Goal: Task Accomplishment & Management: Manage account settings

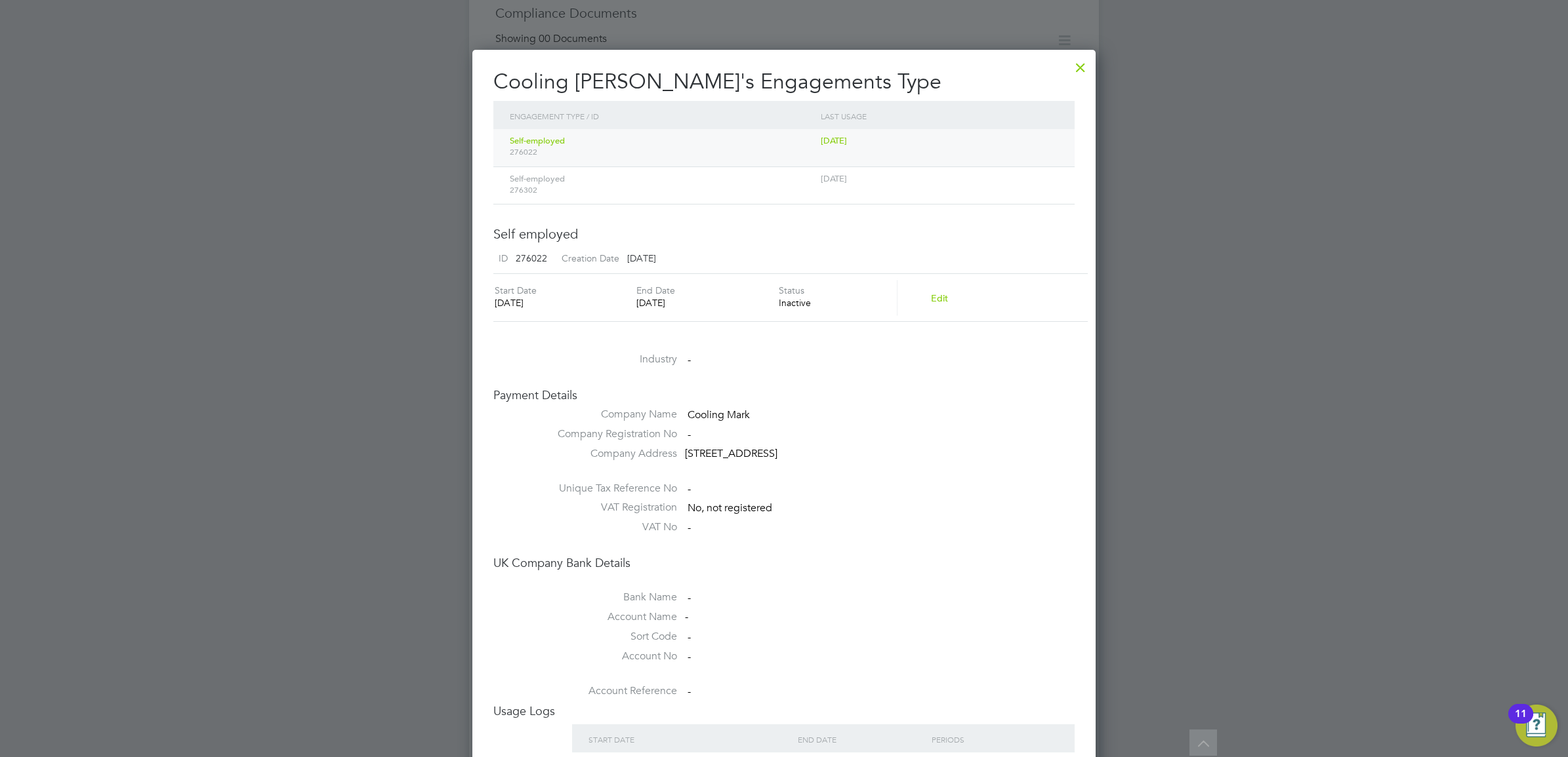
scroll to position [780, 624]
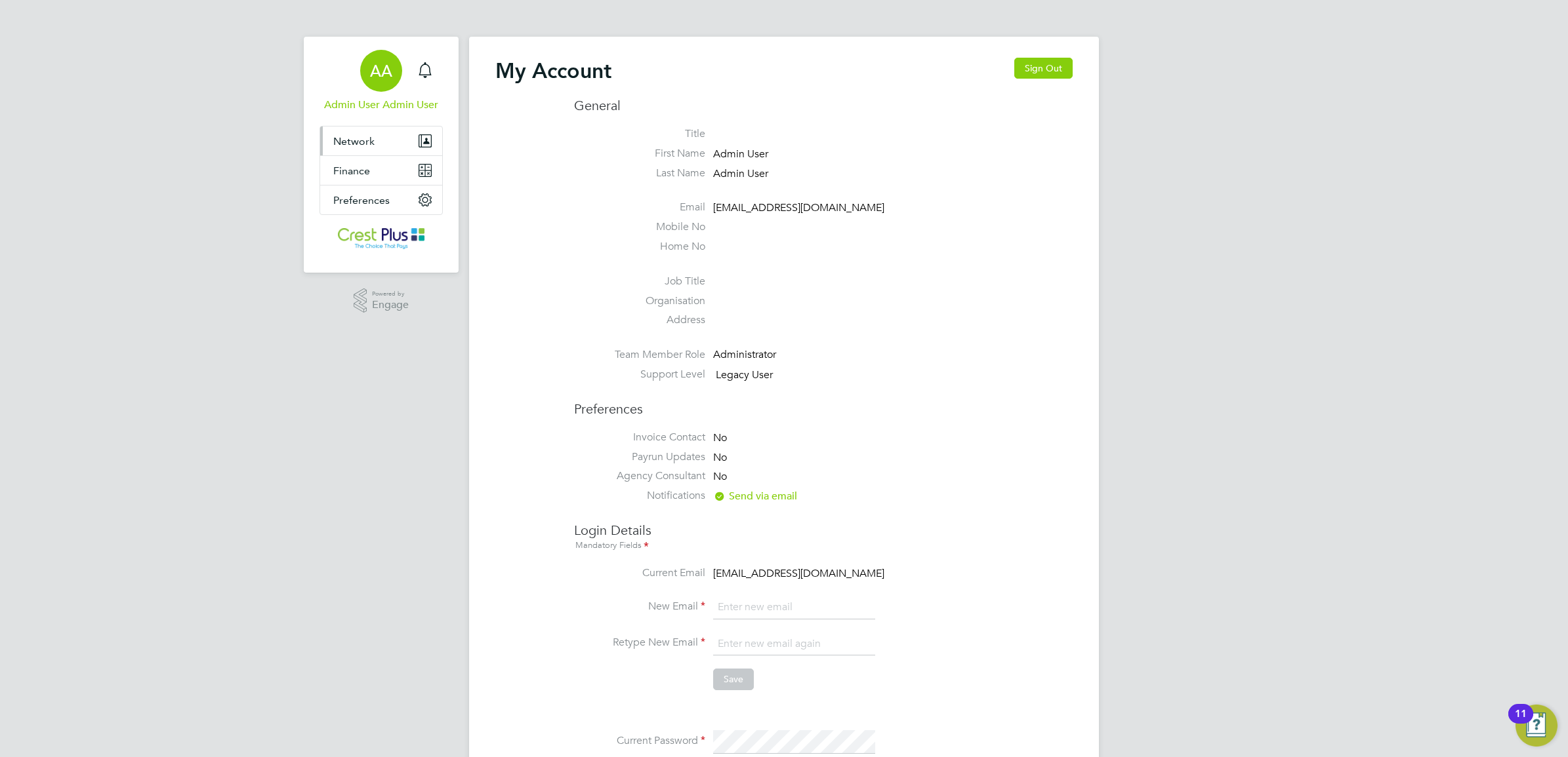
type input "[EMAIL_ADDRESS][DOMAIN_NAME]"
click at [365, 138] on span "Network" at bounding box center [354, 141] width 42 height 13
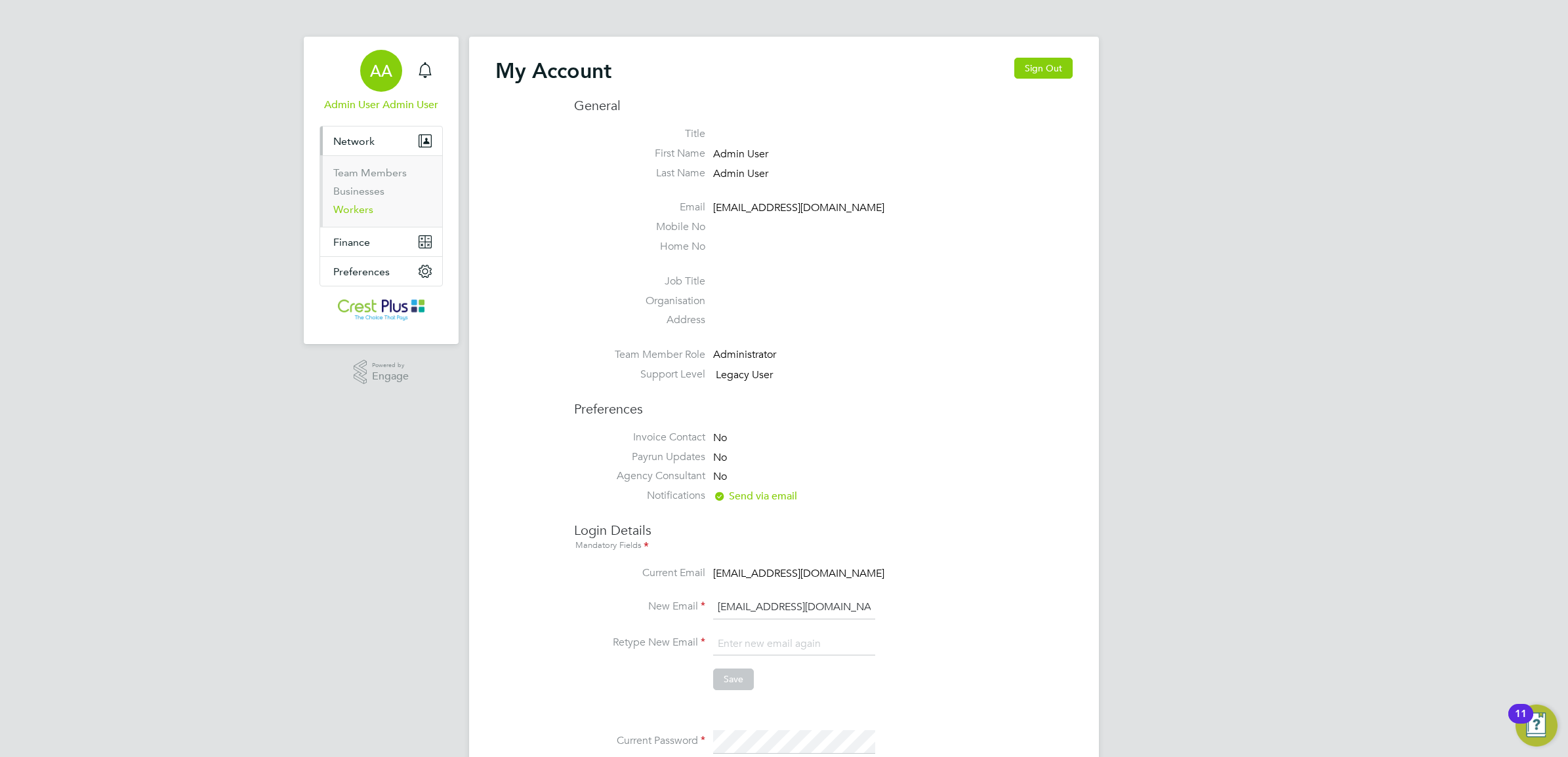
click at [355, 204] on link "Workers" at bounding box center [353, 210] width 40 height 13
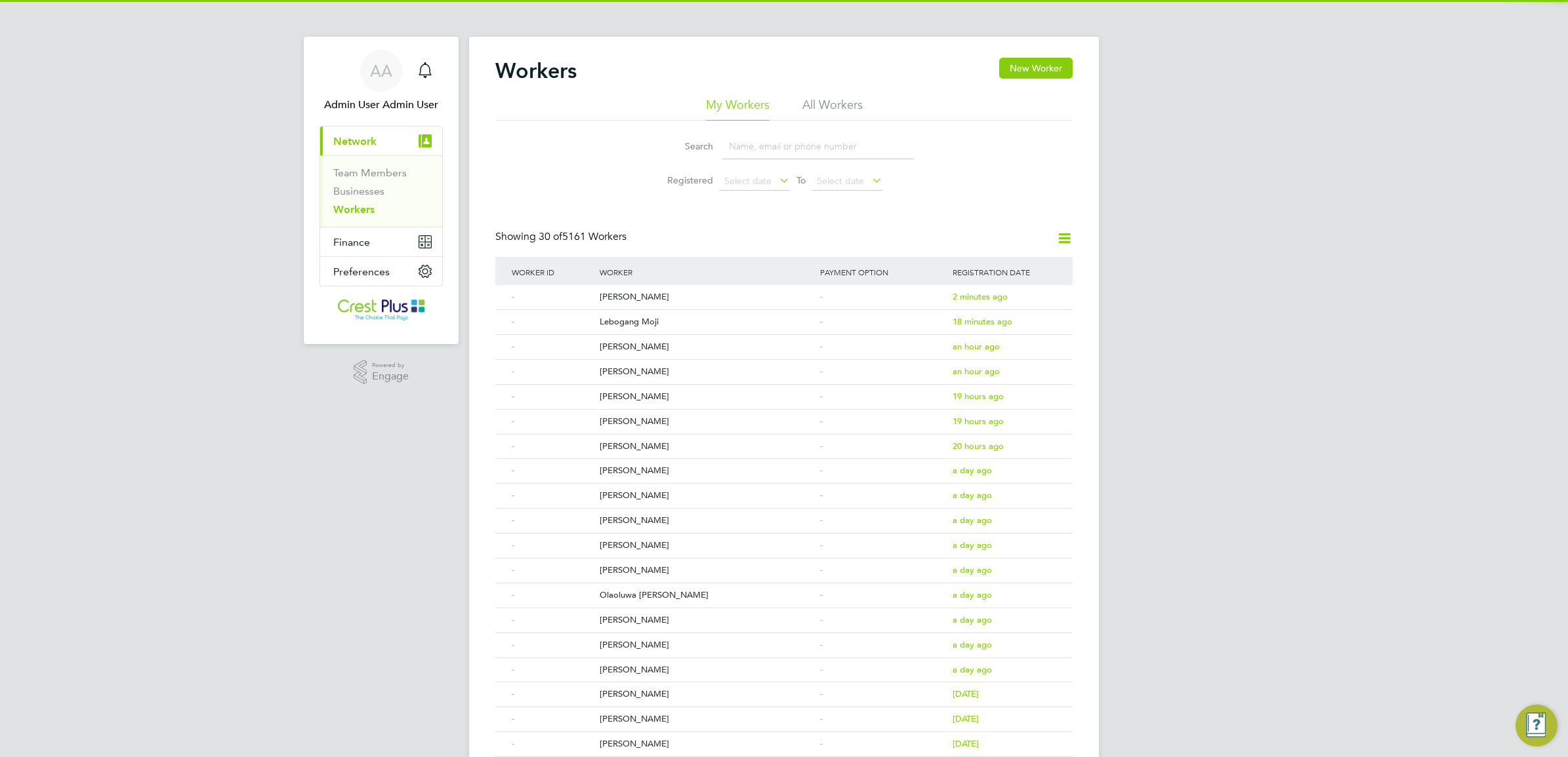
click at [764, 137] on input at bounding box center [818, 147] width 192 height 26
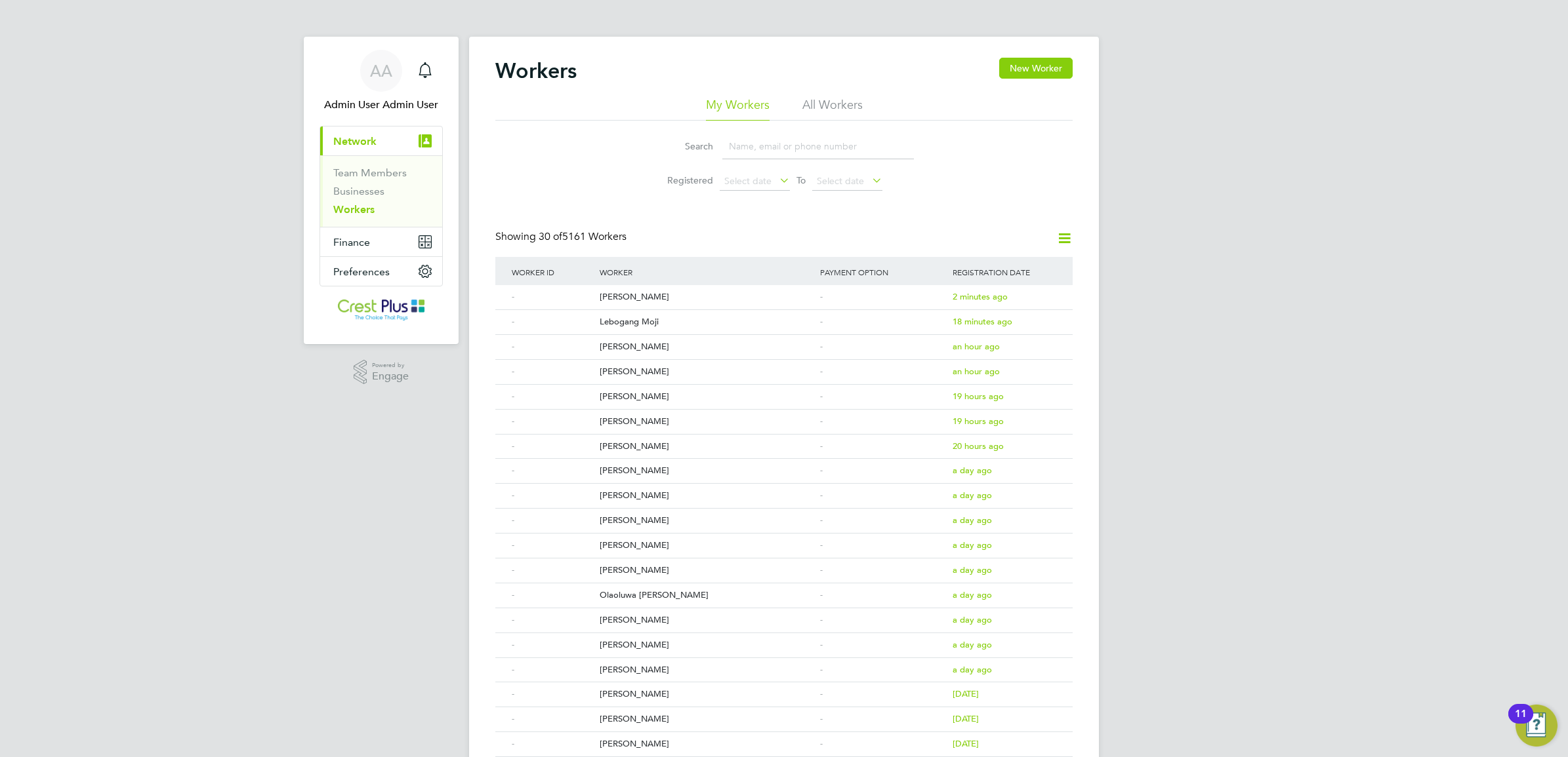
click at [834, 103] on li "All Workers" at bounding box center [832, 109] width 61 height 24
click at [788, 152] on input at bounding box center [818, 147] width 192 height 26
type input "cooling"
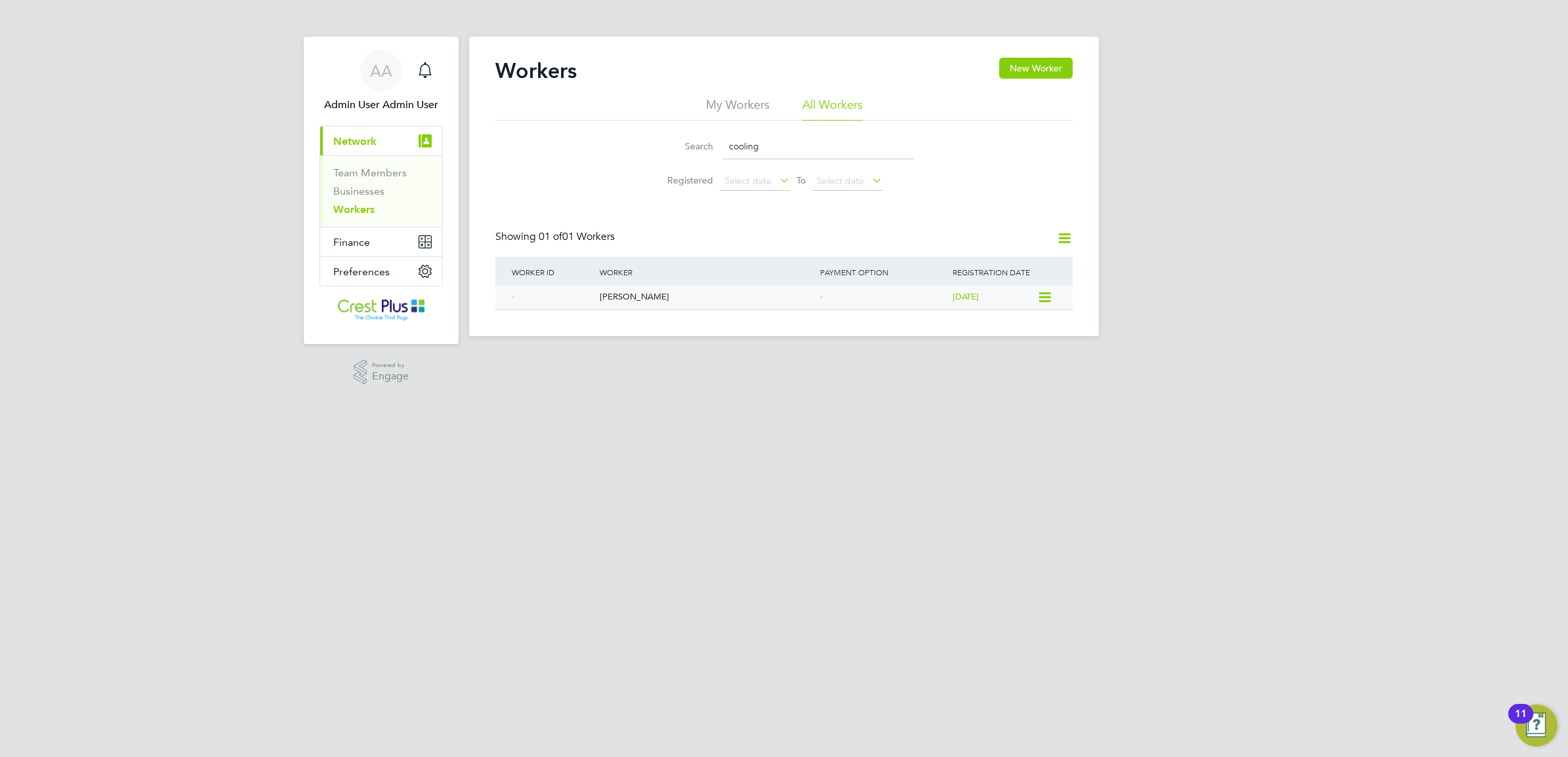
click at [641, 291] on div "[PERSON_NAME]" at bounding box center [706, 297] width 220 height 24
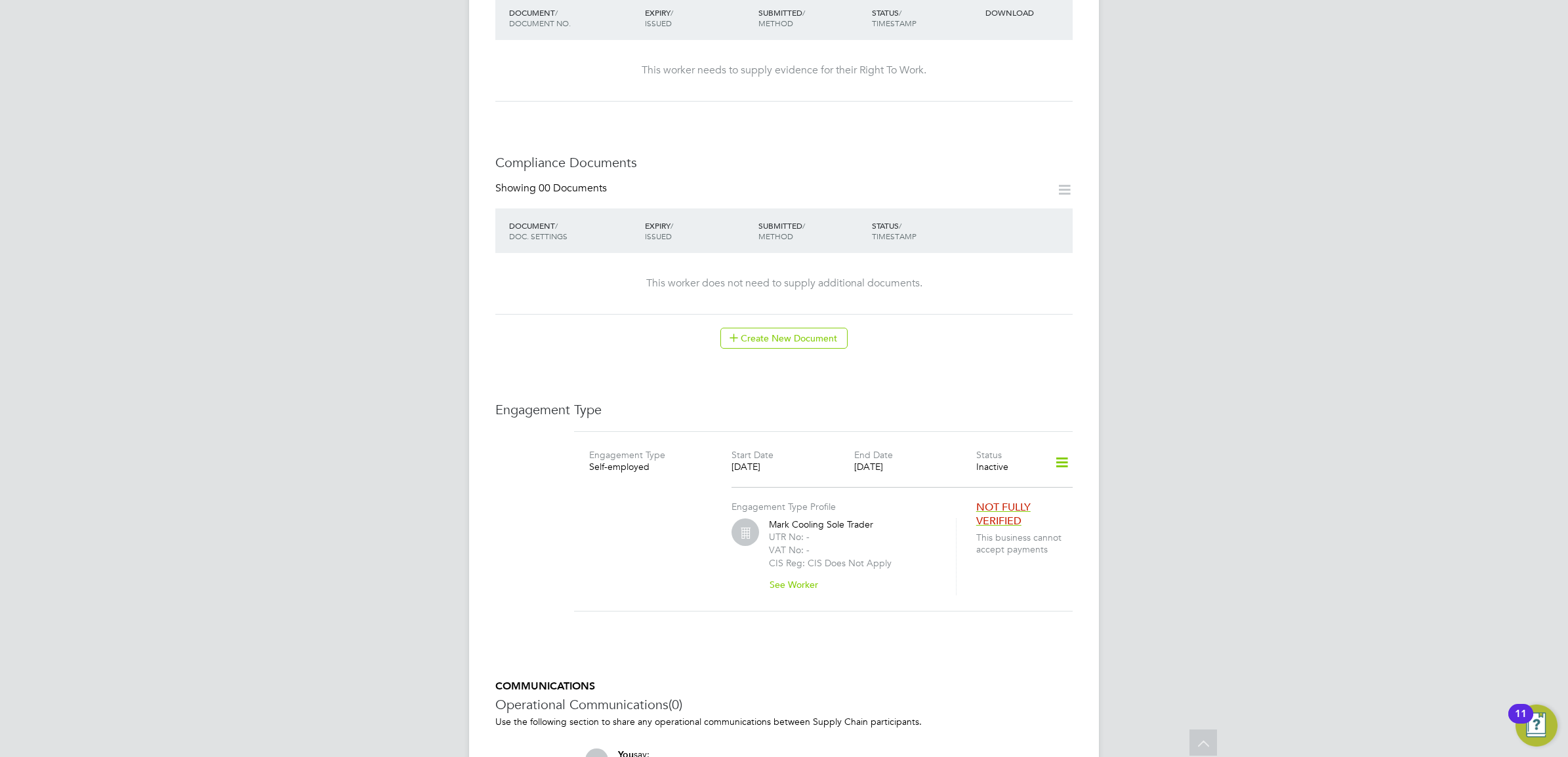
scroll to position [683, 0]
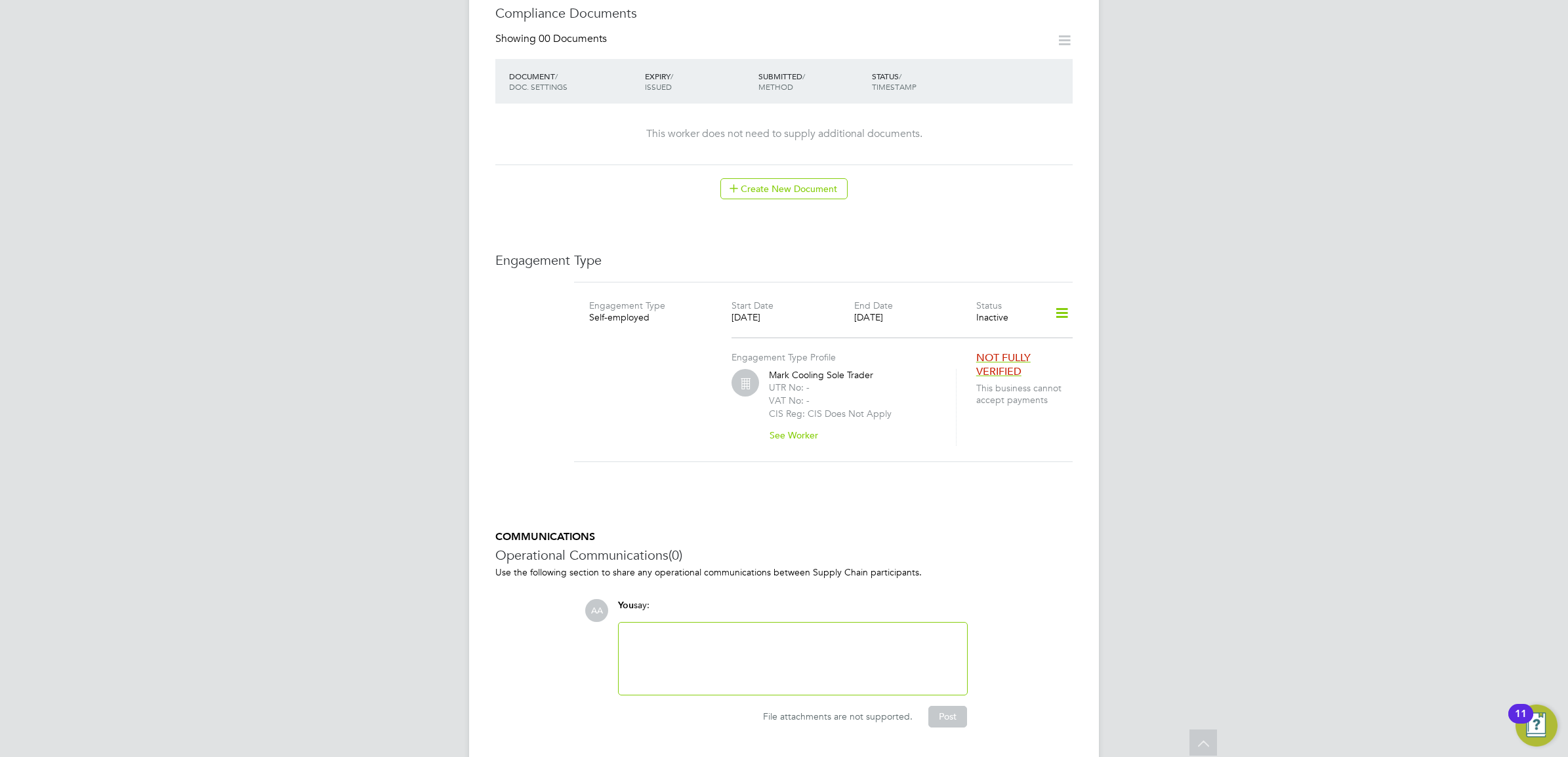
click at [1067, 305] on icon at bounding box center [1062, 314] width 23 height 30
click at [988, 339] on li "Edit Engagement Type" at bounding box center [993, 339] width 150 height 18
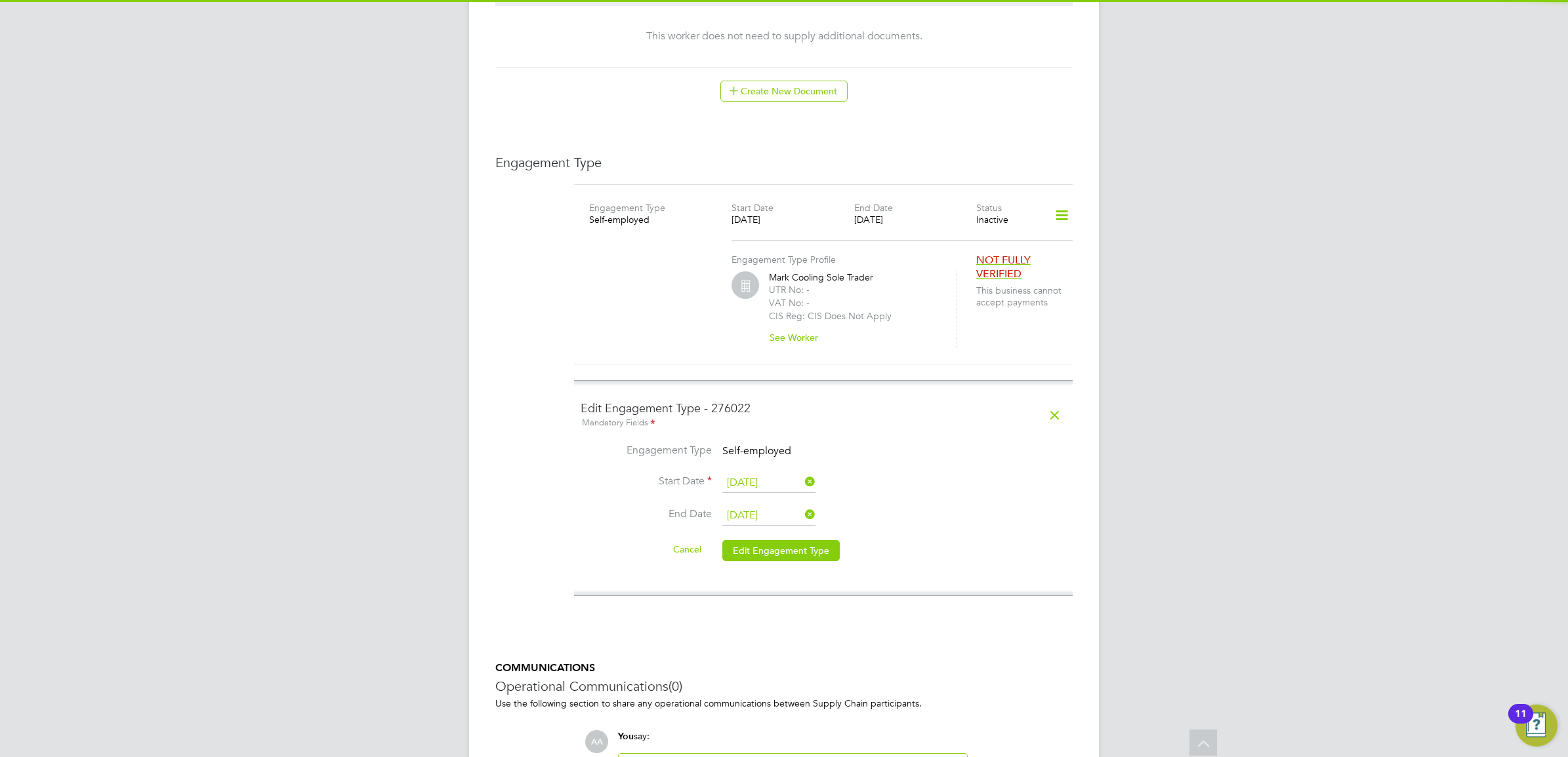
scroll to position [819, 0]
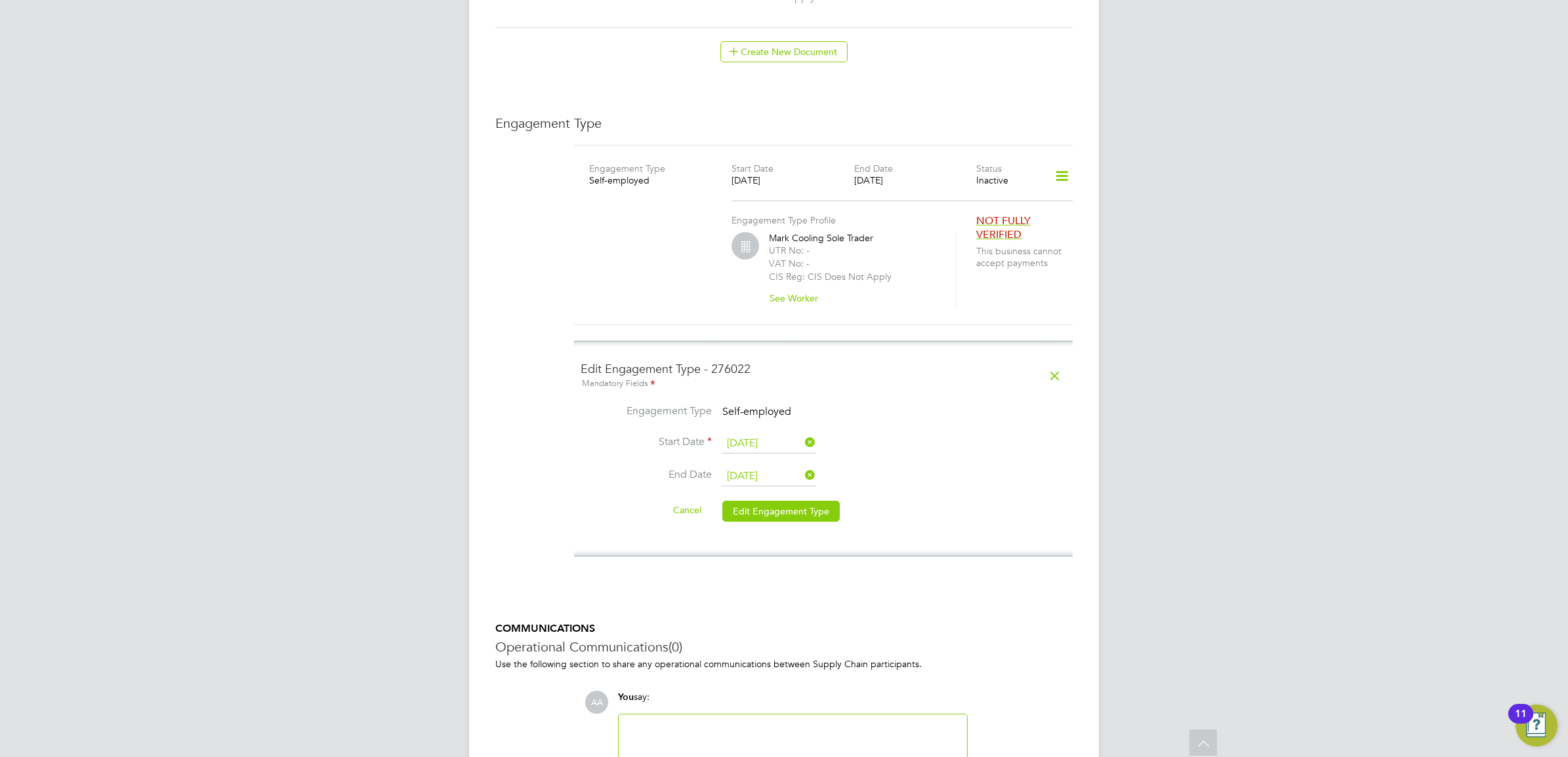
click at [1054, 365] on icon at bounding box center [1054, 376] width 23 height 30
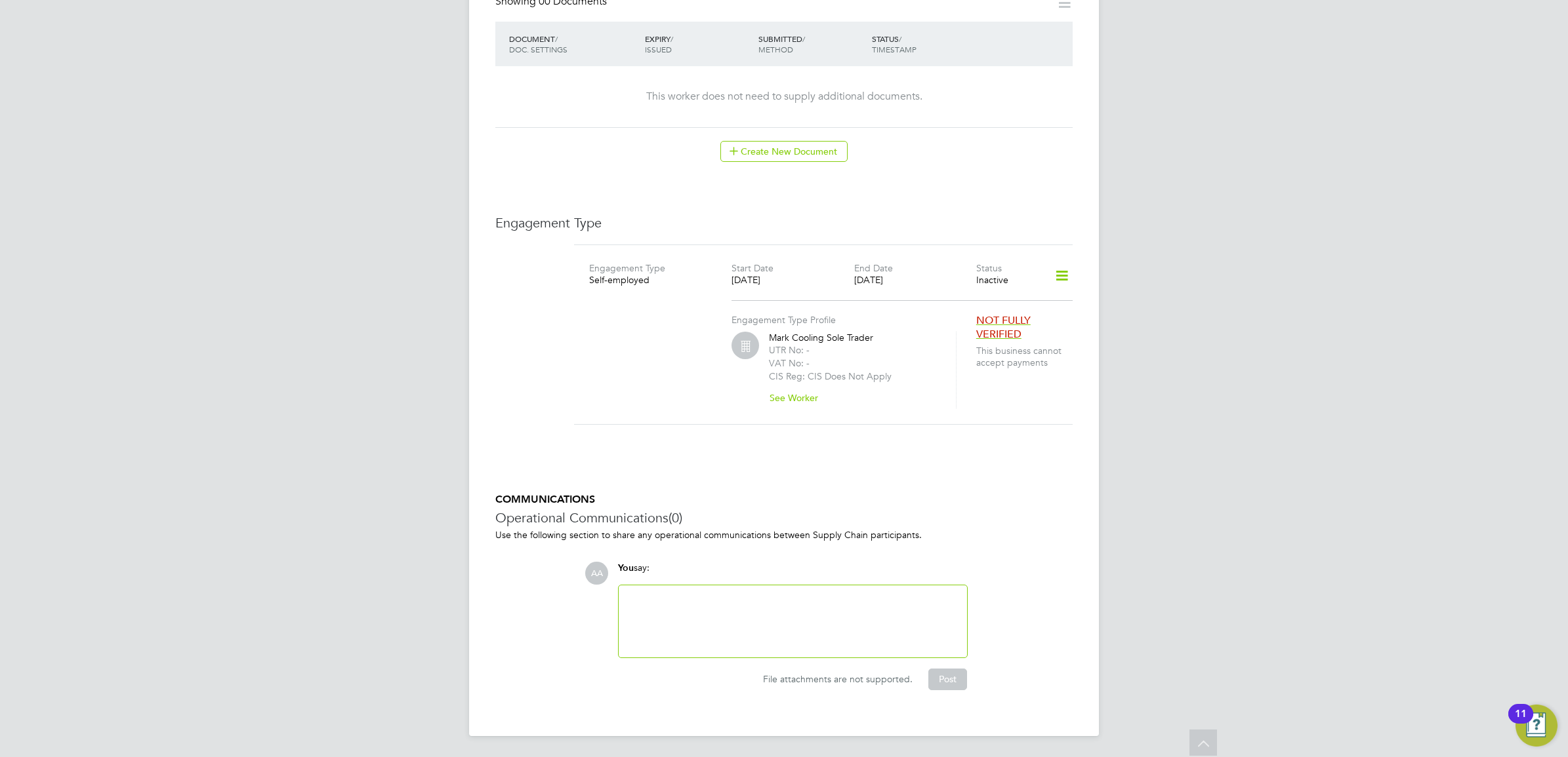
scroll to position [706, 0]
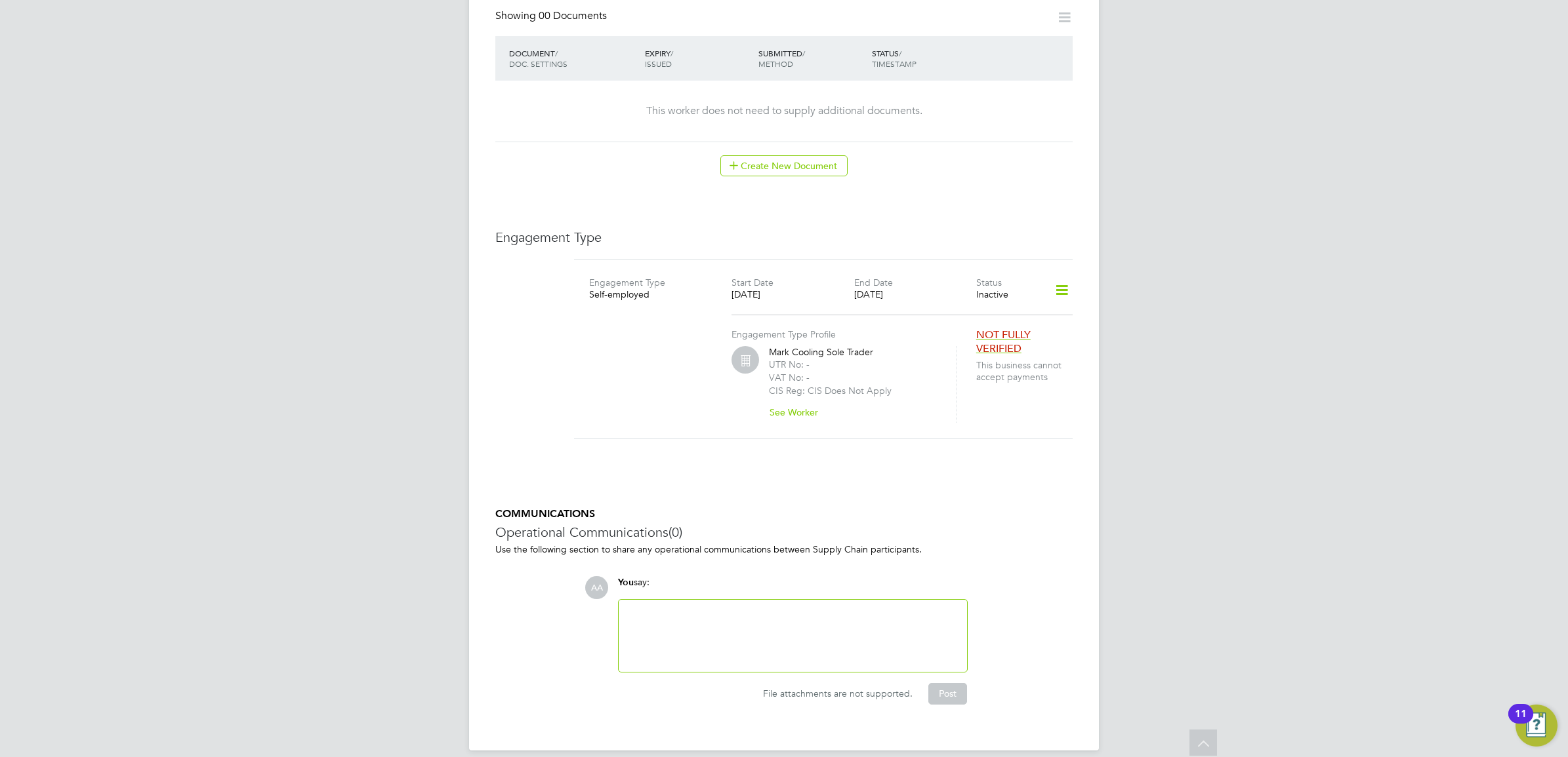
click at [1058, 283] on icon at bounding box center [1062, 291] width 23 height 30
click at [964, 353] on li "Show Engagement Type History" at bounding box center [993, 352] width 150 height 18
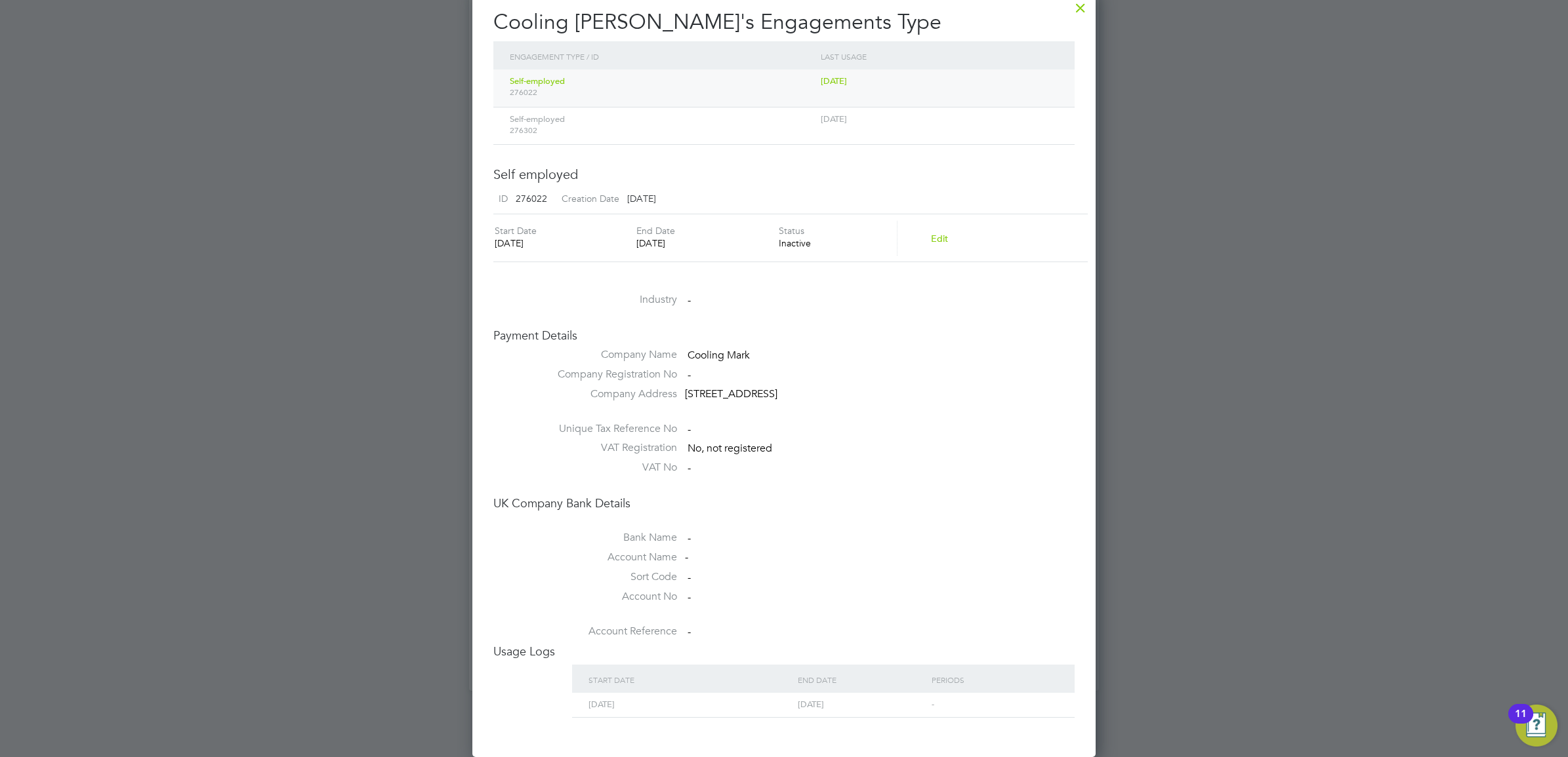
scroll to position [367, 0]
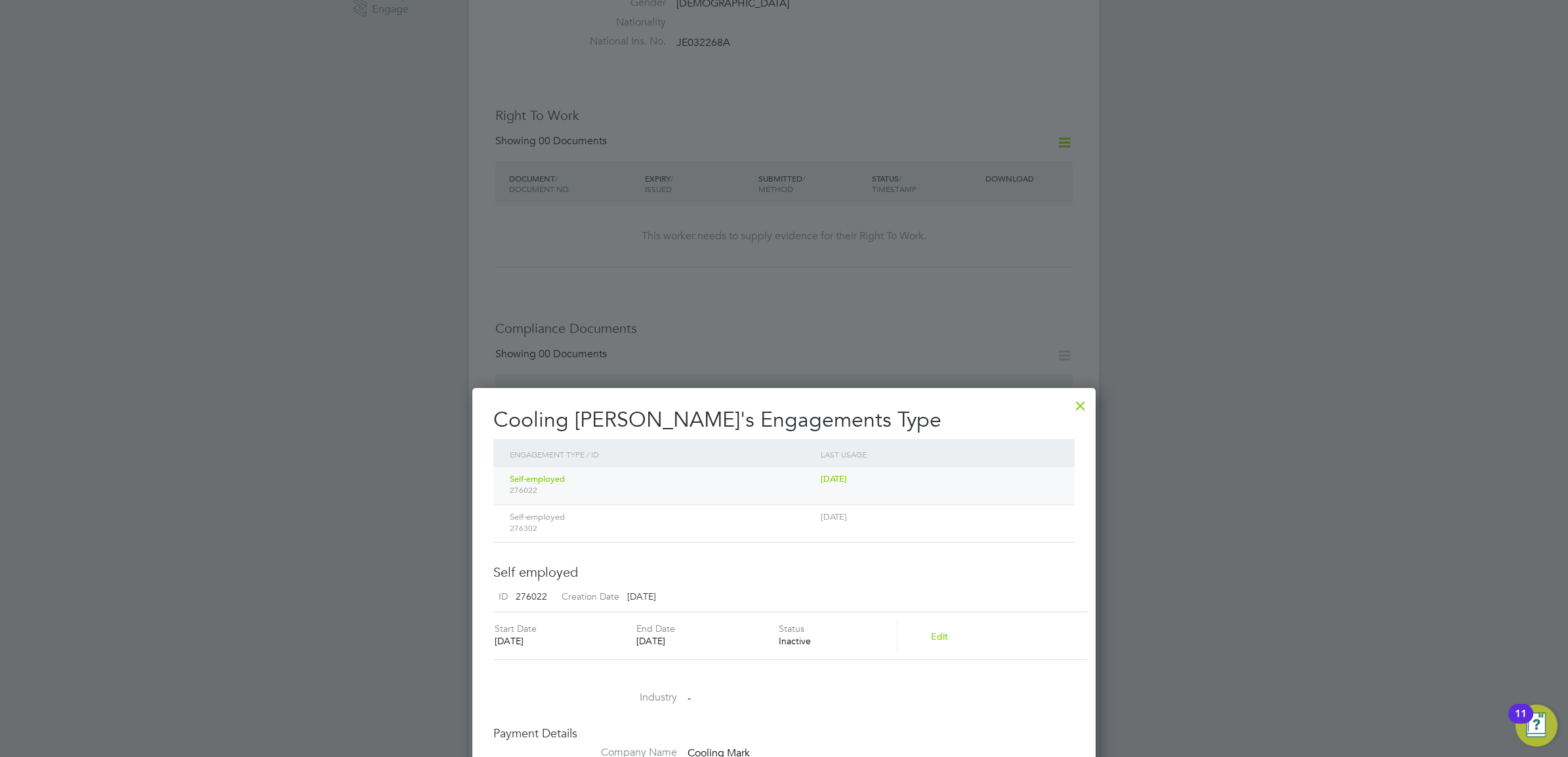
click at [571, 482] on div "Self-employed 276022" at bounding box center [661, 484] width 311 height 34
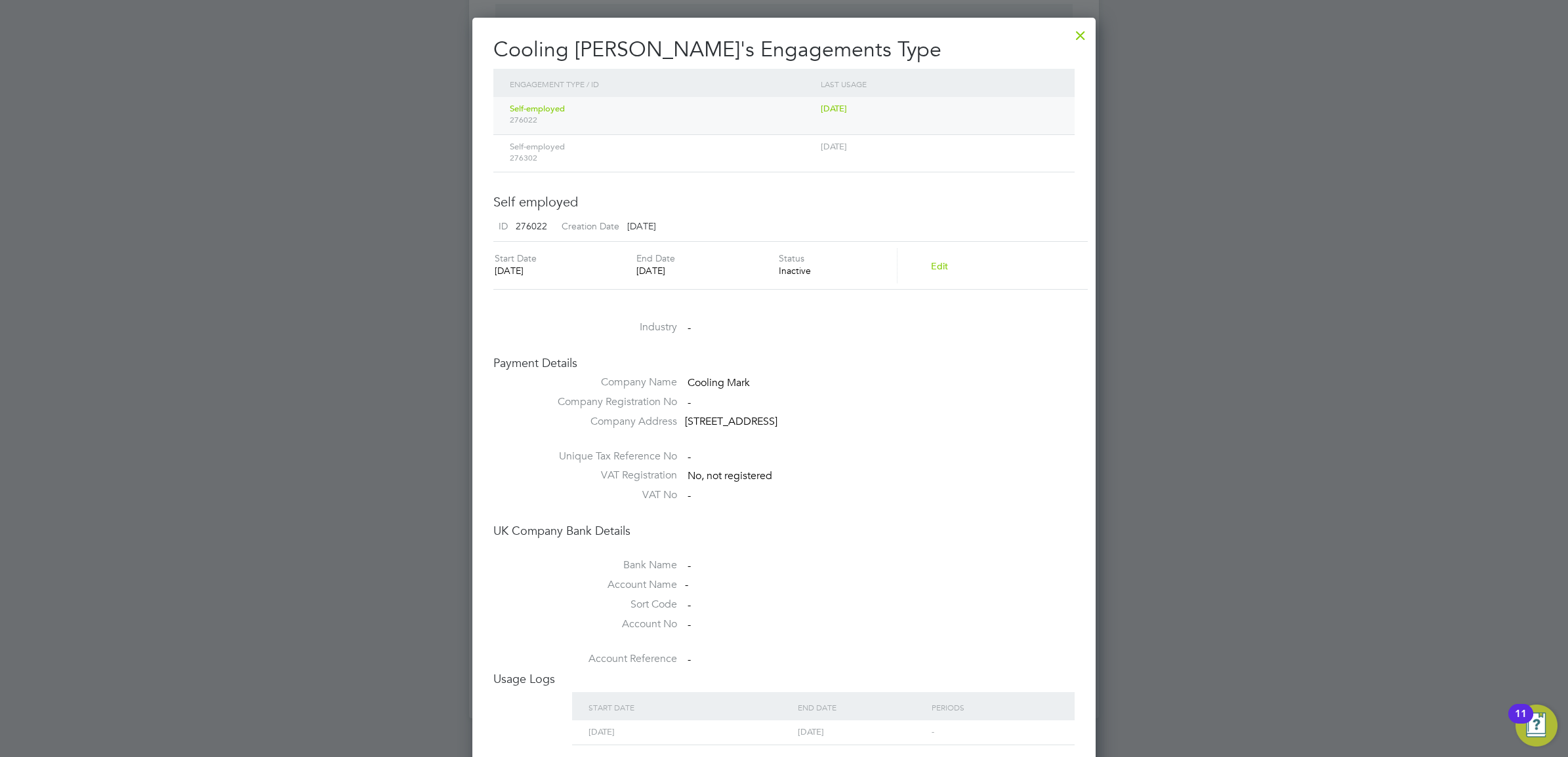
scroll to position [777, 0]
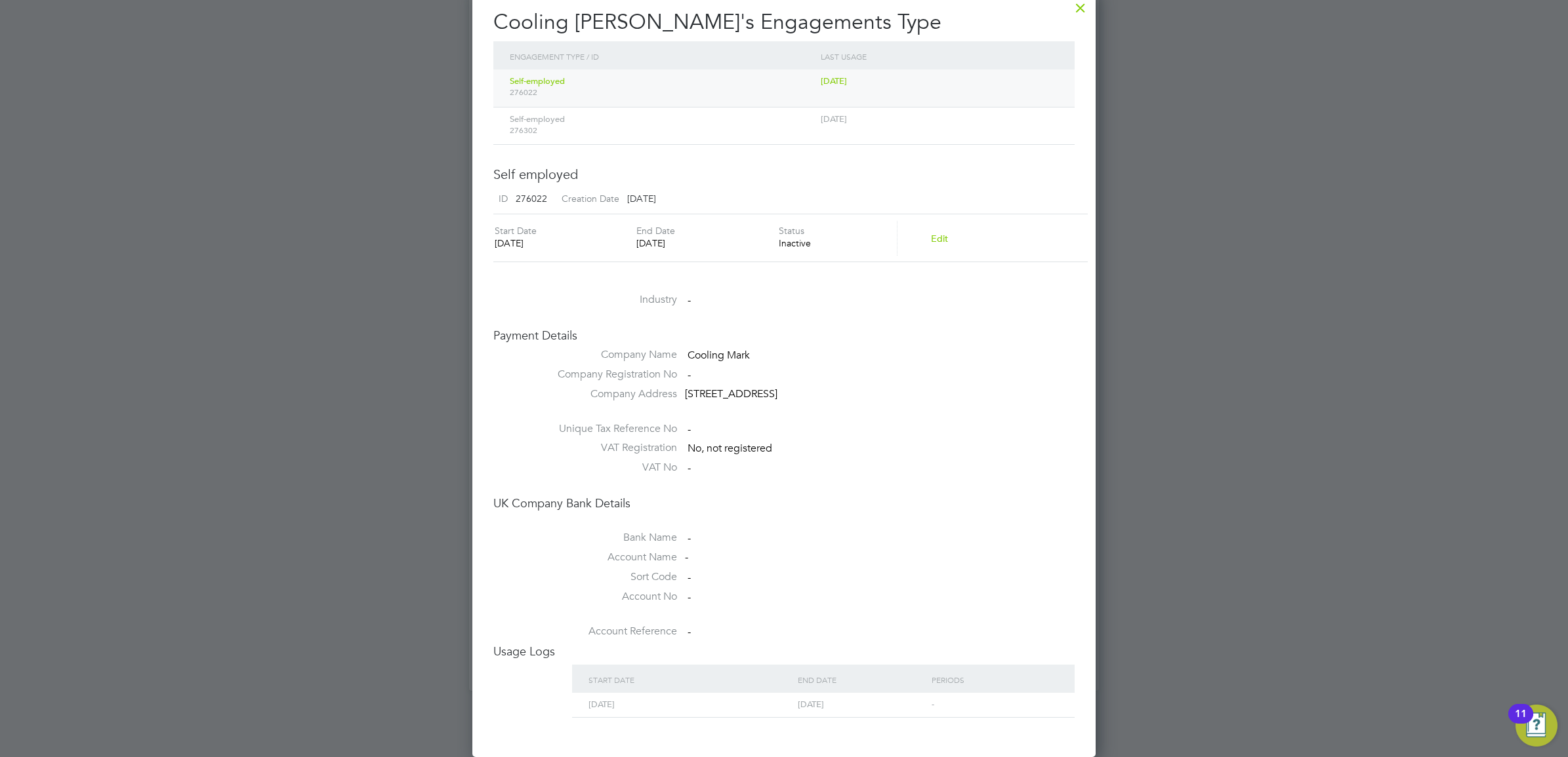
click at [630, 108] on div "Self-employed 276302" at bounding box center [661, 125] width 311 height 34
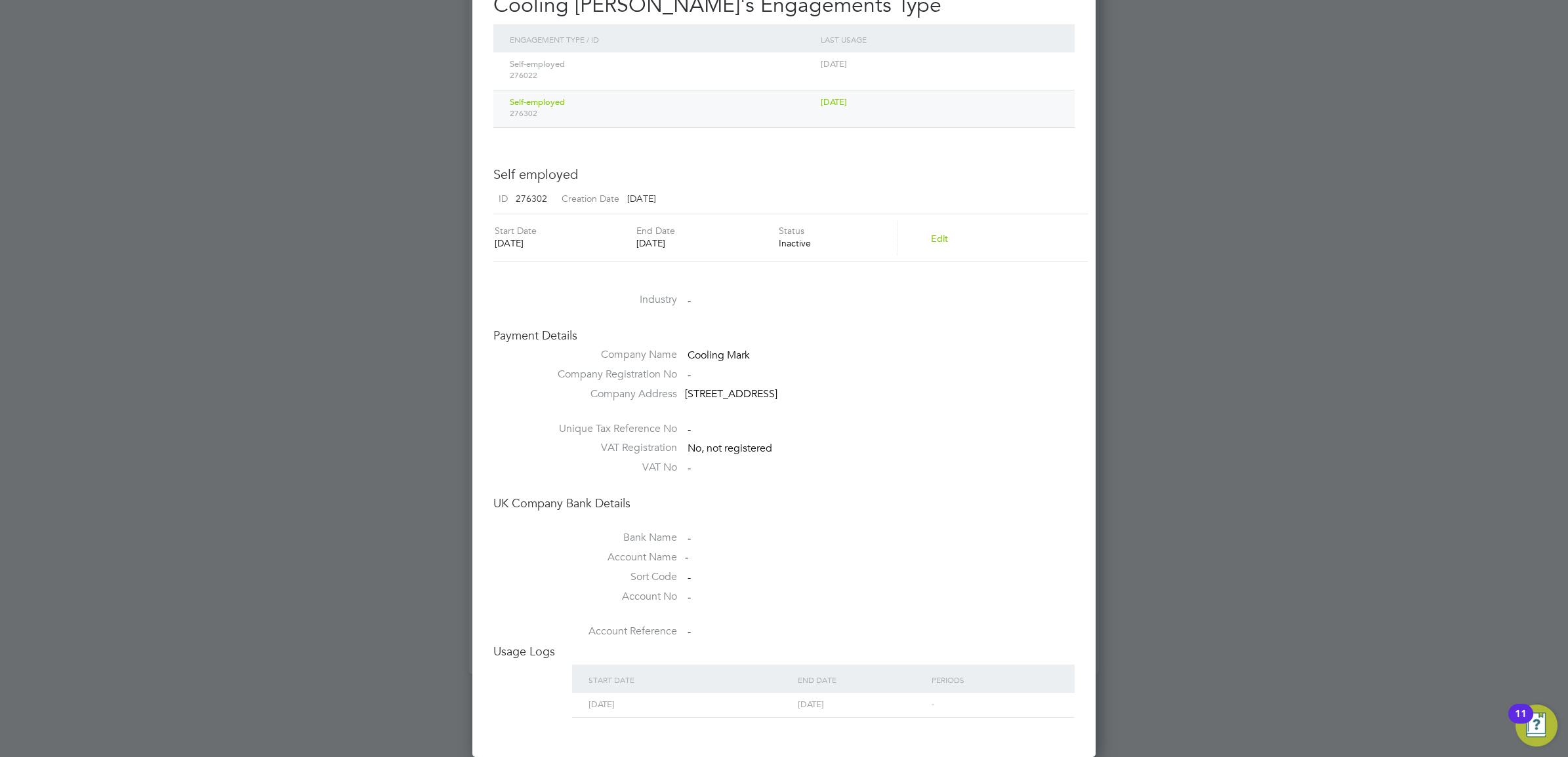
scroll to position [794, 0]
drag, startPoint x: 228, startPoint y: 315, endPoint x: 875, endPoint y: 310, distance: 647.0
click at [230, 315] on div at bounding box center [784, 378] width 1568 height 757
drag, startPoint x: 1151, startPoint y: 109, endPoint x: 1157, endPoint y: 92, distance: 18.0
click at [1151, 107] on div at bounding box center [784, 378] width 1568 height 757
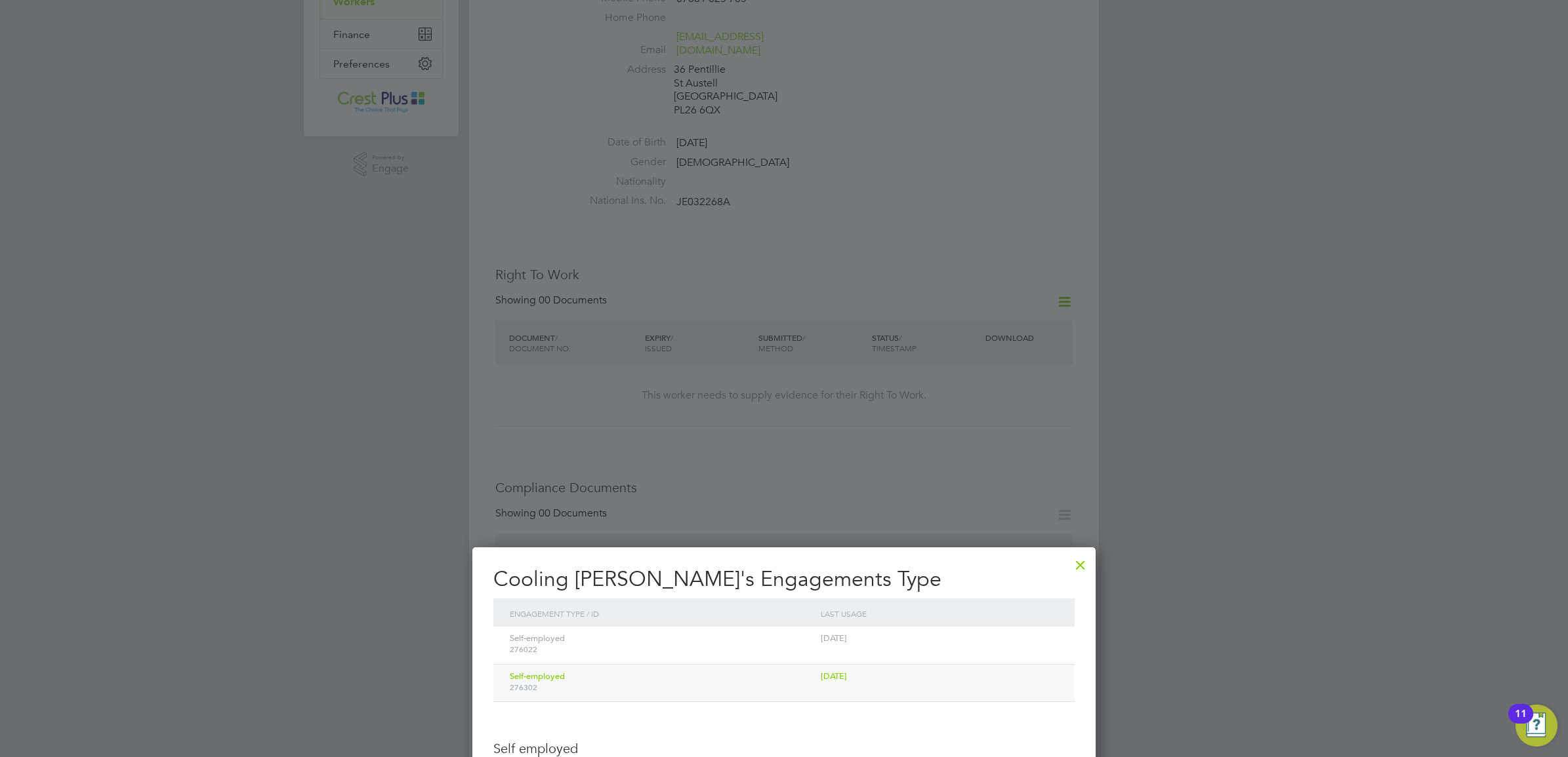
scroll to position [683, 0]
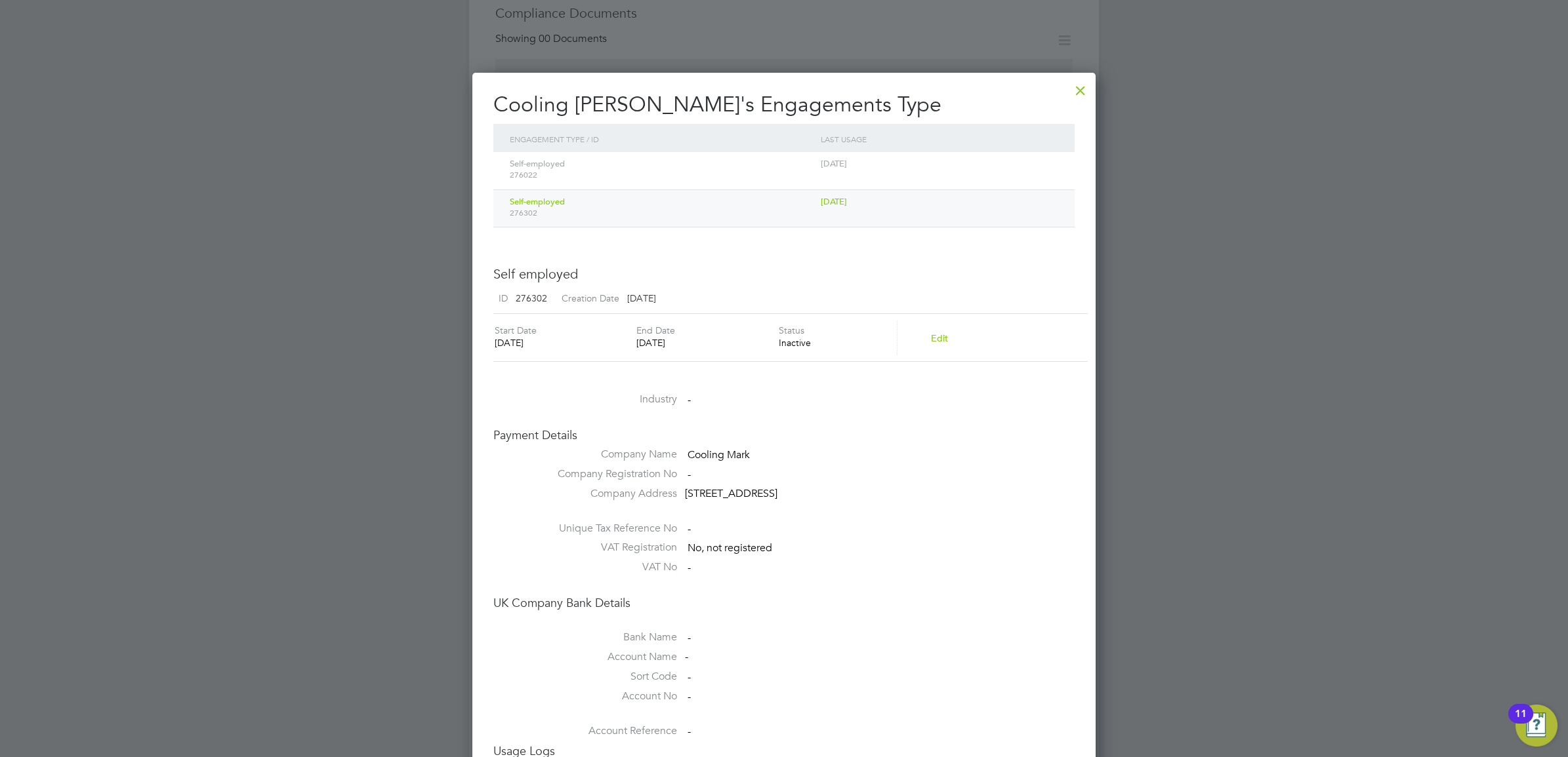
drag, startPoint x: 1043, startPoint y: 176, endPoint x: 1081, endPoint y: 105, distance: 80.5
click at [1057, 153] on div "Self-employed 276022 31 Jul 2025" at bounding box center [784, 171] width 582 height 38
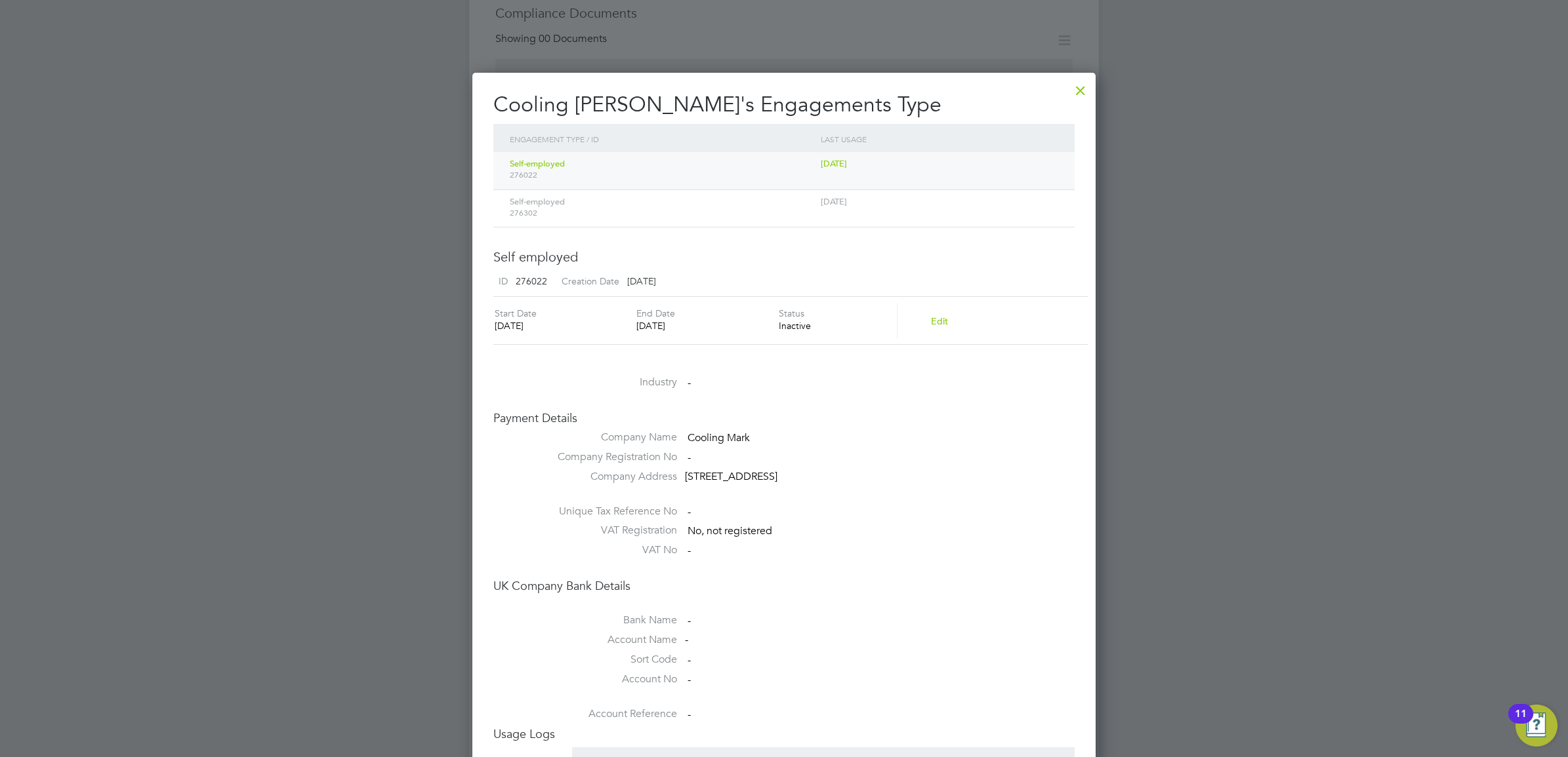
click at [610, 204] on div "Self-employed 276302" at bounding box center [661, 207] width 311 height 34
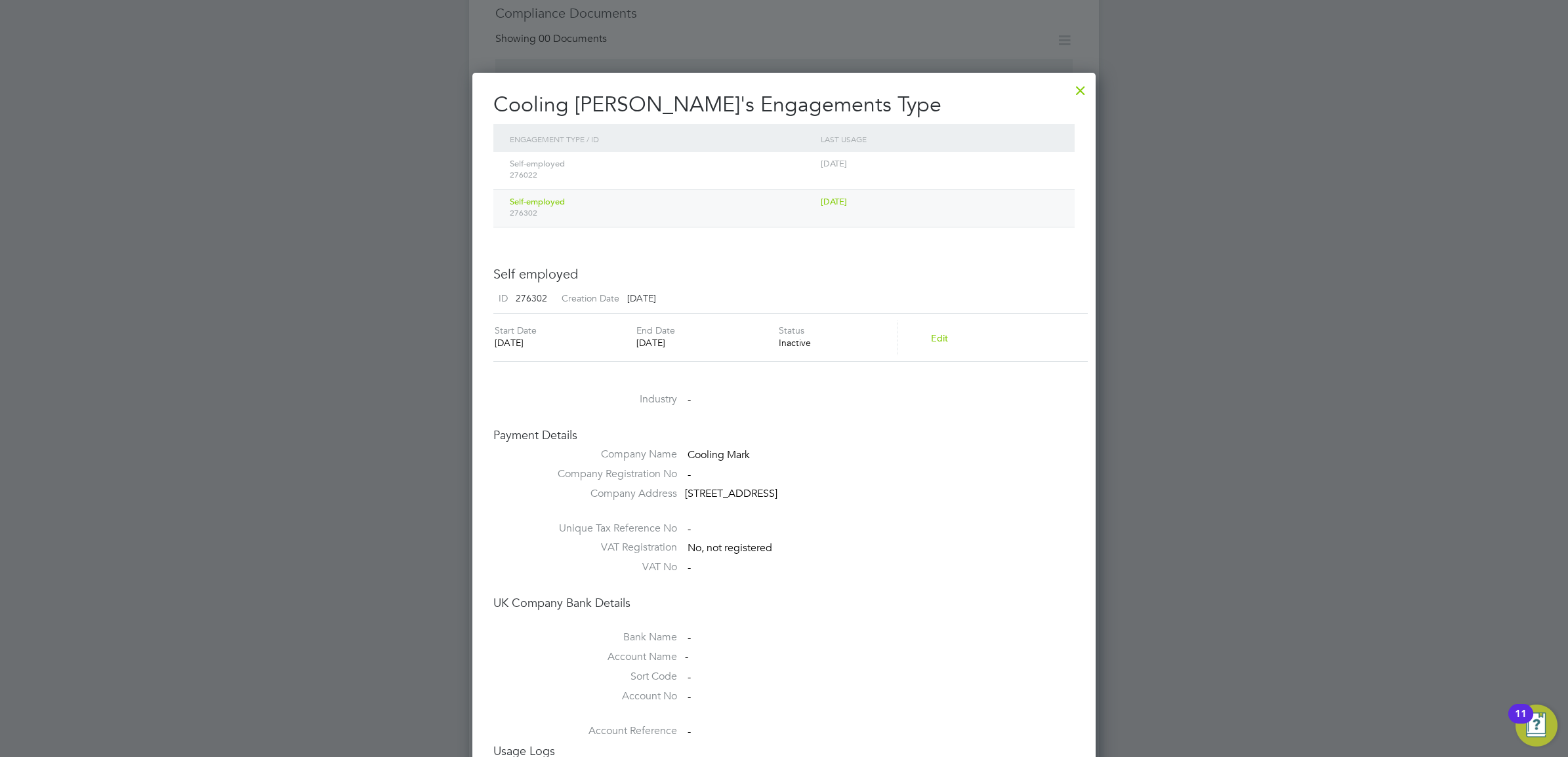
scroll to position [797, 624]
click at [1080, 89] on div at bounding box center [1081, 87] width 24 height 24
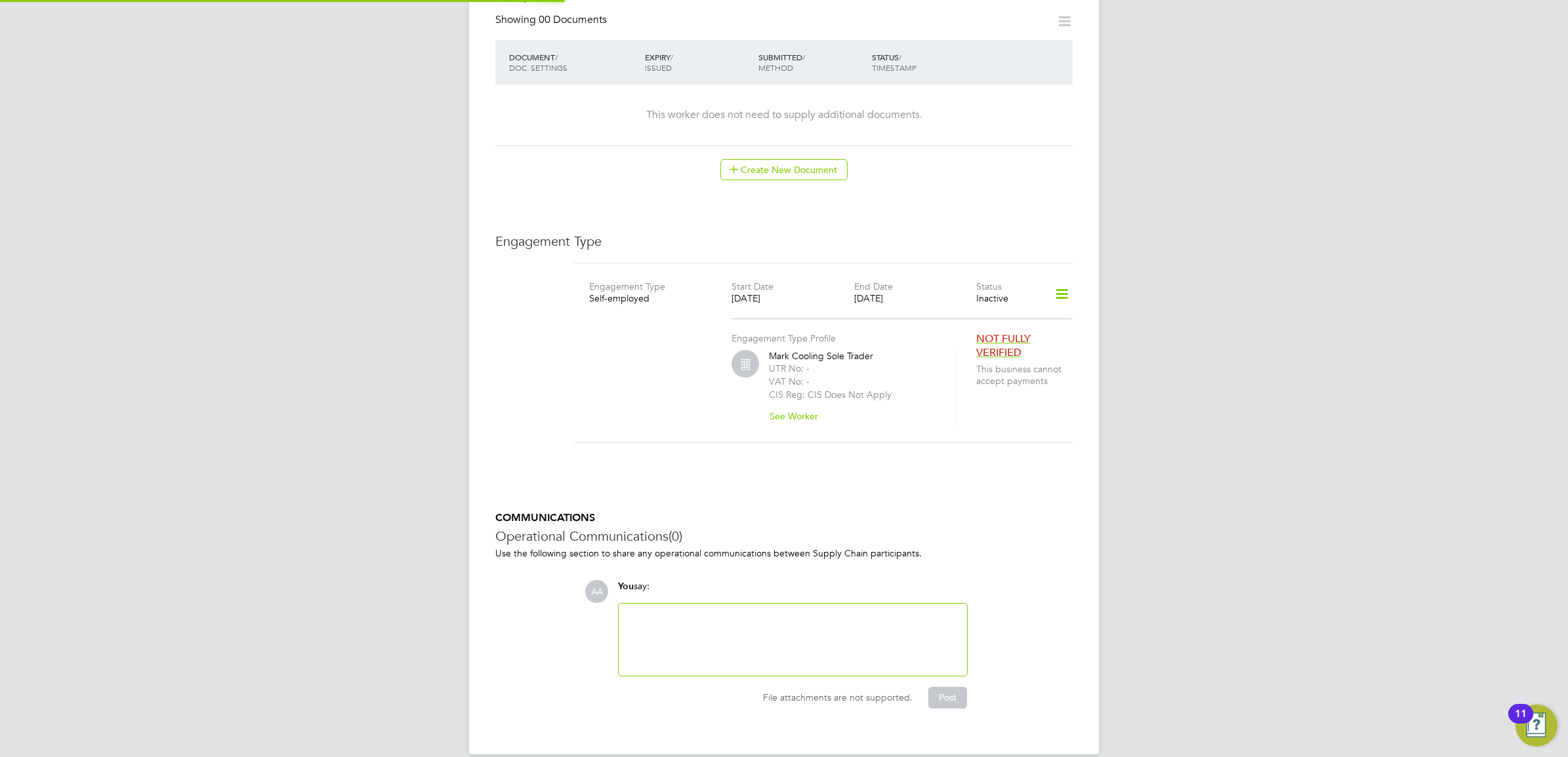
scroll to position [706, 0]
click at [1062, 280] on icon at bounding box center [1062, 291] width 23 height 30
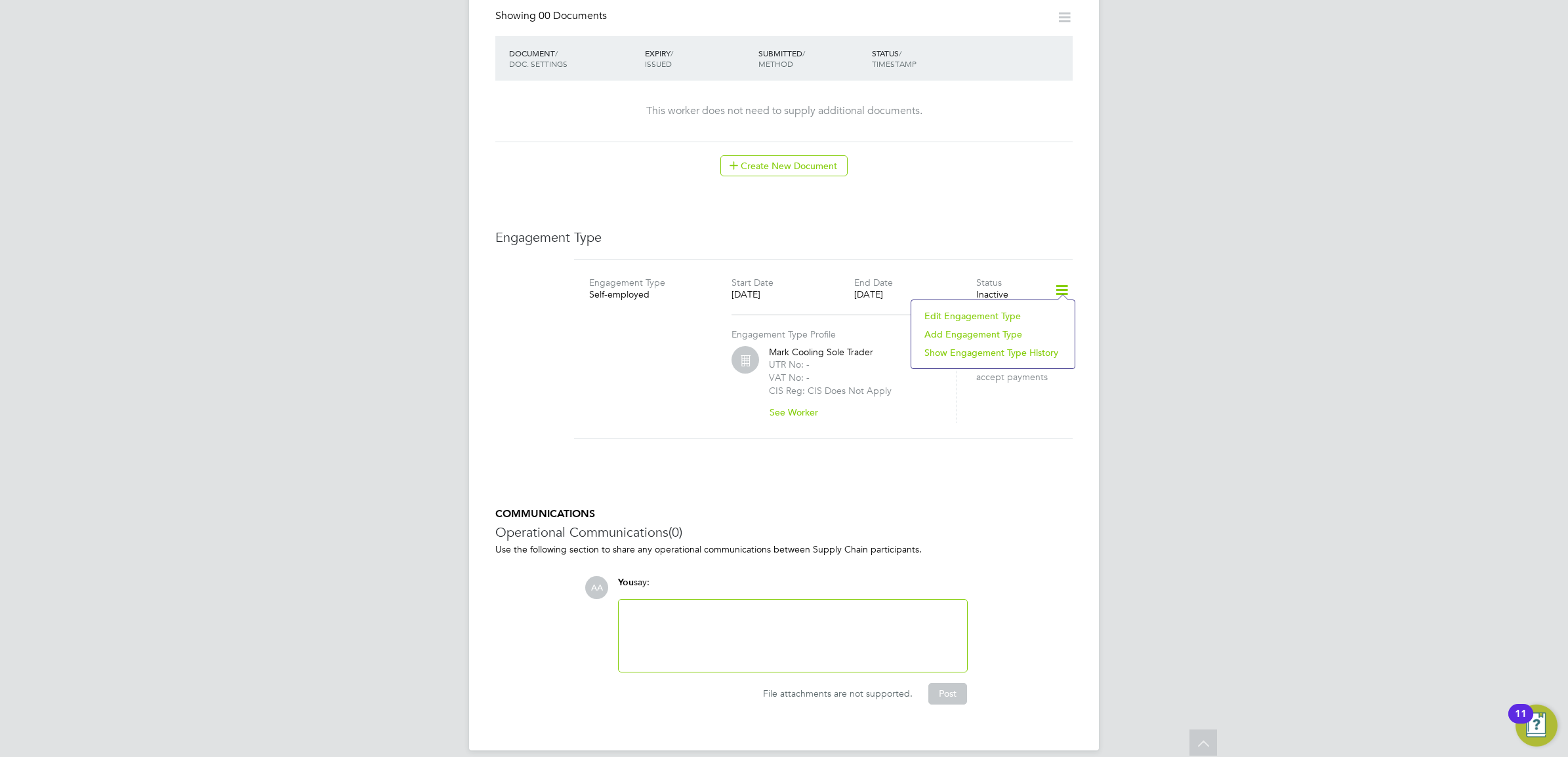
click at [978, 314] on li "Edit Engagement Type" at bounding box center [993, 315] width 150 height 18
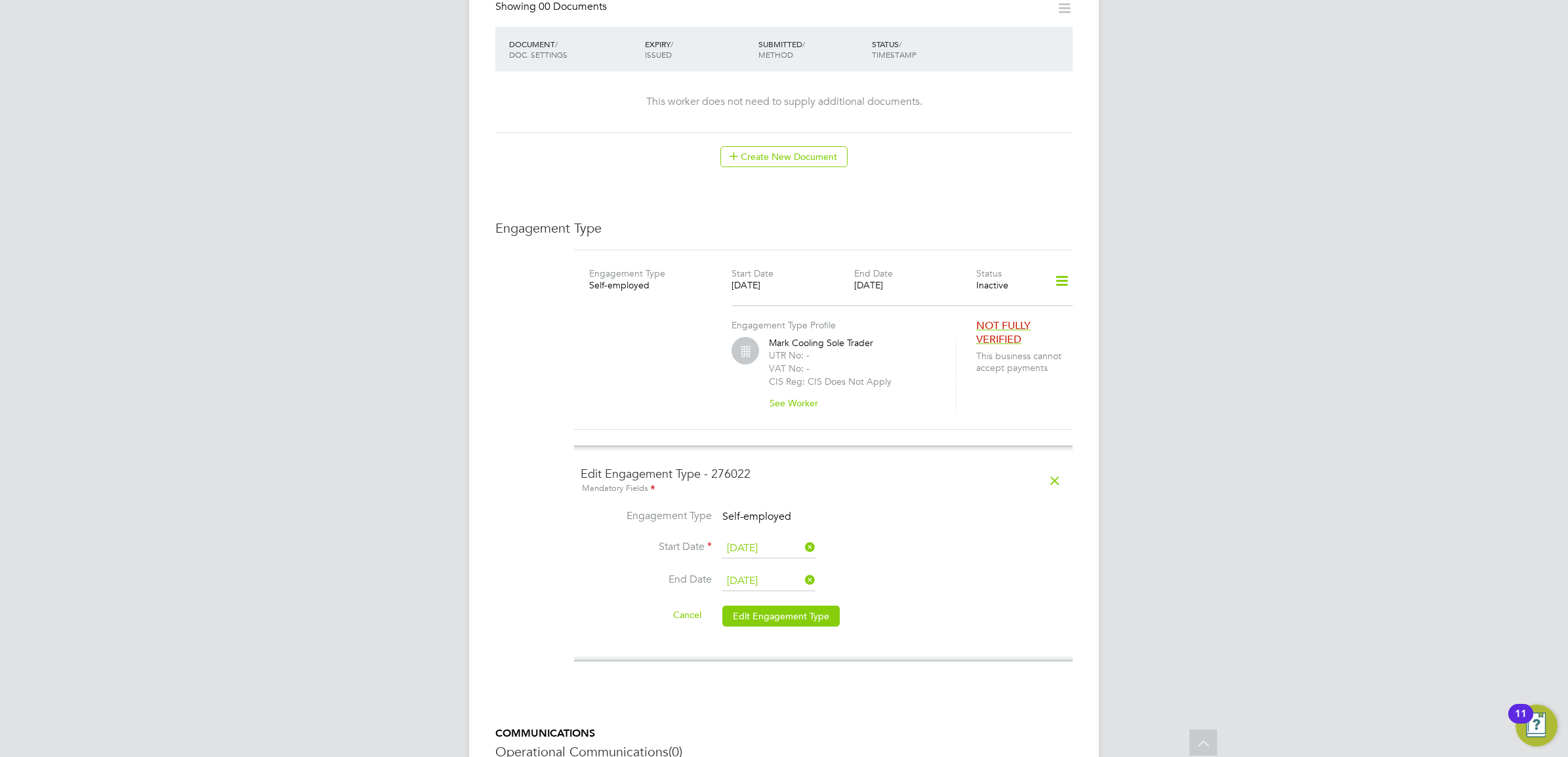
click at [1054, 273] on icon at bounding box center [1062, 281] width 23 height 30
click at [994, 339] on li "Show Engagement Type History" at bounding box center [994, 343] width 149 height 18
click at [991, 345] on li "Show Engagement Type History" at bounding box center [994, 343] width 149 height 18
click at [986, 326] on li "Add Engagement Type" at bounding box center [994, 325] width 149 height 18
click at [1030, 250] on div "Engagement Type Self-employed Start Date 12 May 2025 End Date 31 Jul 2025 Statu…" at bounding box center [824, 340] width 498 height 181
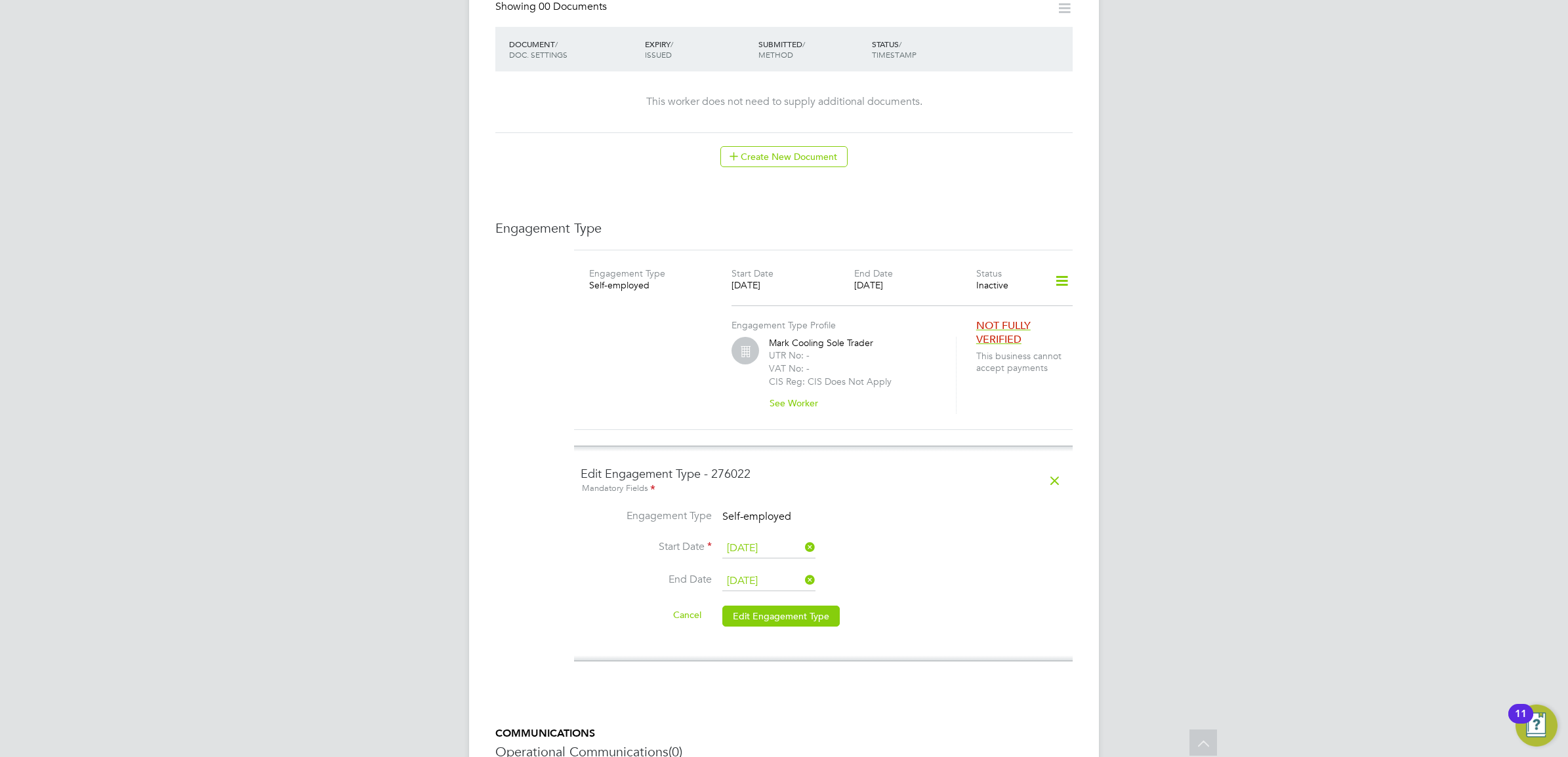
click at [1047, 466] on icon at bounding box center [1054, 482] width 23 height 30
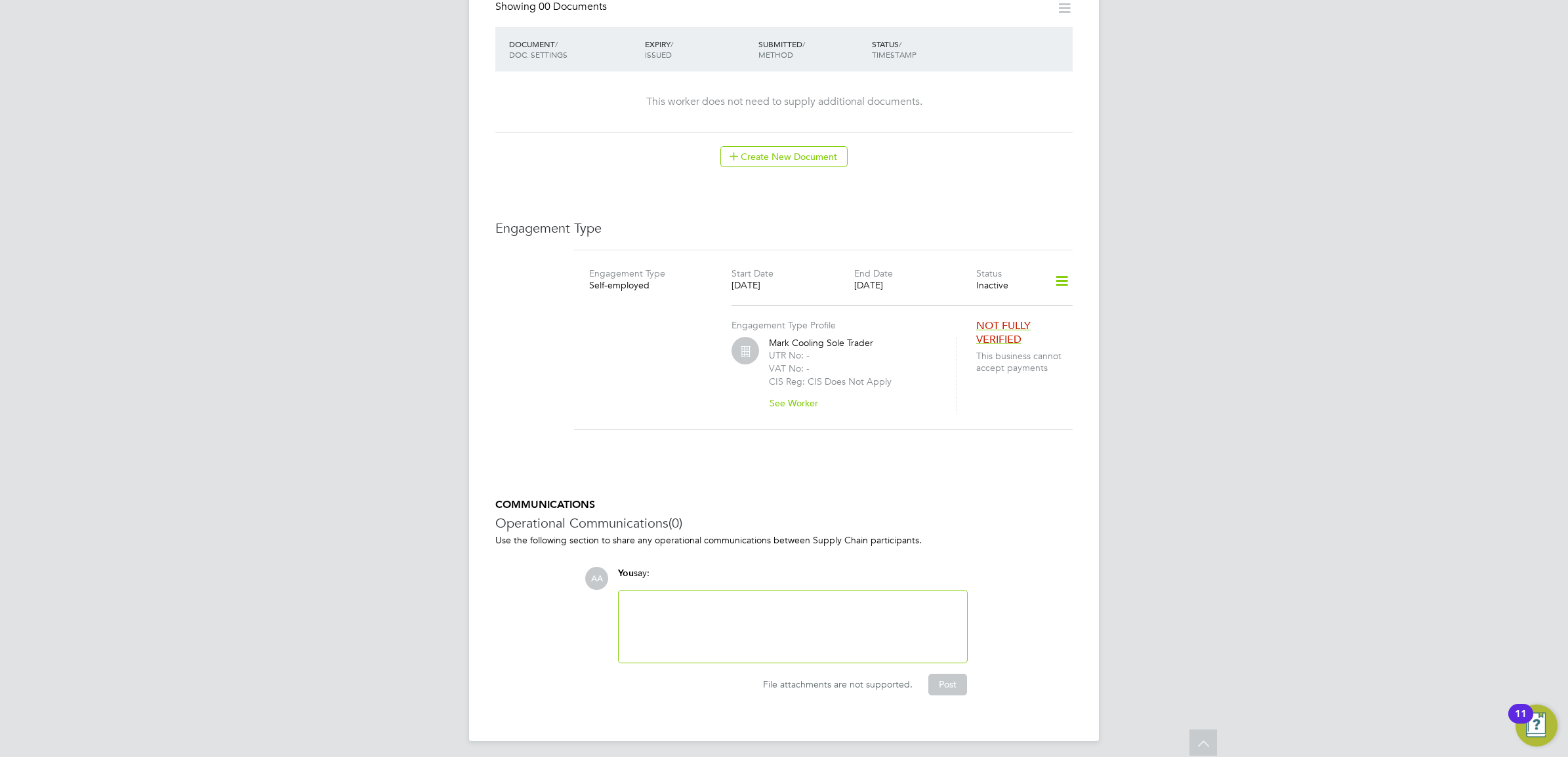
scroll to position [706, 0]
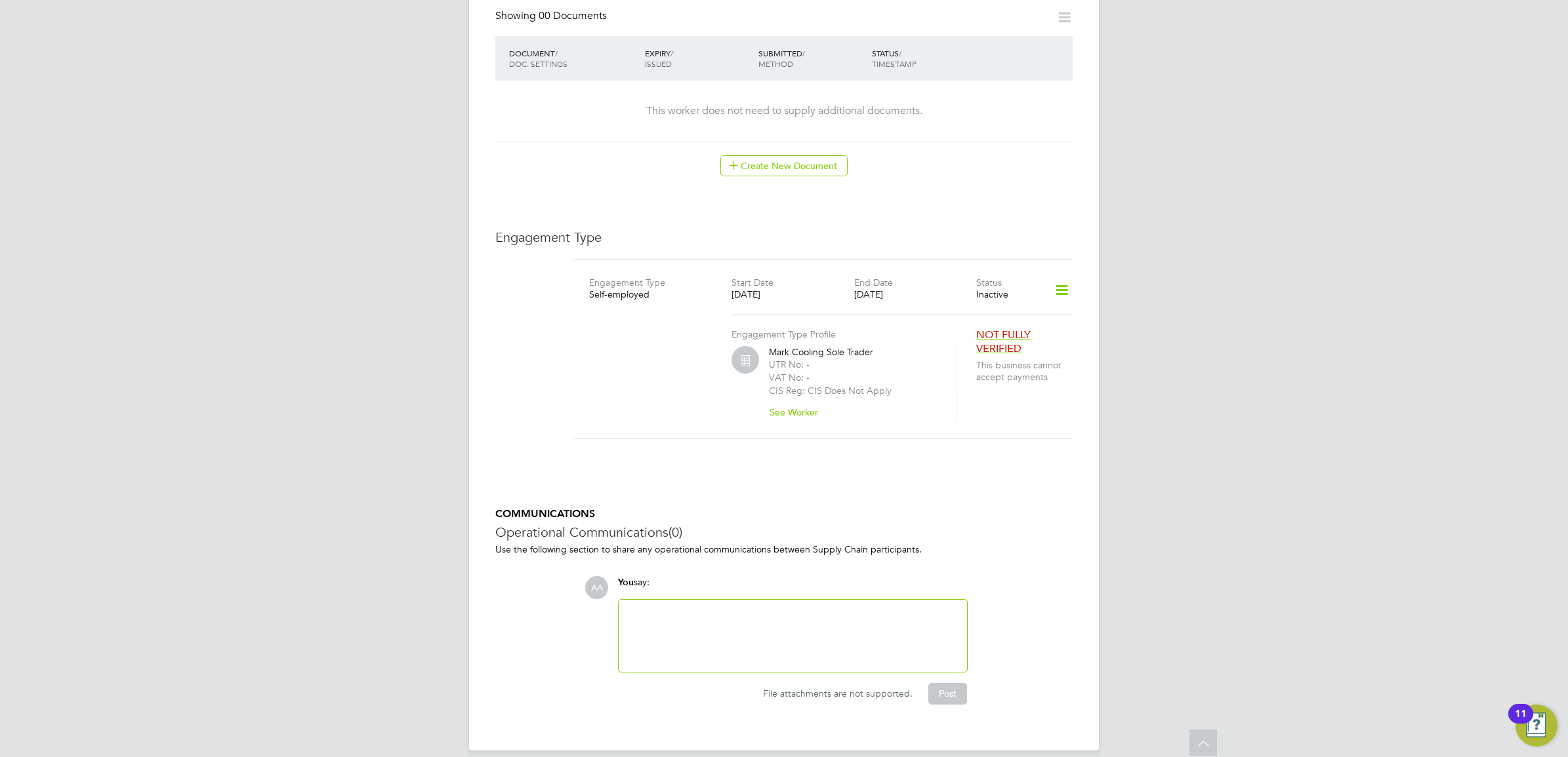
click at [1066, 275] on icon at bounding box center [1062, 291] width 23 height 30
click at [1009, 358] on li "Show Engagement Type History" at bounding box center [993, 352] width 150 height 18
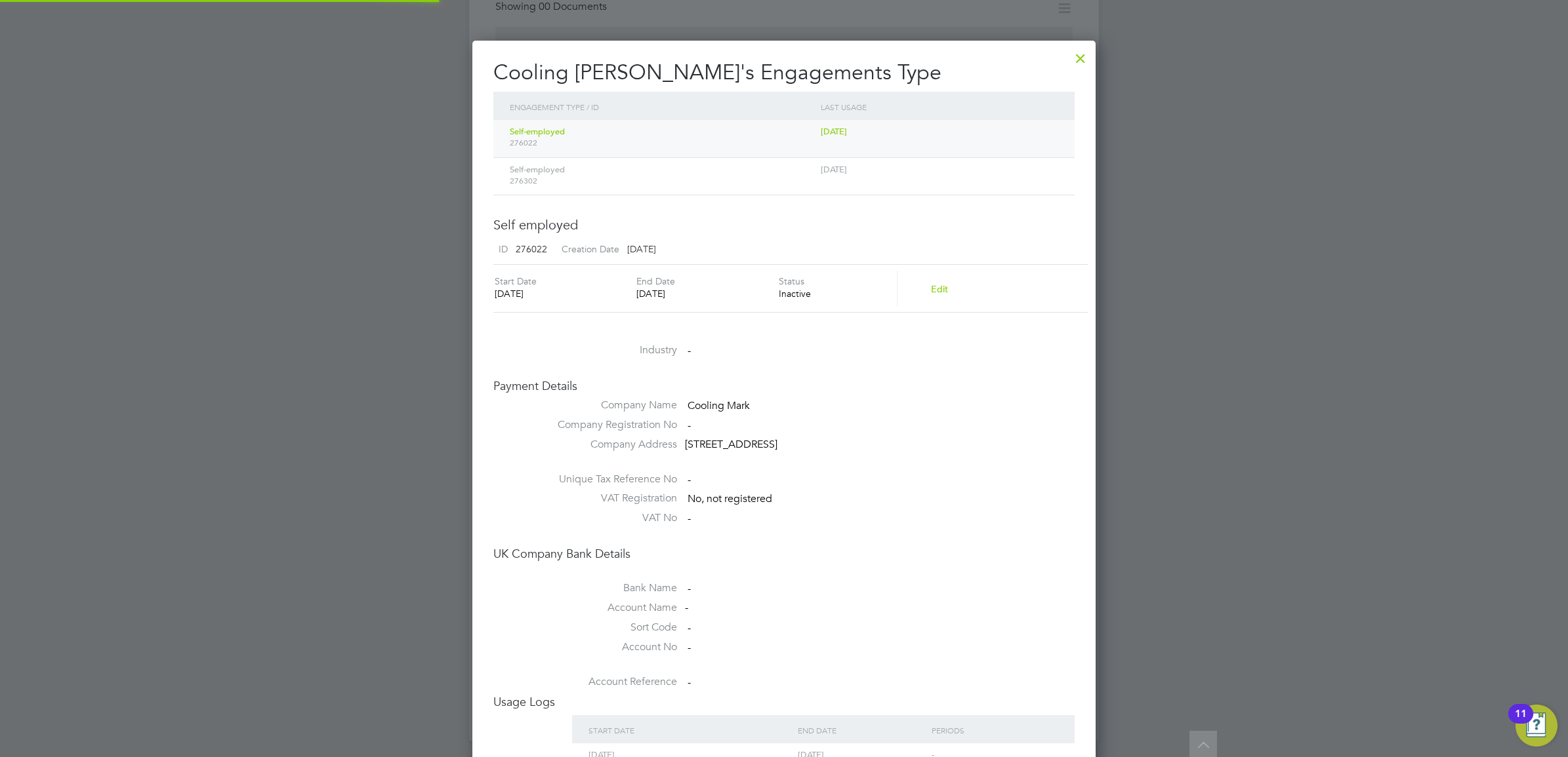
scroll to position [0, 0]
click at [945, 284] on button "Edit" at bounding box center [939, 289] width 38 height 21
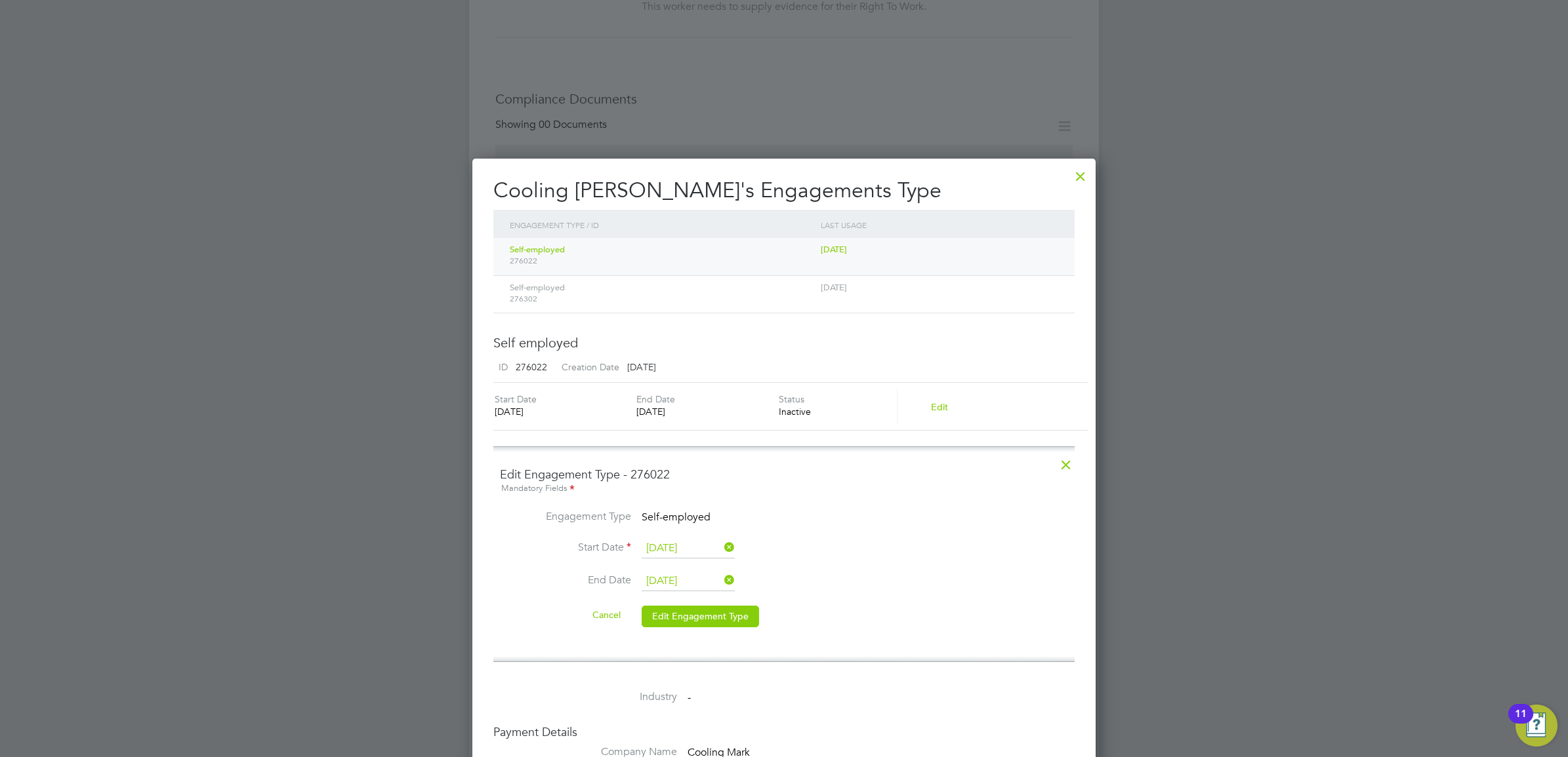
click at [792, 294] on span "276302" at bounding box center [661, 299] width 304 height 10
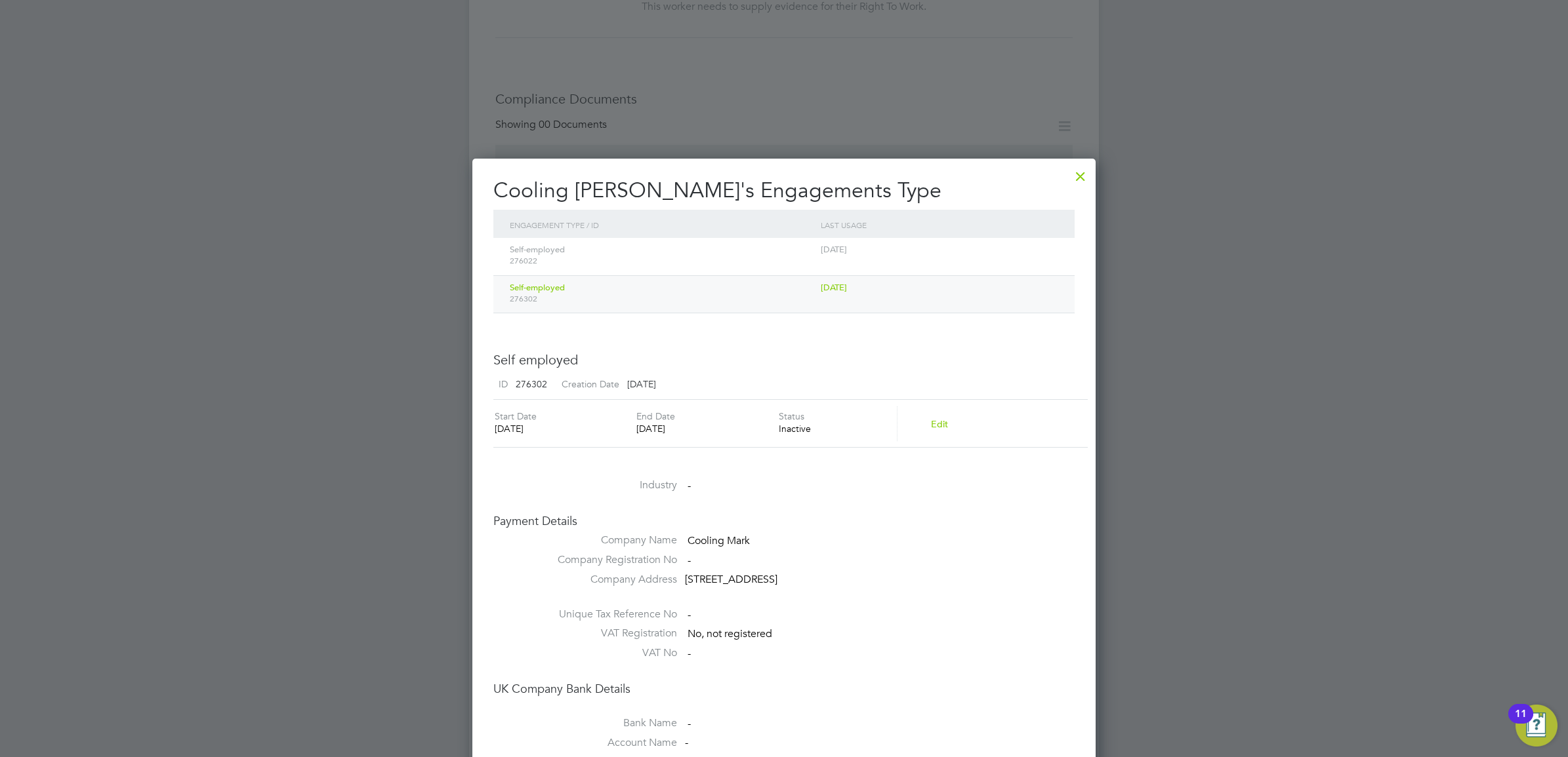
click at [745, 246] on div "Self-employed 276022" at bounding box center [661, 255] width 311 height 34
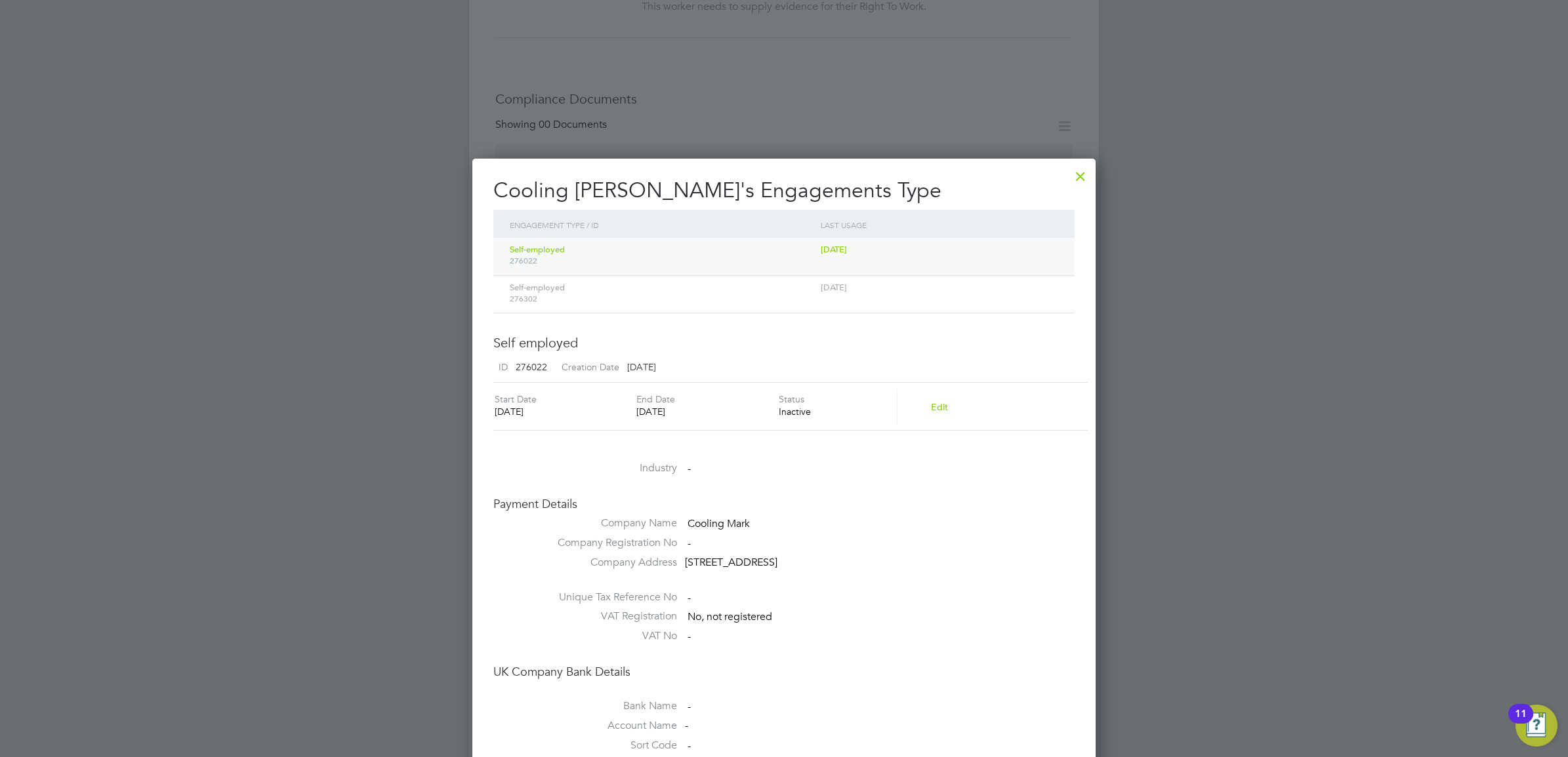
click at [732, 291] on div "Self-employed 276302" at bounding box center [661, 293] width 311 height 34
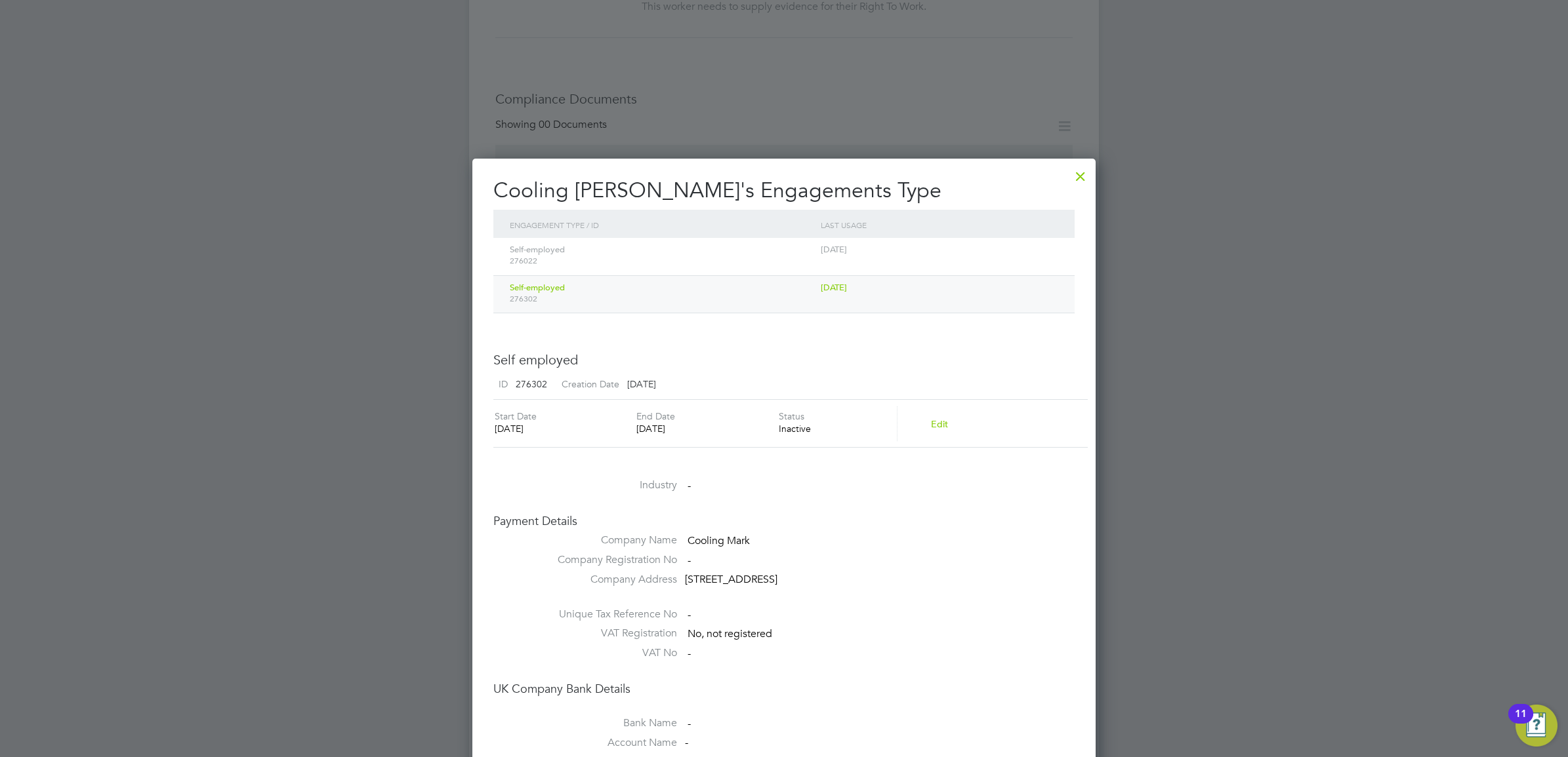
click at [732, 249] on div "Self-employed 276022" at bounding box center [661, 255] width 311 height 34
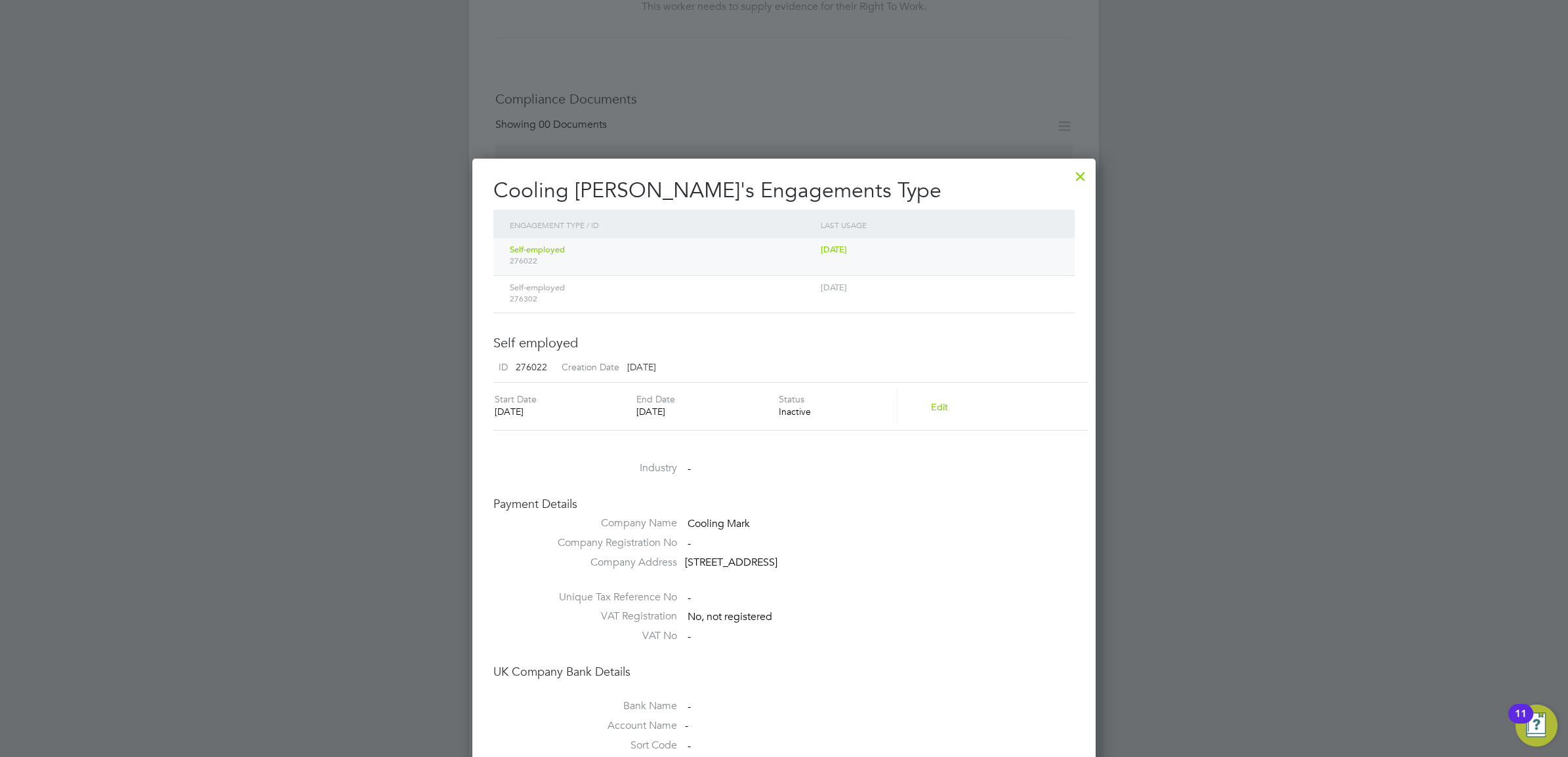
click at [631, 288] on div "Self-employed 276302" at bounding box center [661, 293] width 311 height 34
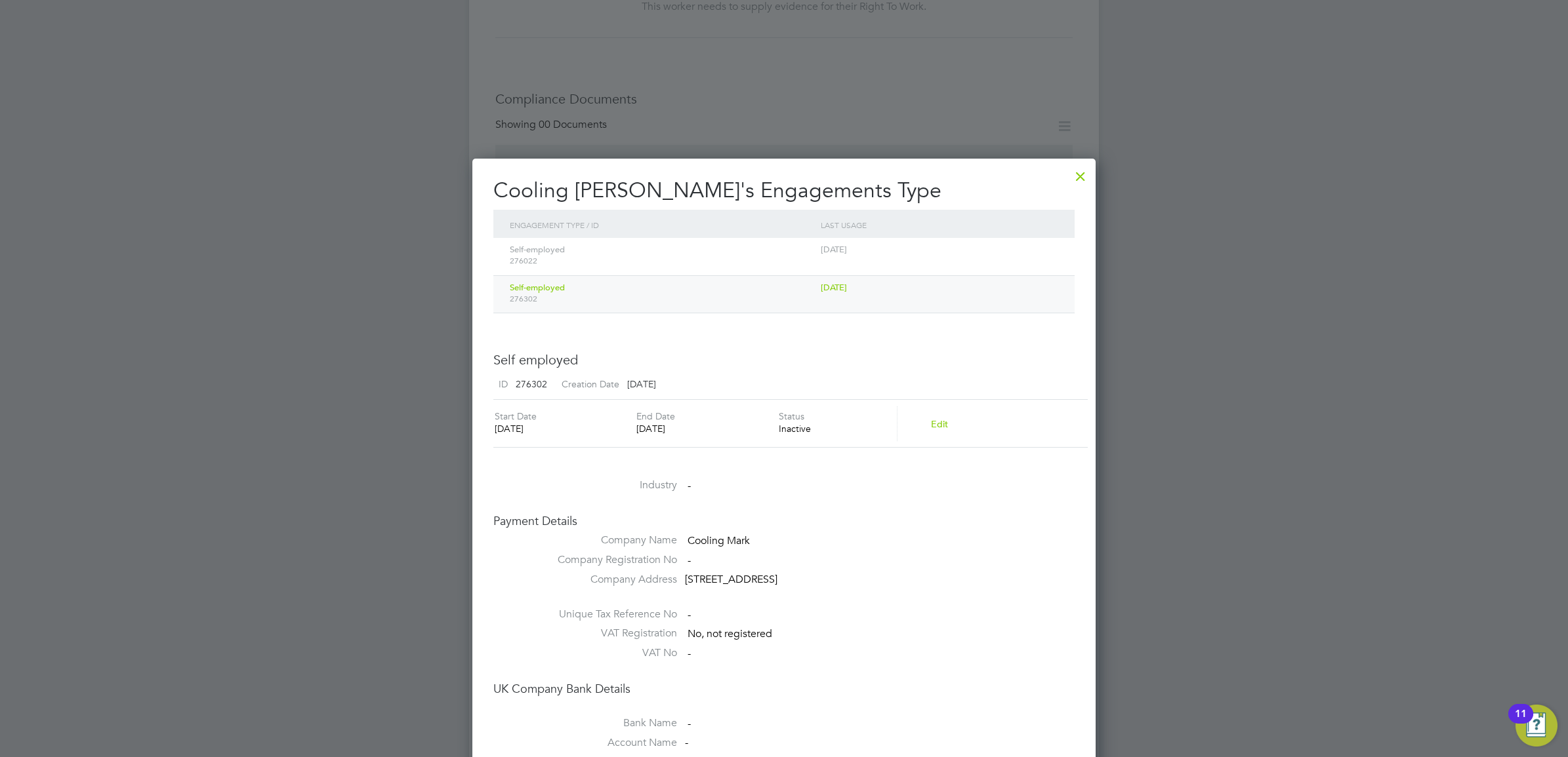
click at [802, 433] on div "Inactive" at bounding box center [838, 429] width 118 height 12
drag, startPoint x: 802, startPoint y: 433, endPoint x: 938, endPoint y: 418, distance: 136.8
click at [938, 418] on button "Edit" at bounding box center [939, 424] width 38 height 21
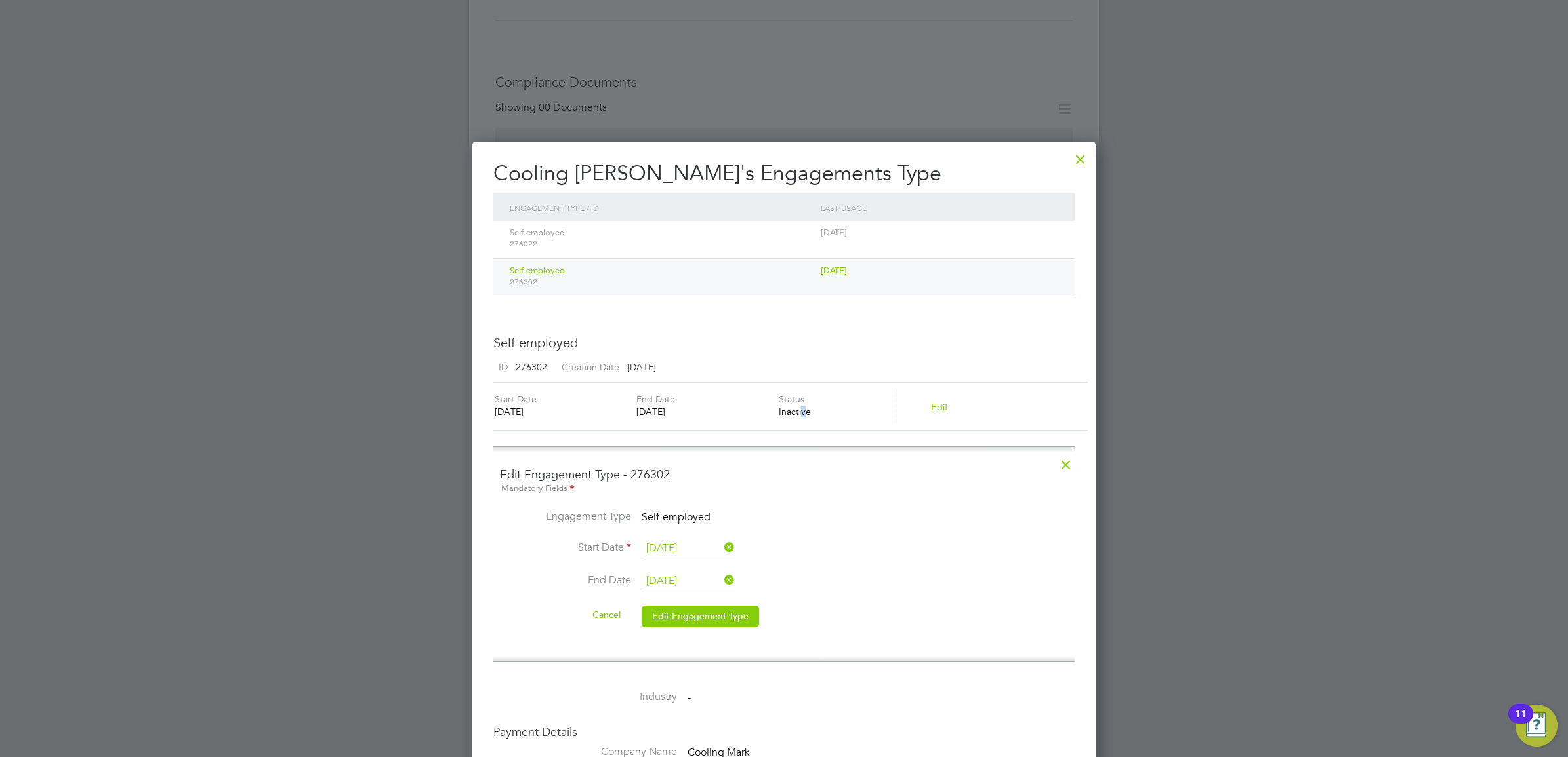
click at [1064, 470] on icon at bounding box center [1066, 462] width 24 height 24
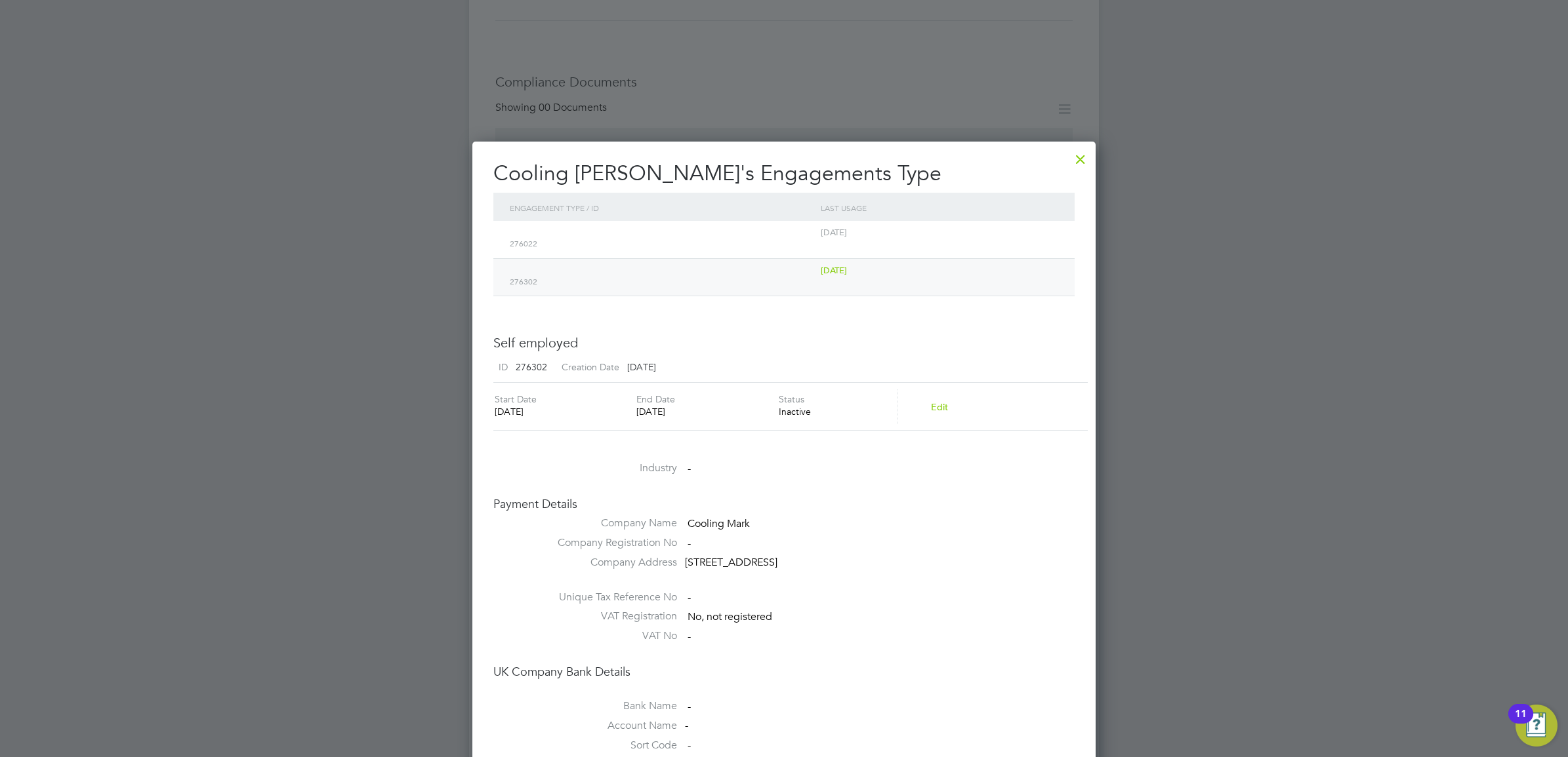
click at [768, 335] on h3 "Self employed ID 276302 Creation Date 03 Sep 2025" at bounding box center [784, 357] width 582 height 45
click at [744, 234] on div "276022" at bounding box center [661, 238] width 311 height 34
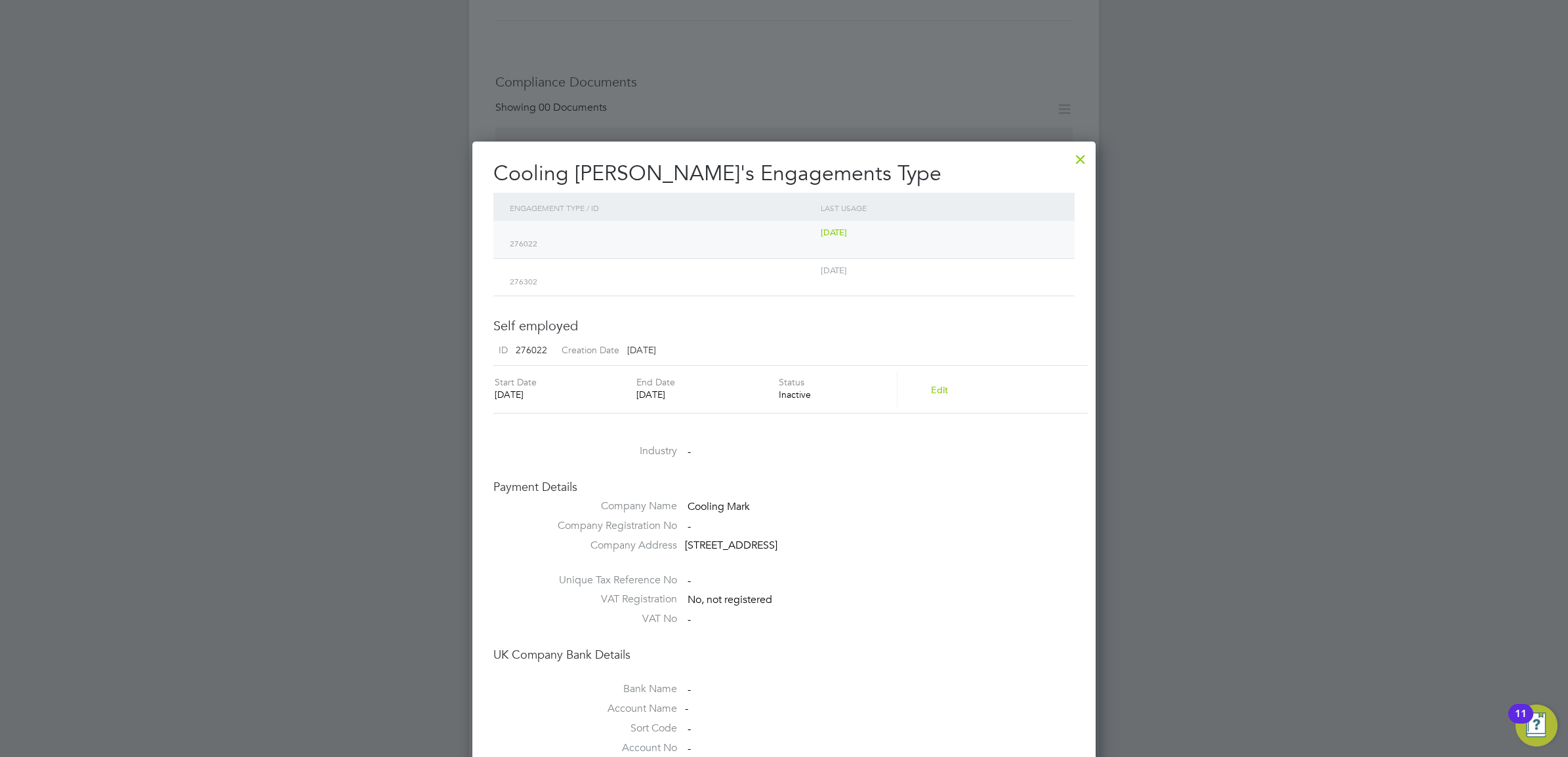
click at [610, 277] on span "276302" at bounding box center [661, 282] width 304 height 10
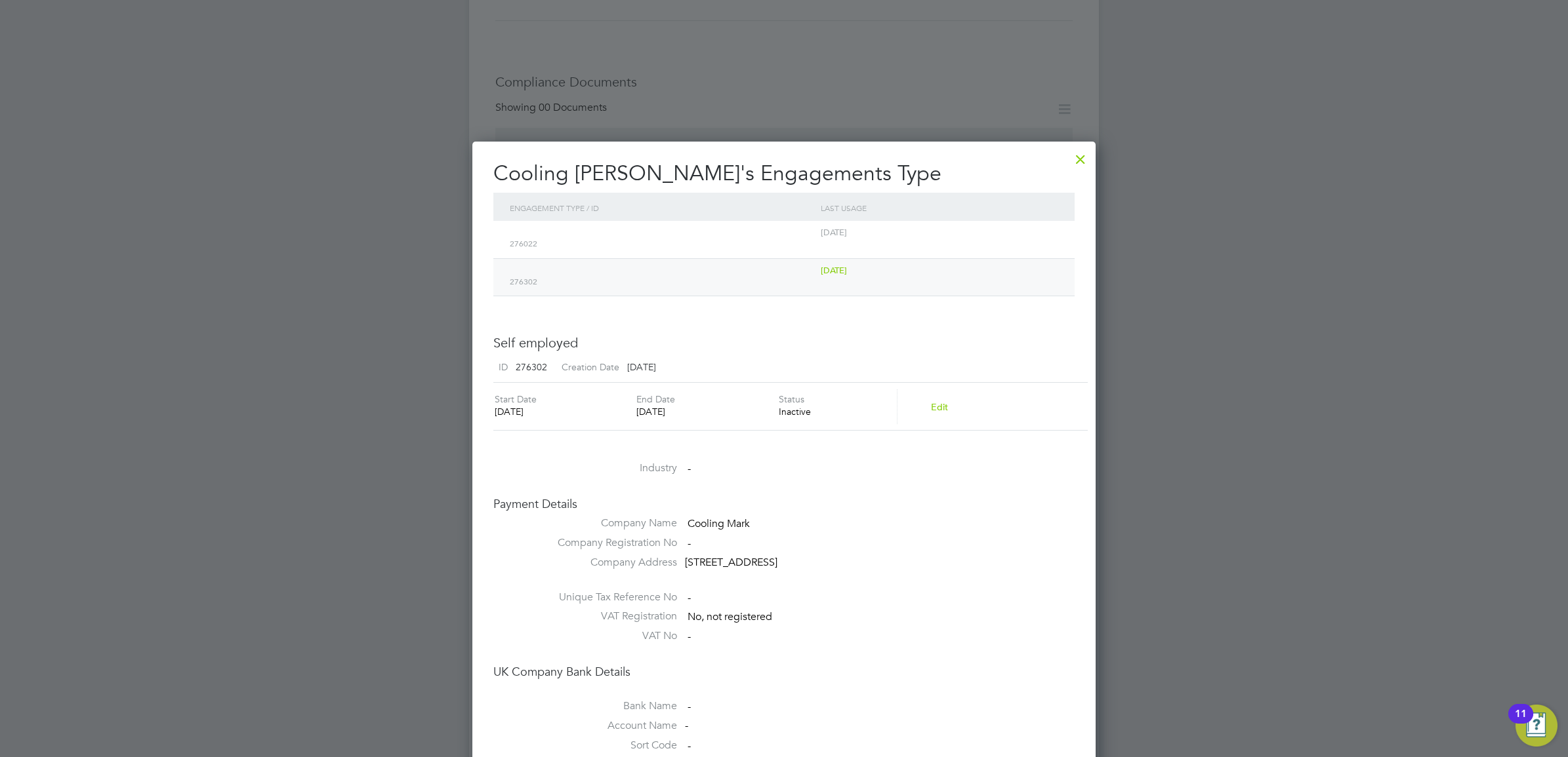
click at [673, 233] on div "276022" at bounding box center [661, 238] width 311 height 34
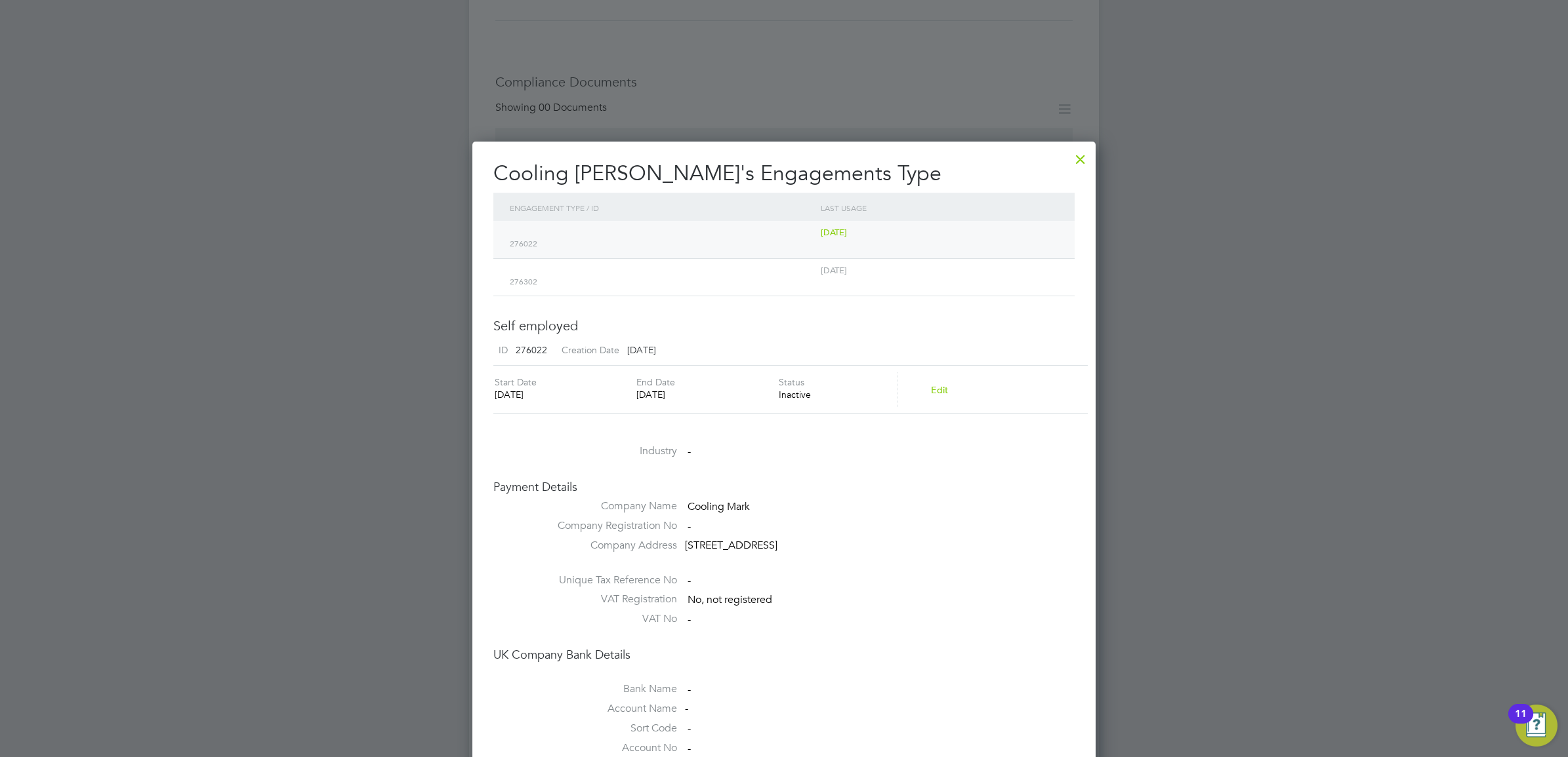
click at [947, 385] on button "Edit" at bounding box center [939, 390] width 38 height 21
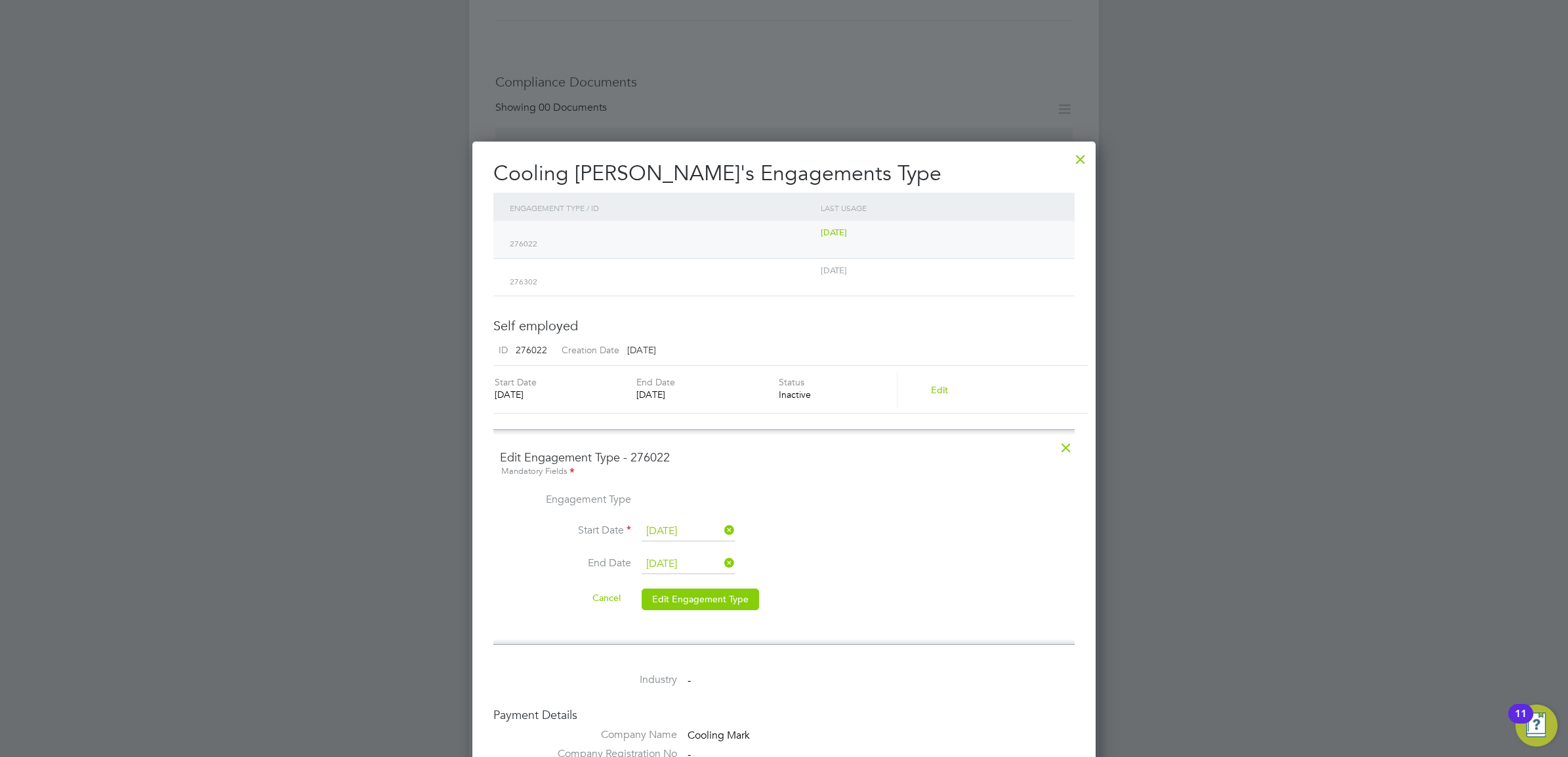
click at [721, 561] on icon at bounding box center [721, 563] width 0 height 18
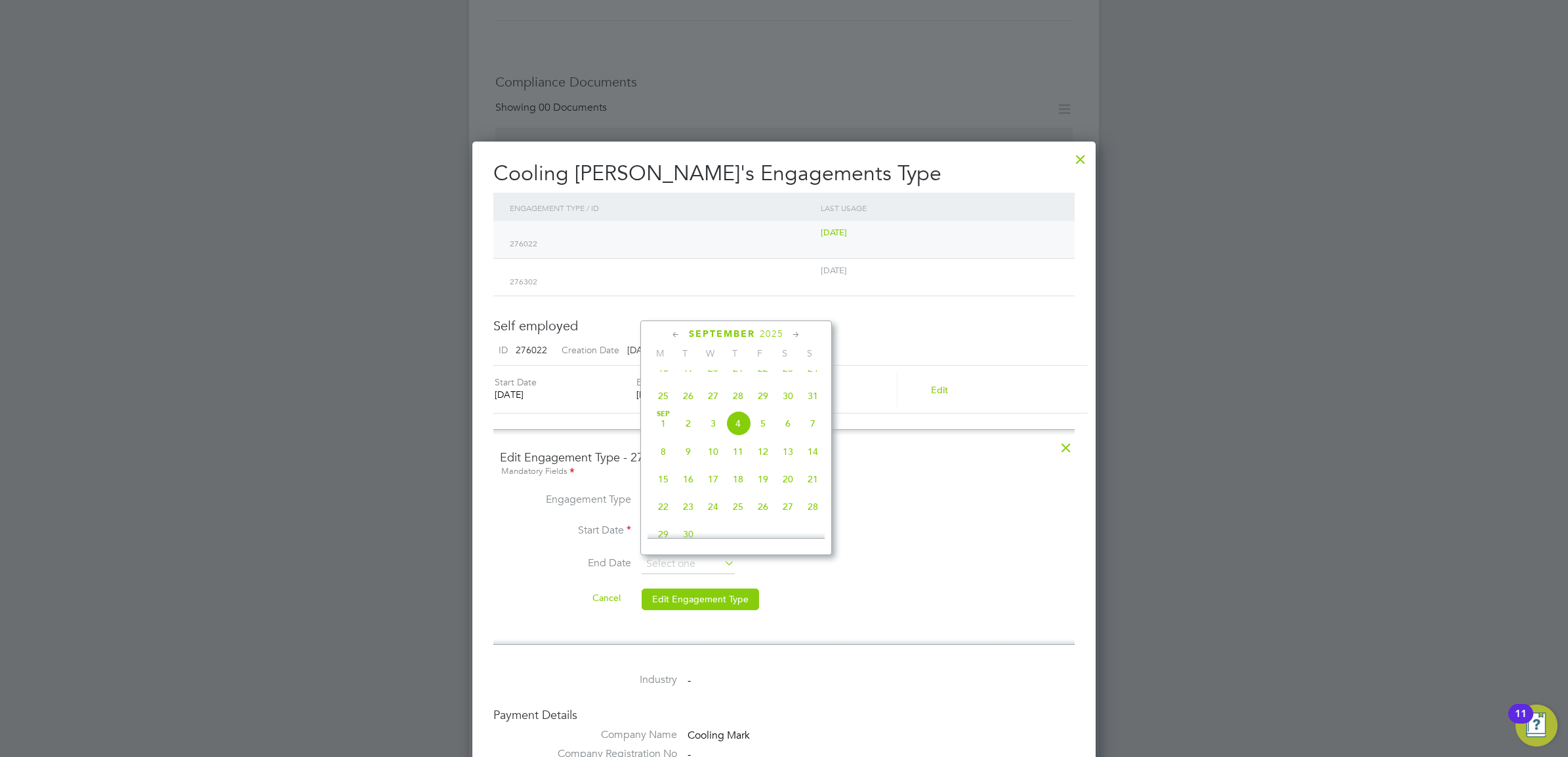
click at [795, 335] on icon at bounding box center [796, 335] width 13 height 14
click at [764, 420] on span "19" at bounding box center [762, 407] width 25 height 25
type input "[DATE]"
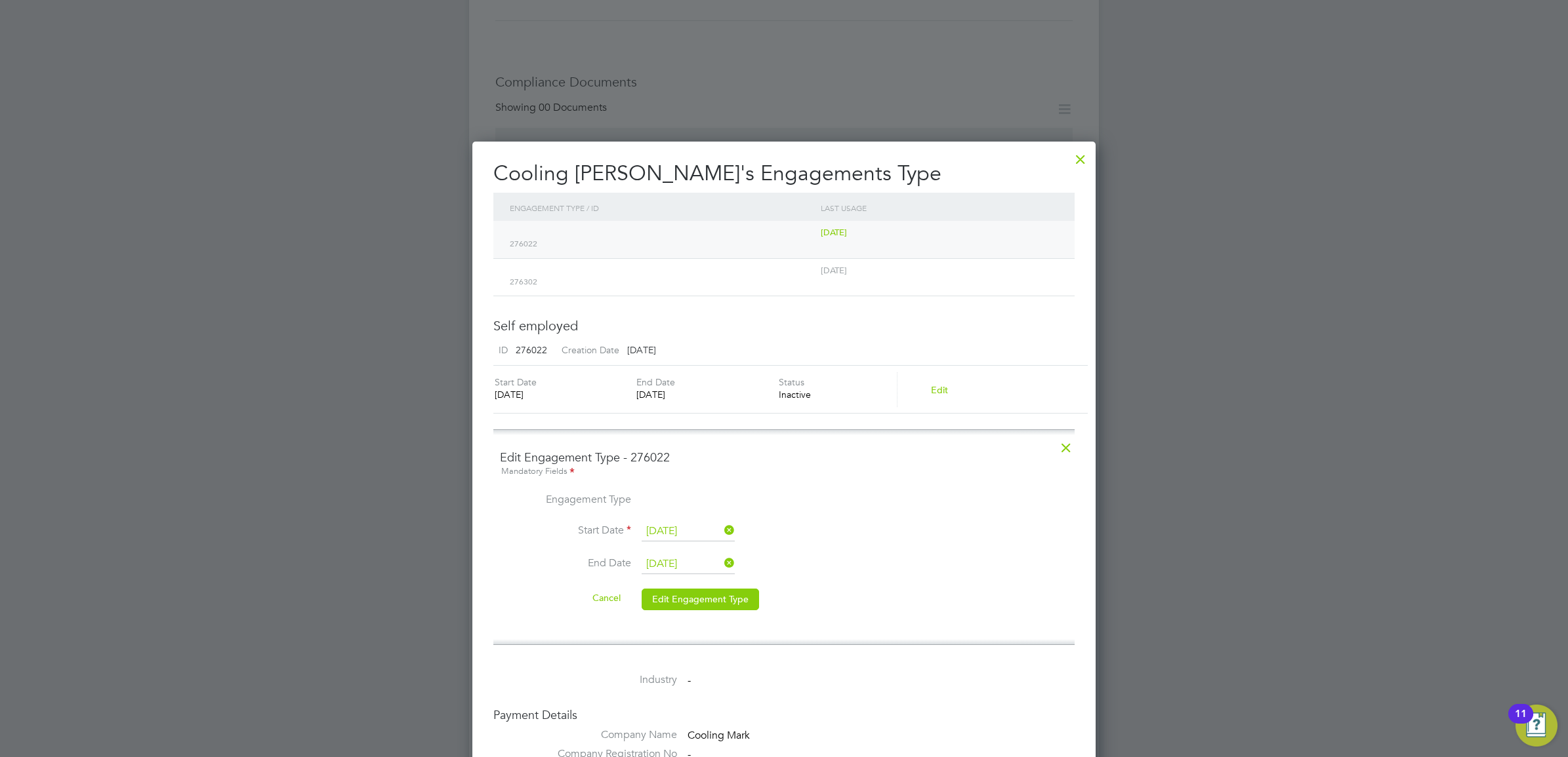
click at [832, 569] on li "End Date 19 Dec 2025" at bounding box center [784, 571] width 568 height 33
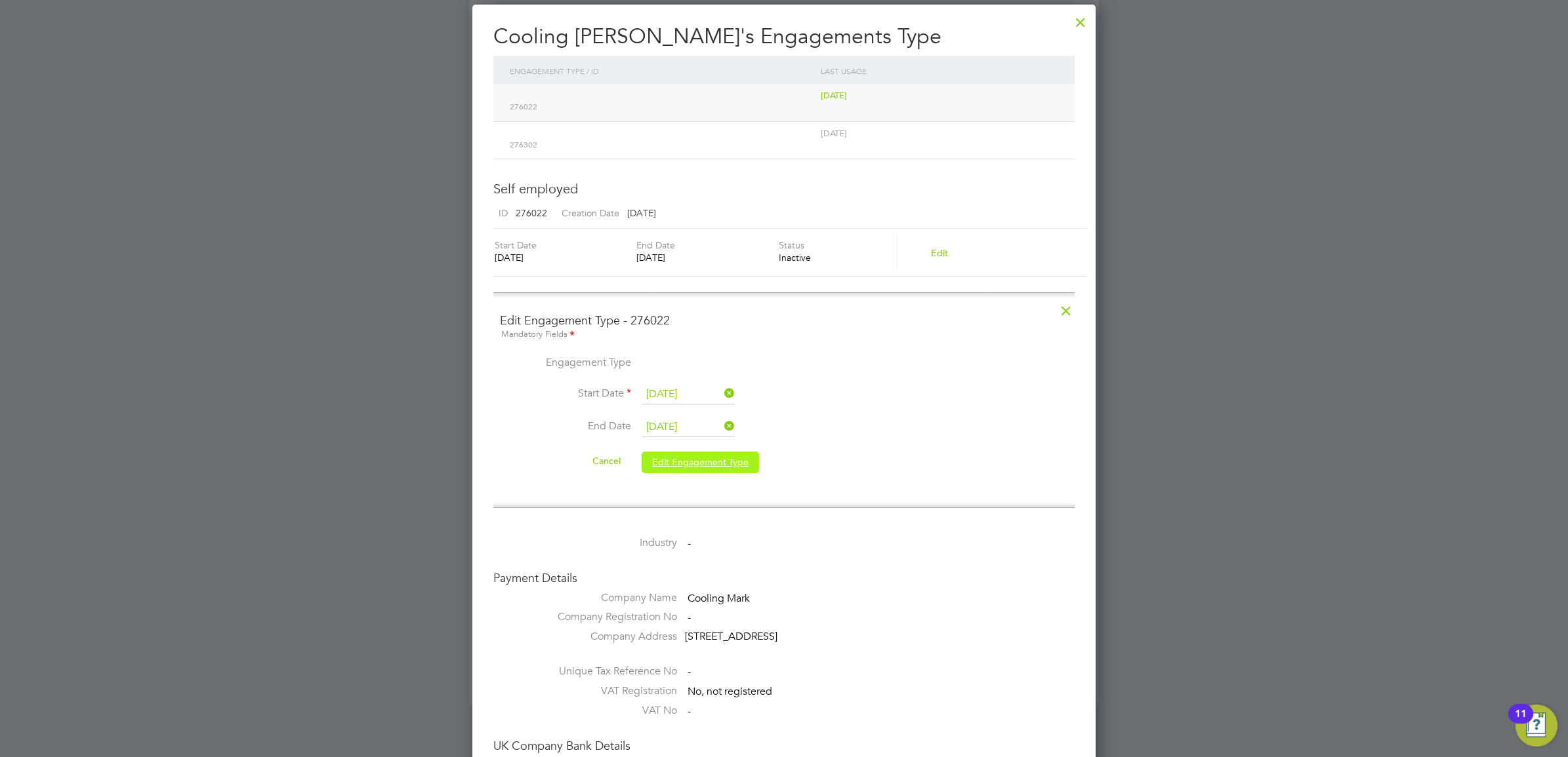
click at [727, 463] on button "Edit Engagement Type" at bounding box center [700, 462] width 117 height 21
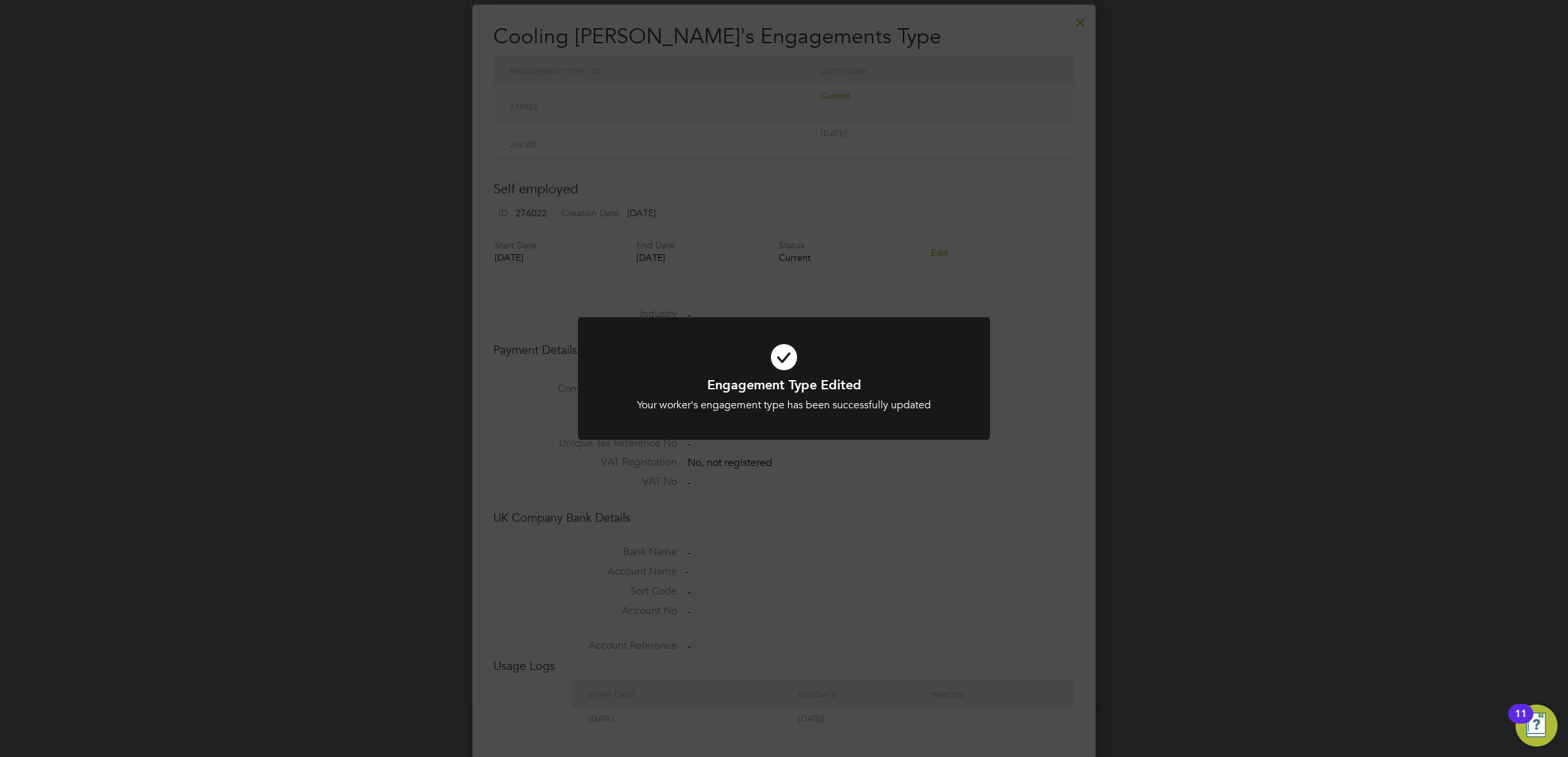
click at [1137, 450] on div "Engagement Type Edited Your worker's engagement type has been successfully upda…" at bounding box center [784, 378] width 1568 height 757
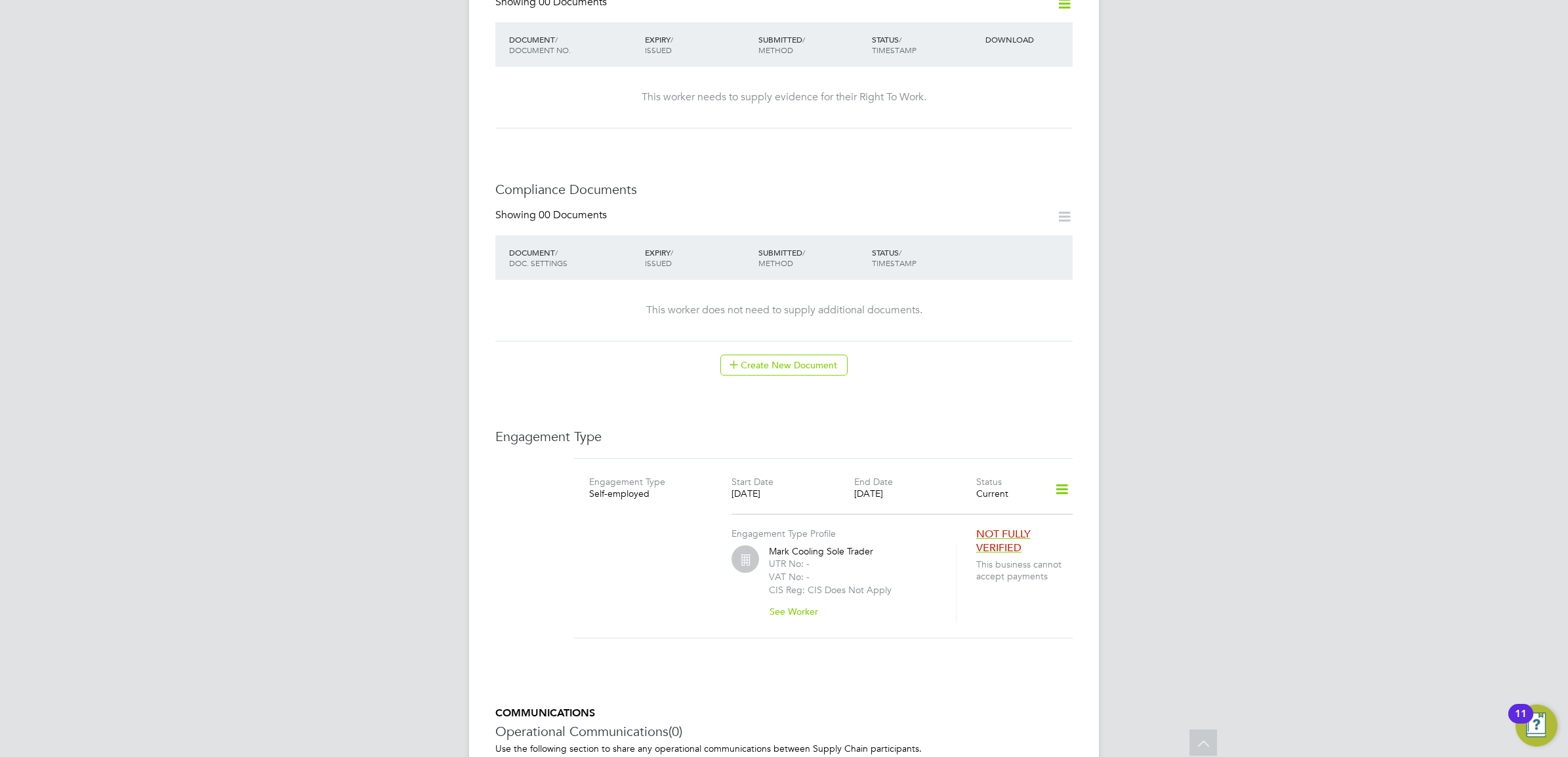
scroll to position [546, 0]
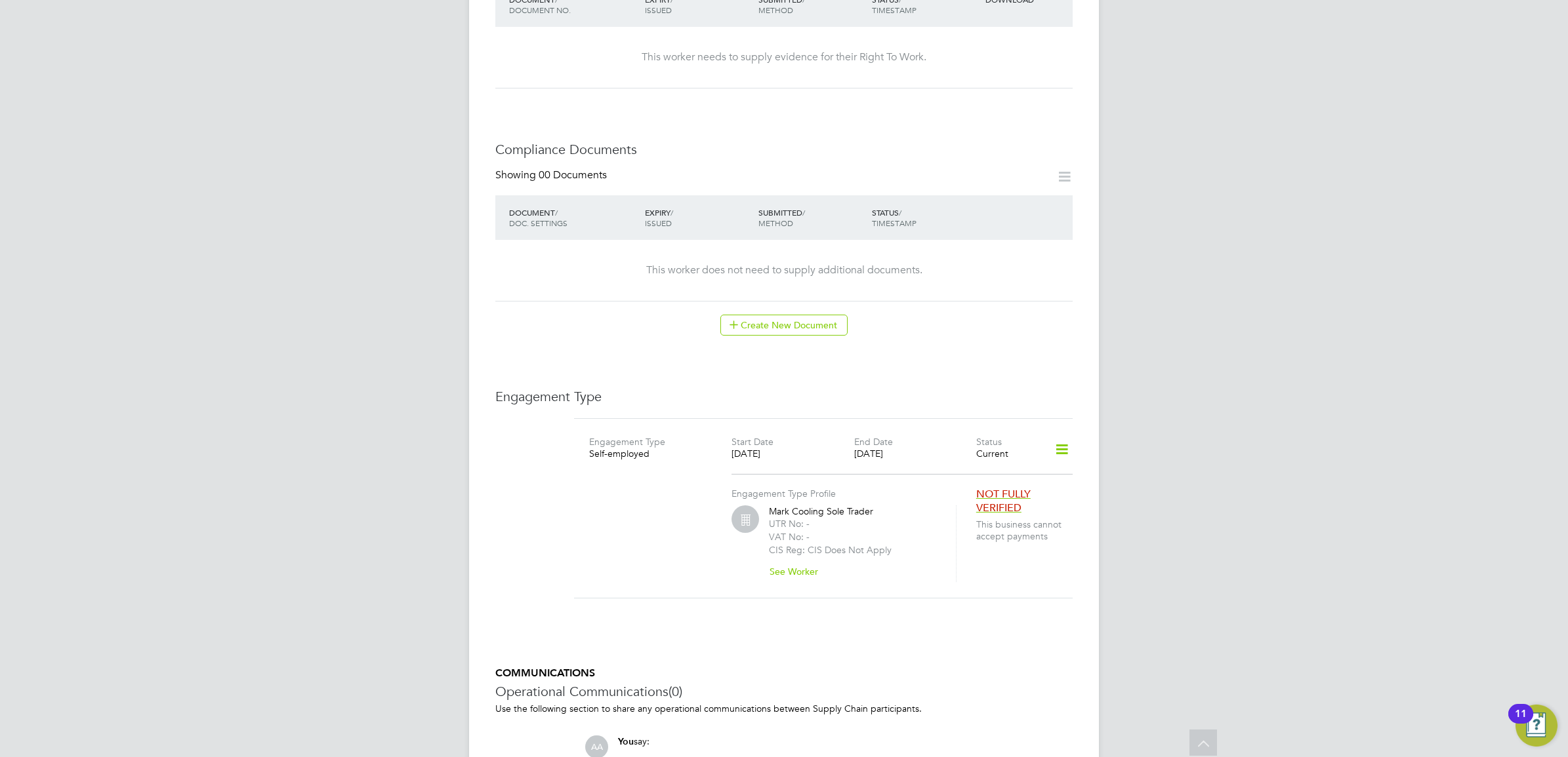
click at [1058, 439] on icon at bounding box center [1062, 450] width 23 height 30
click at [959, 509] on li "Show Engagement Type History" at bounding box center [993, 512] width 150 height 18
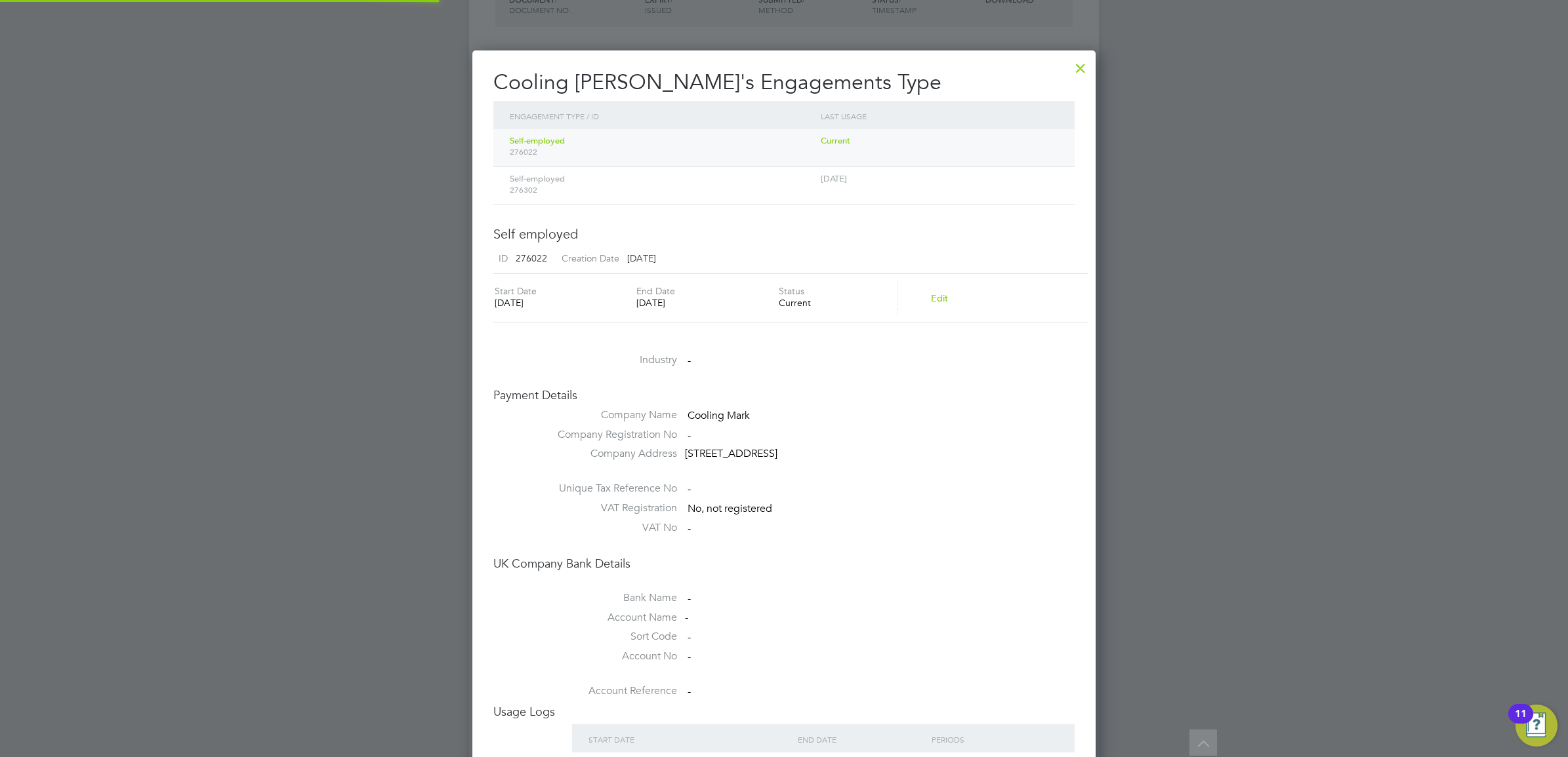
scroll to position [780, 624]
click at [625, 191] on span "276302" at bounding box center [661, 190] width 304 height 10
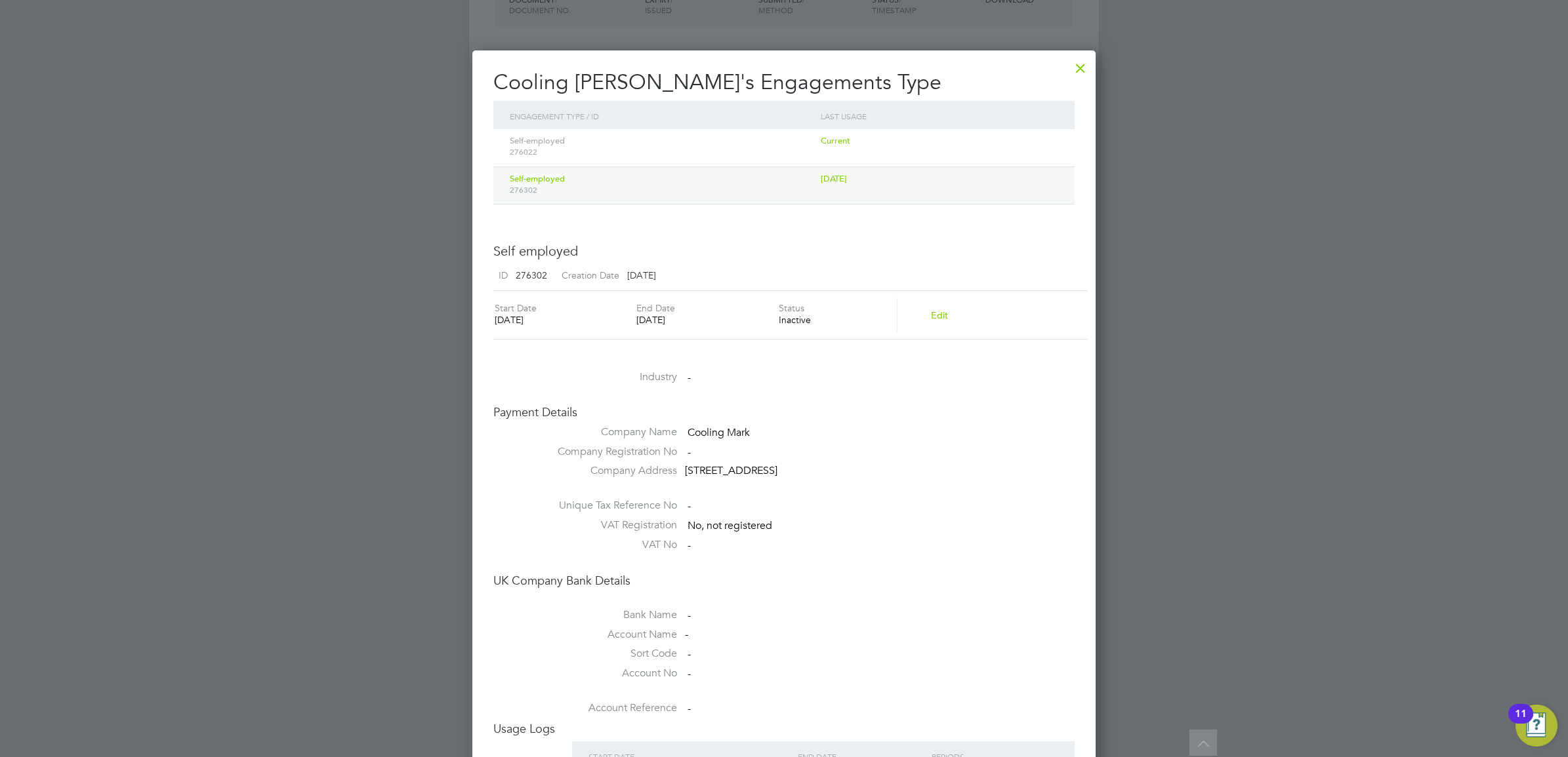
scroll to position [797, 624]
click at [625, 148] on span "276022" at bounding box center [661, 152] width 304 height 10
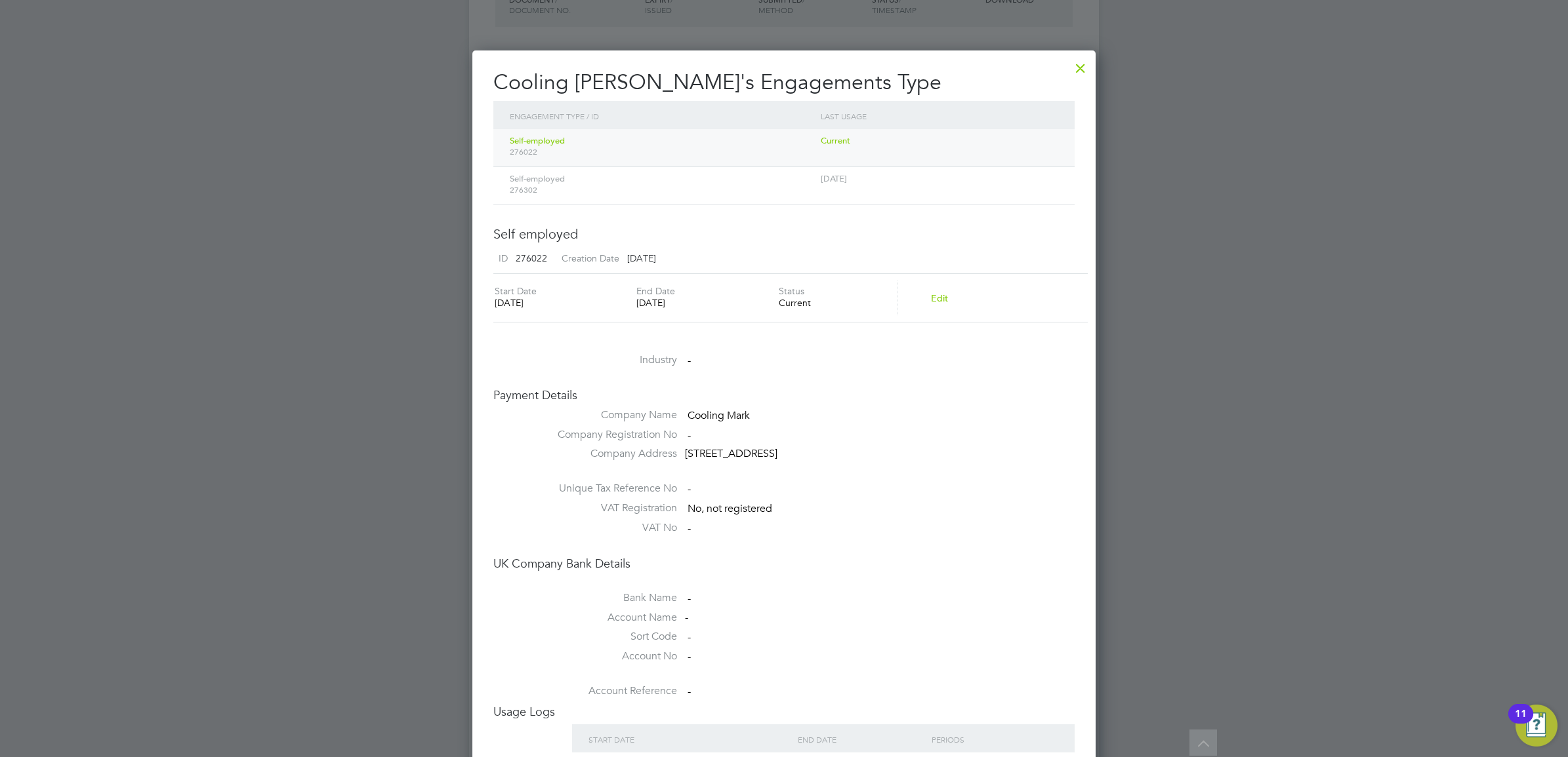
scroll to position [780, 624]
click at [618, 174] on div "Self-employed 276302" at bounding box center [661, 184] width 311 height 34
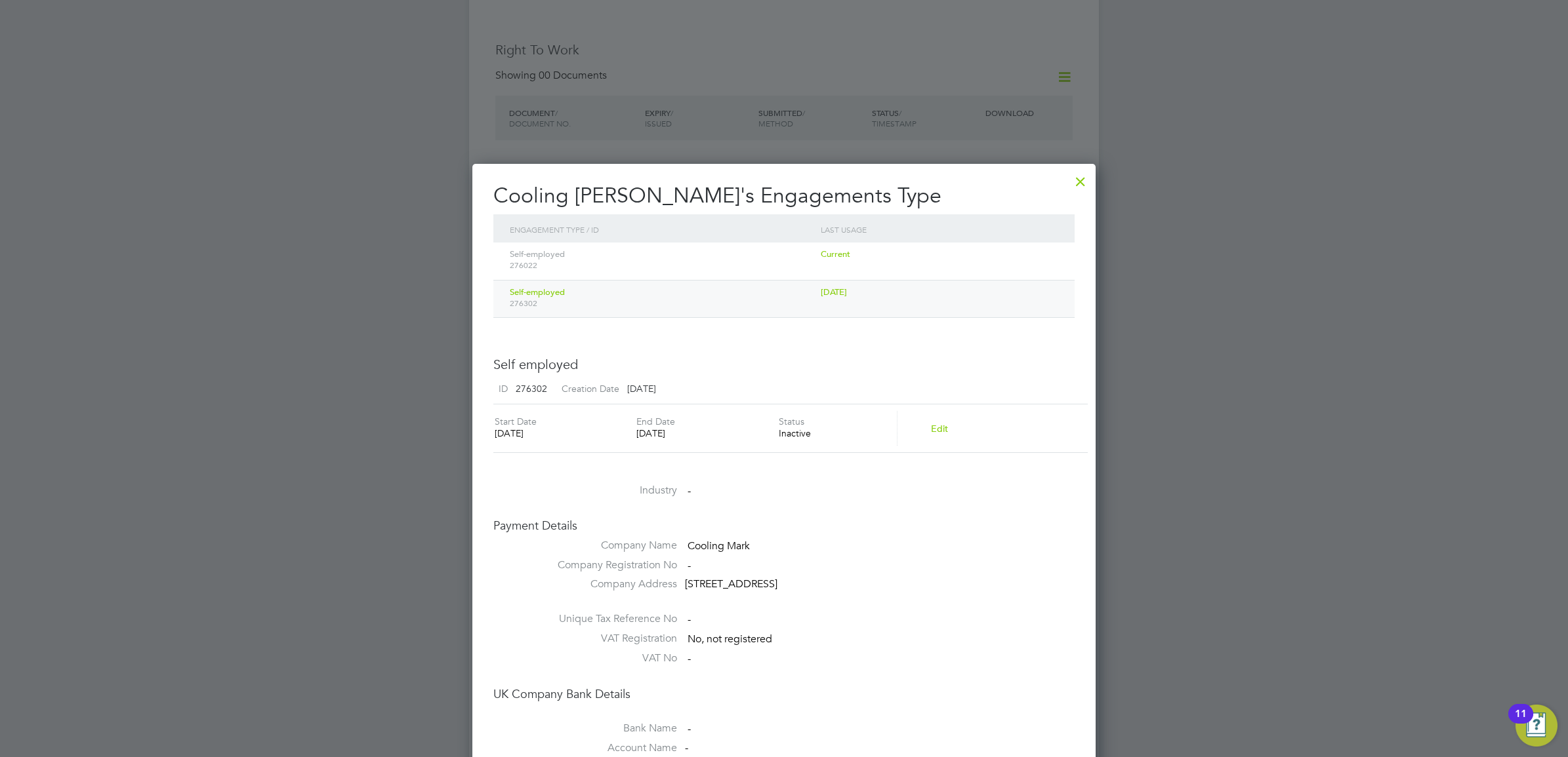
scroll to position [410, 0]
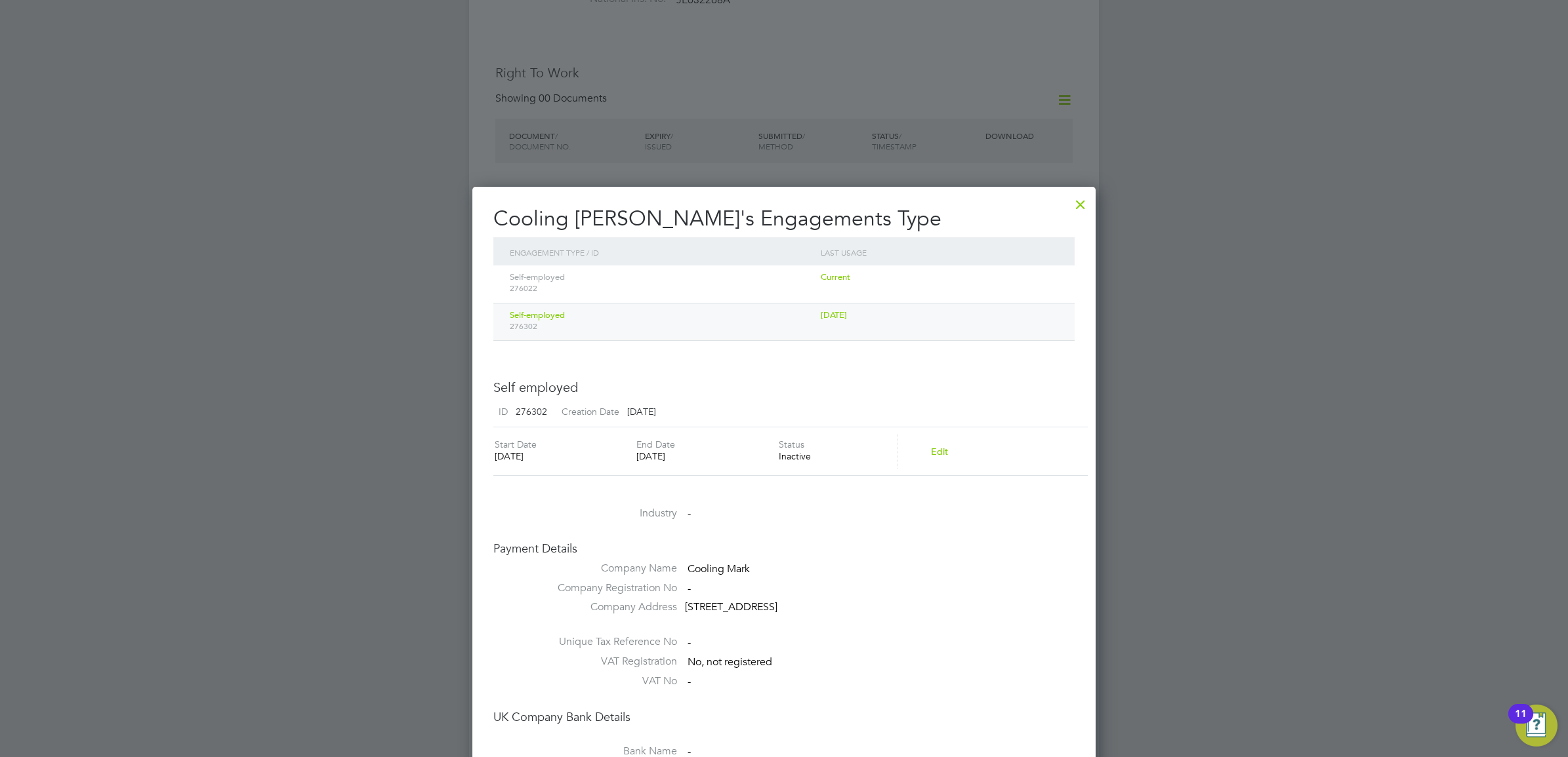
click at [629, 319] on div "Self-employed 276302" at bounding box center [661, 320] width 311 height 34
click at [618, 282] on div "Self-employed 276022" at bounding box center [661, 283] width 311 height 34
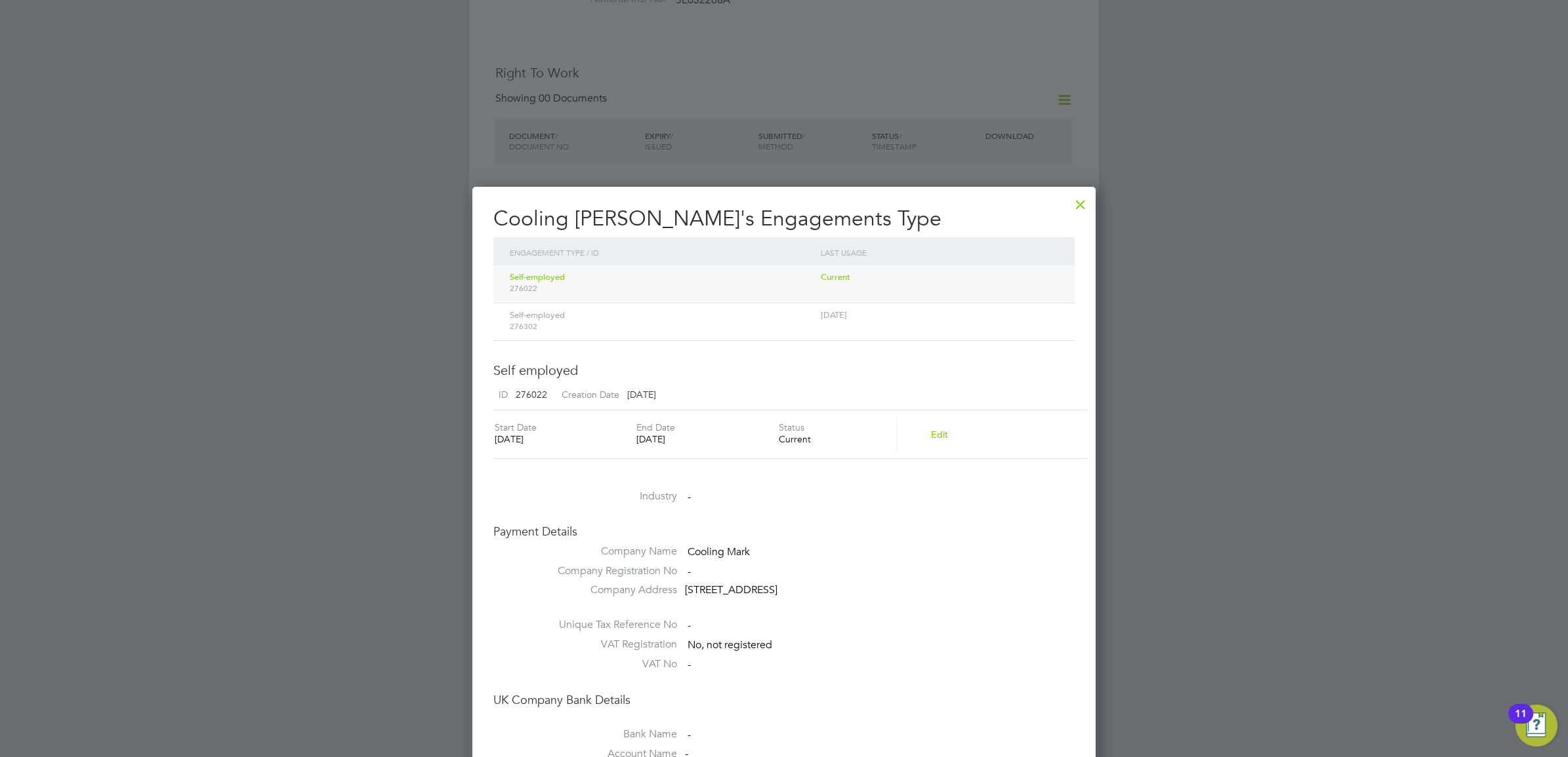
click at [604, 325] on span "276302" at bounding box center [661, 326] width 304 height 10
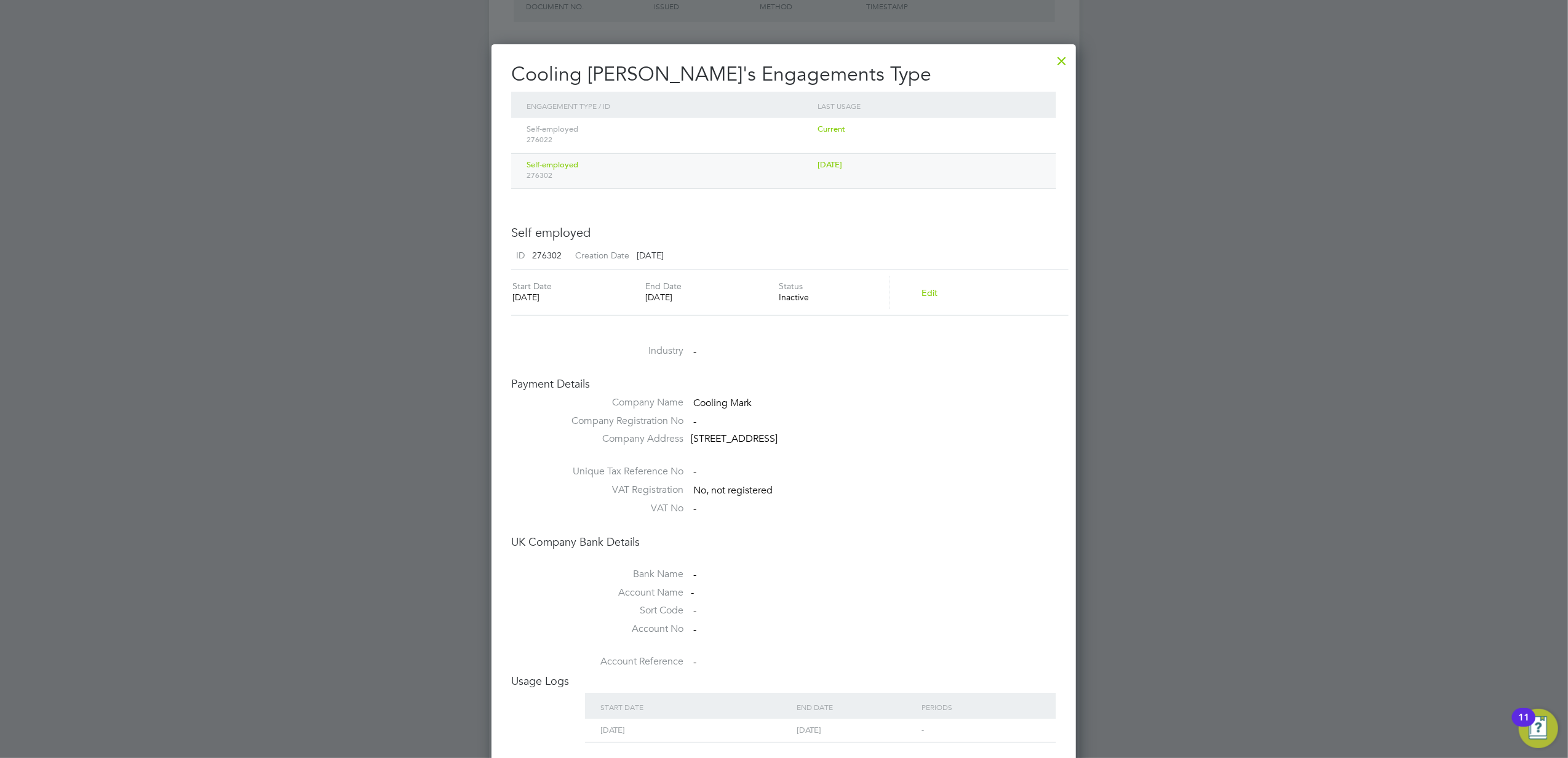
scroll to position [480, 0]
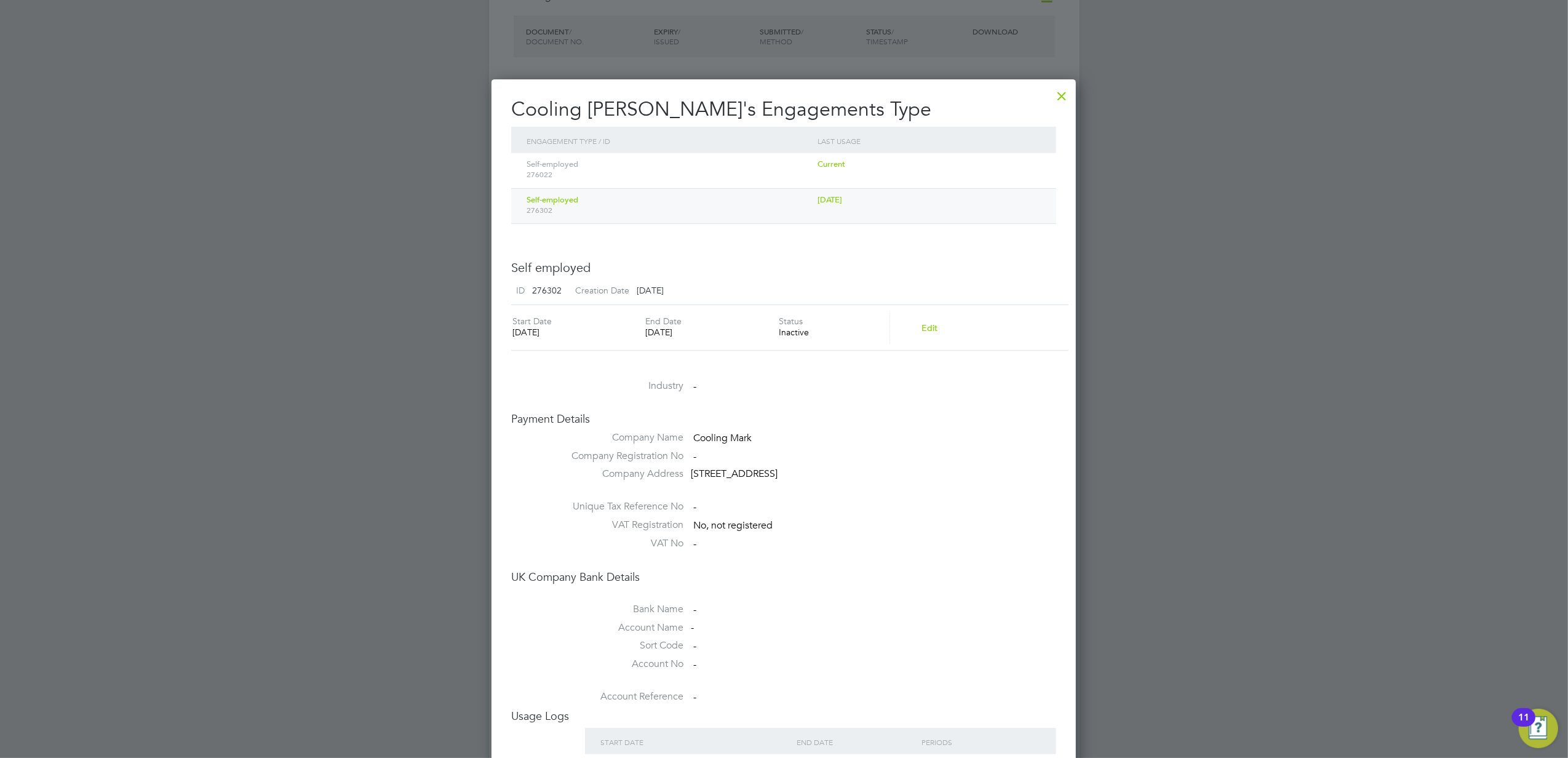
click at [1059, 94] on div at bounding box center [1062, 93] width 22 height 22
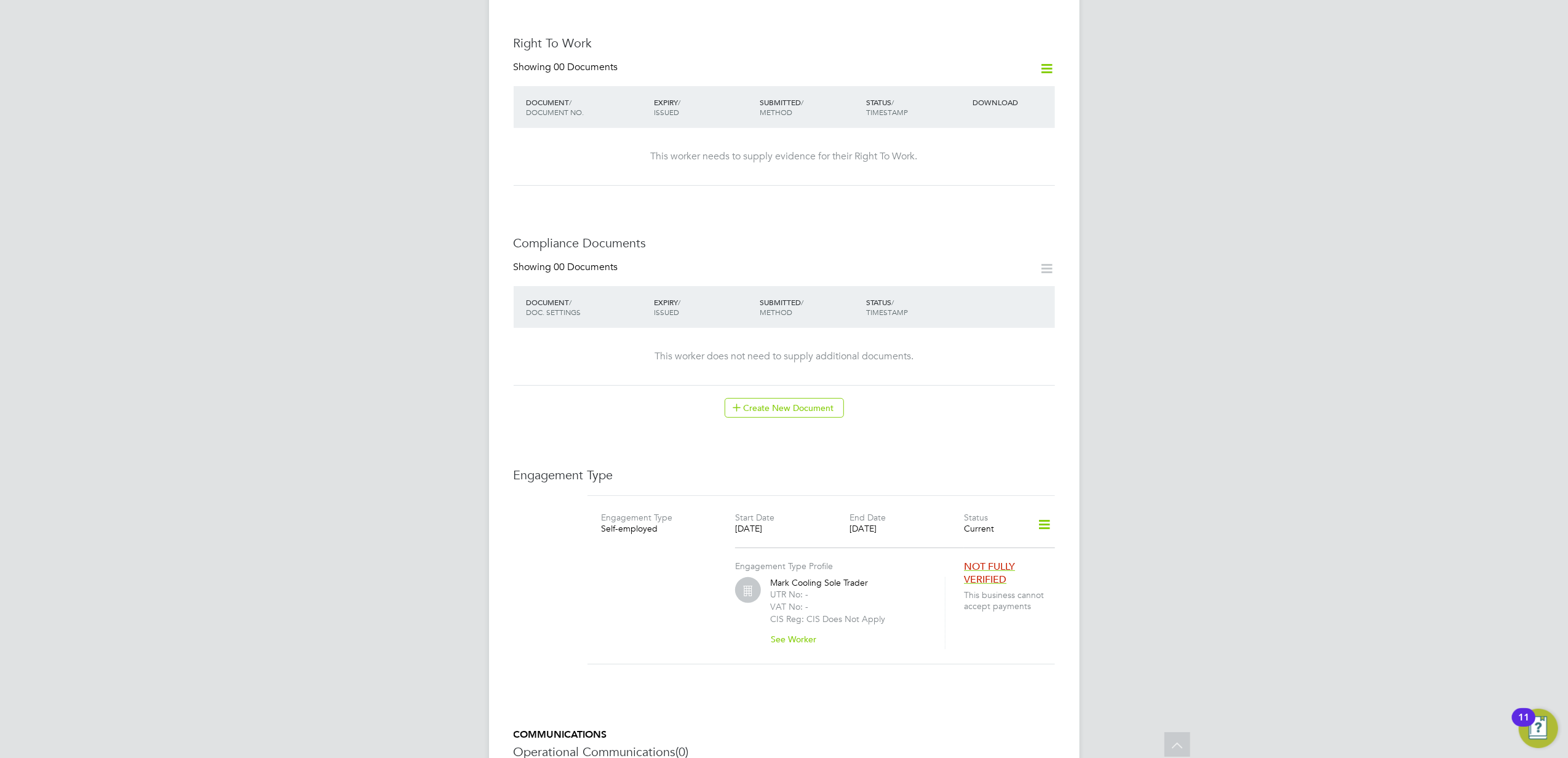
scroll to position [617, 0]
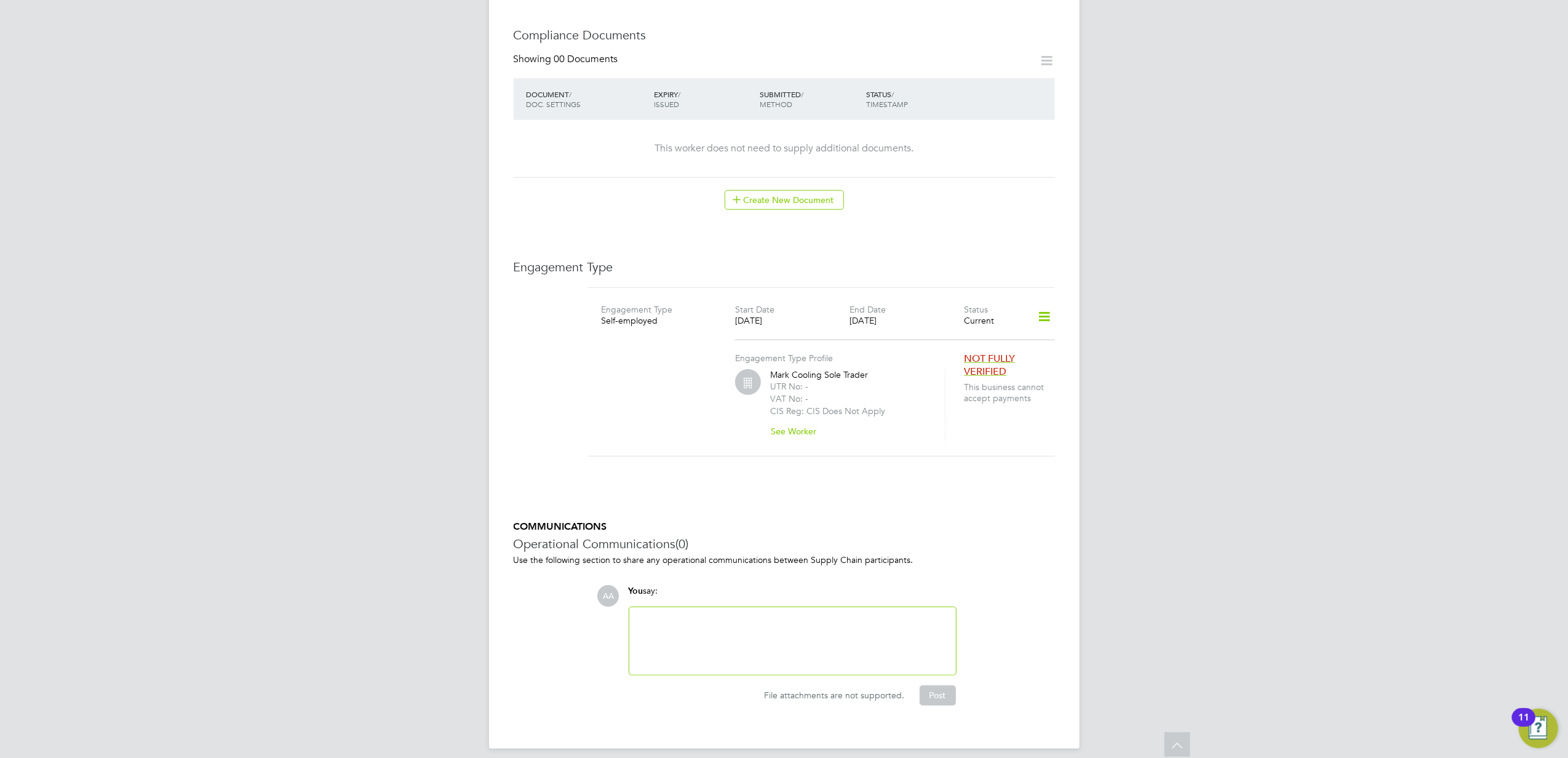
click at [1176, 710] on icon at bounding box center [1177, 746] width 22 height 28
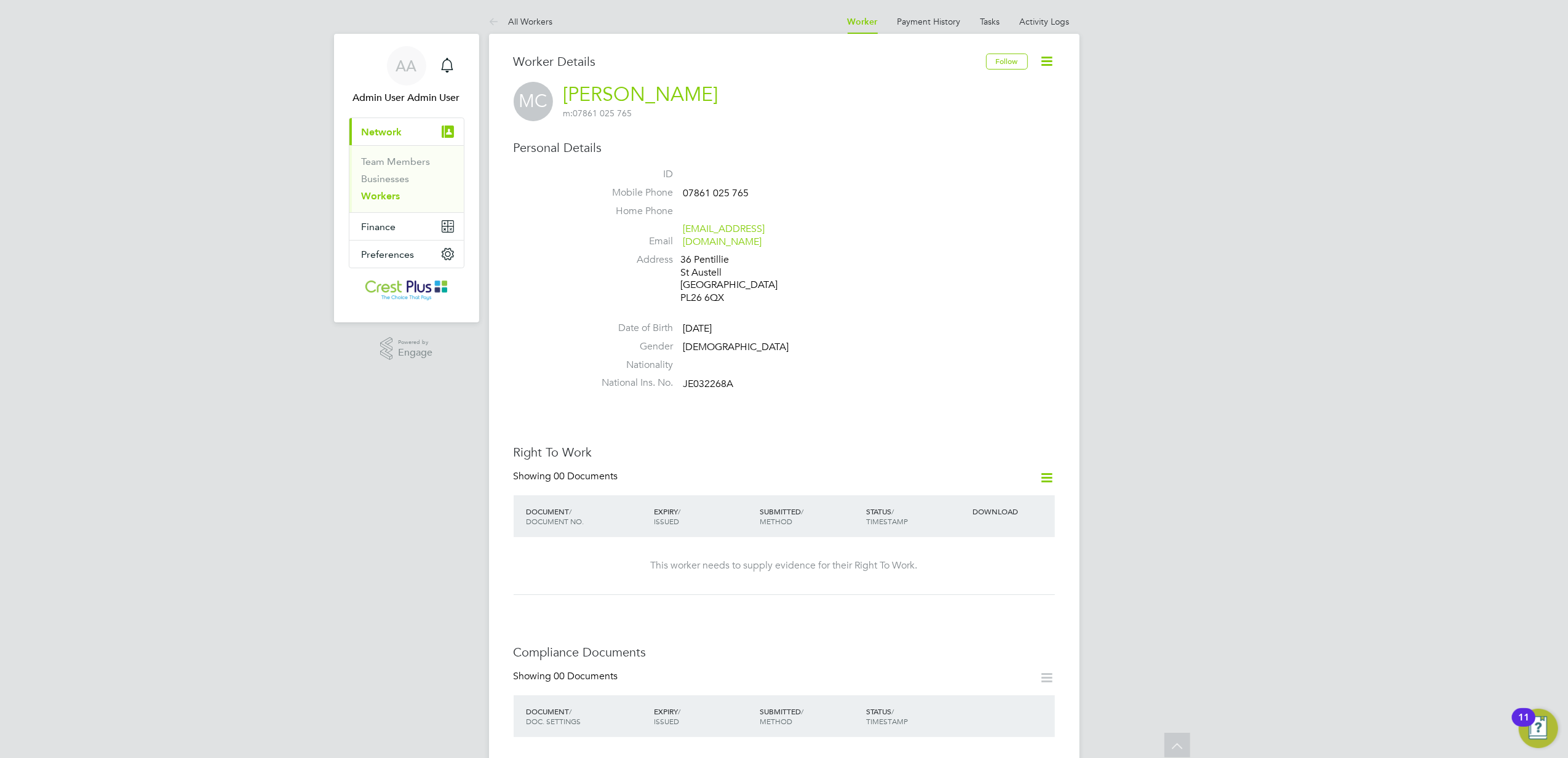
scroll to position [0, 0]
click at [396, 72] on span "AA" at bounding box center [407, 66] width 21 height 16
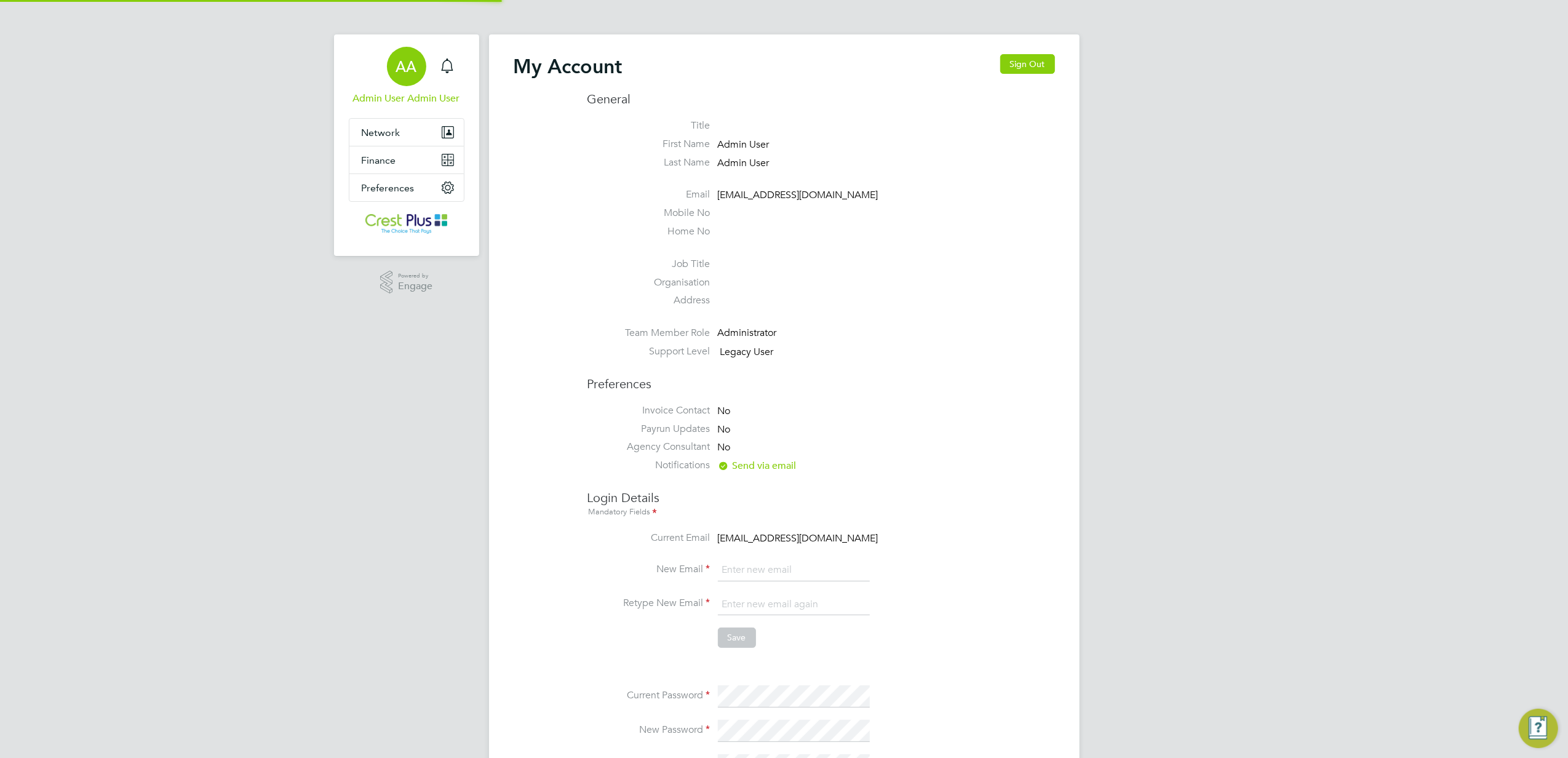
type input "admin@crestplus.com"
click at [404, 84] on div "AA" at bounding box center [407, 66] width 40 height 40
click at [410, 285] on span "Engage" at bounding box center [415, 286] width 34 height 10
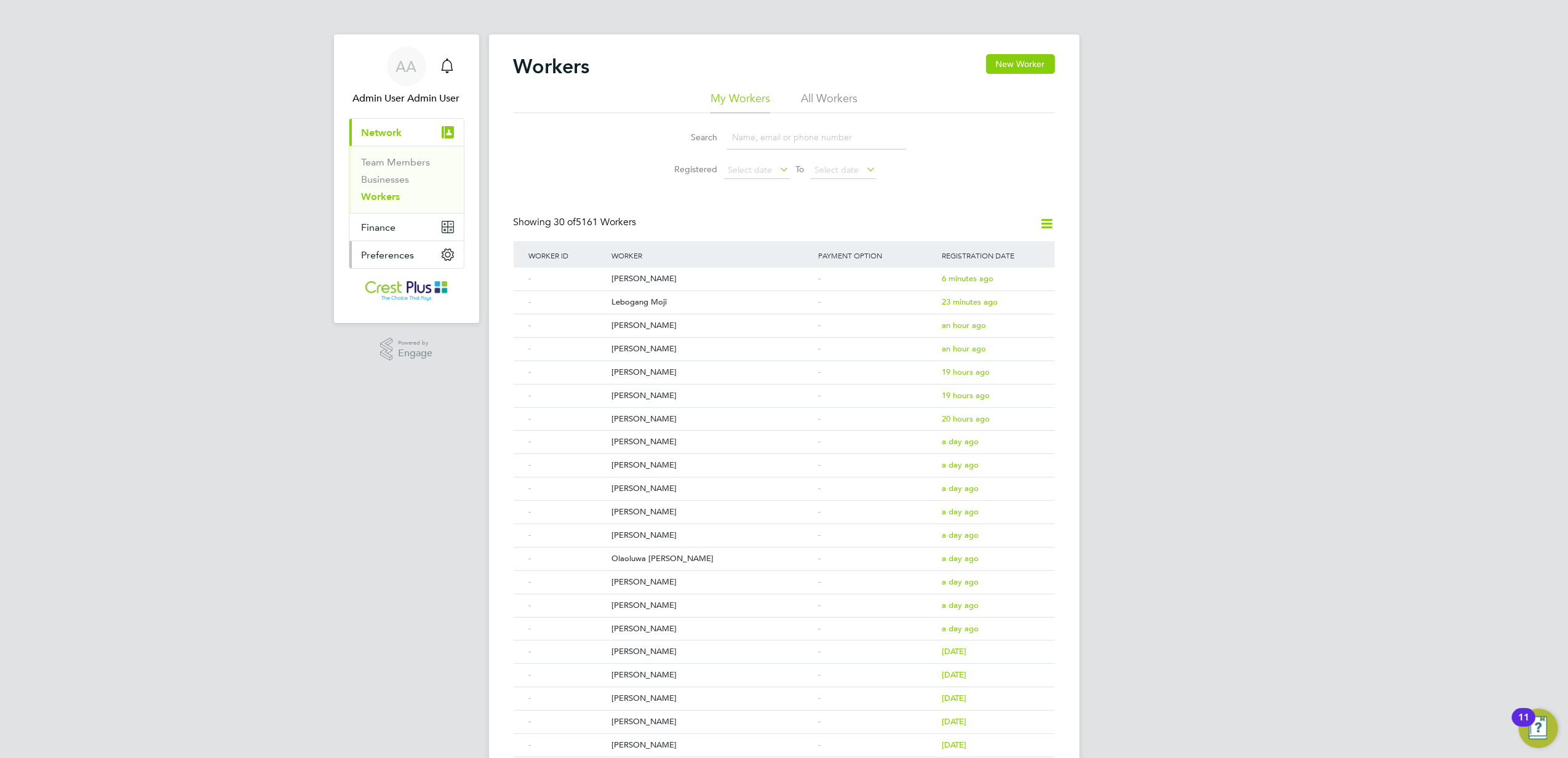
click at [408, 259] on span "Preferences" at bounding box center [388, 255] width 53 height 12
click at [404, 249] on link "Activity Logs" at bounding box center [390, 252] width 58 height 12
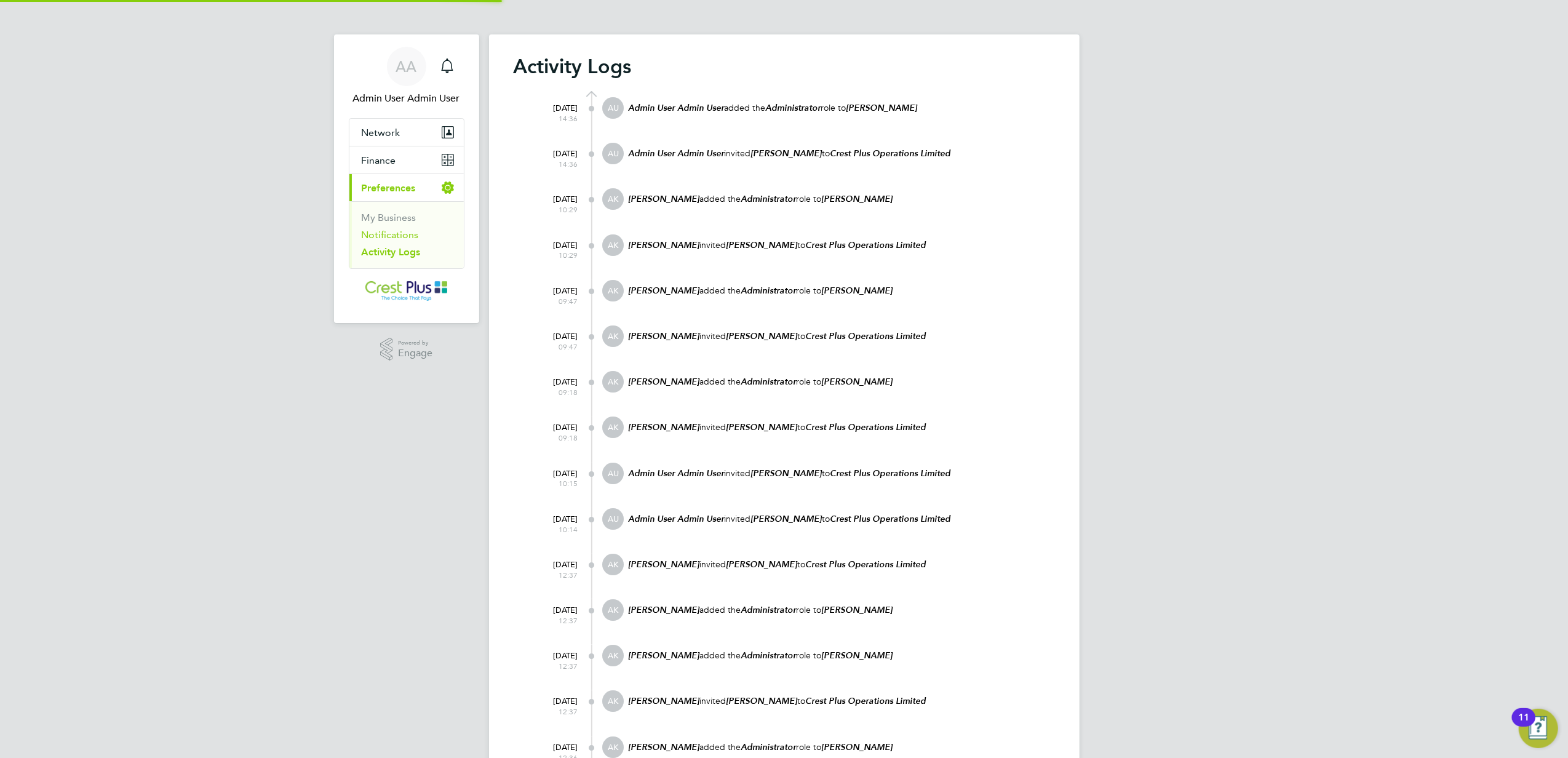
click at [405, 237] on link "Notifications" at bounding box center [390, 234] width 57 height 12
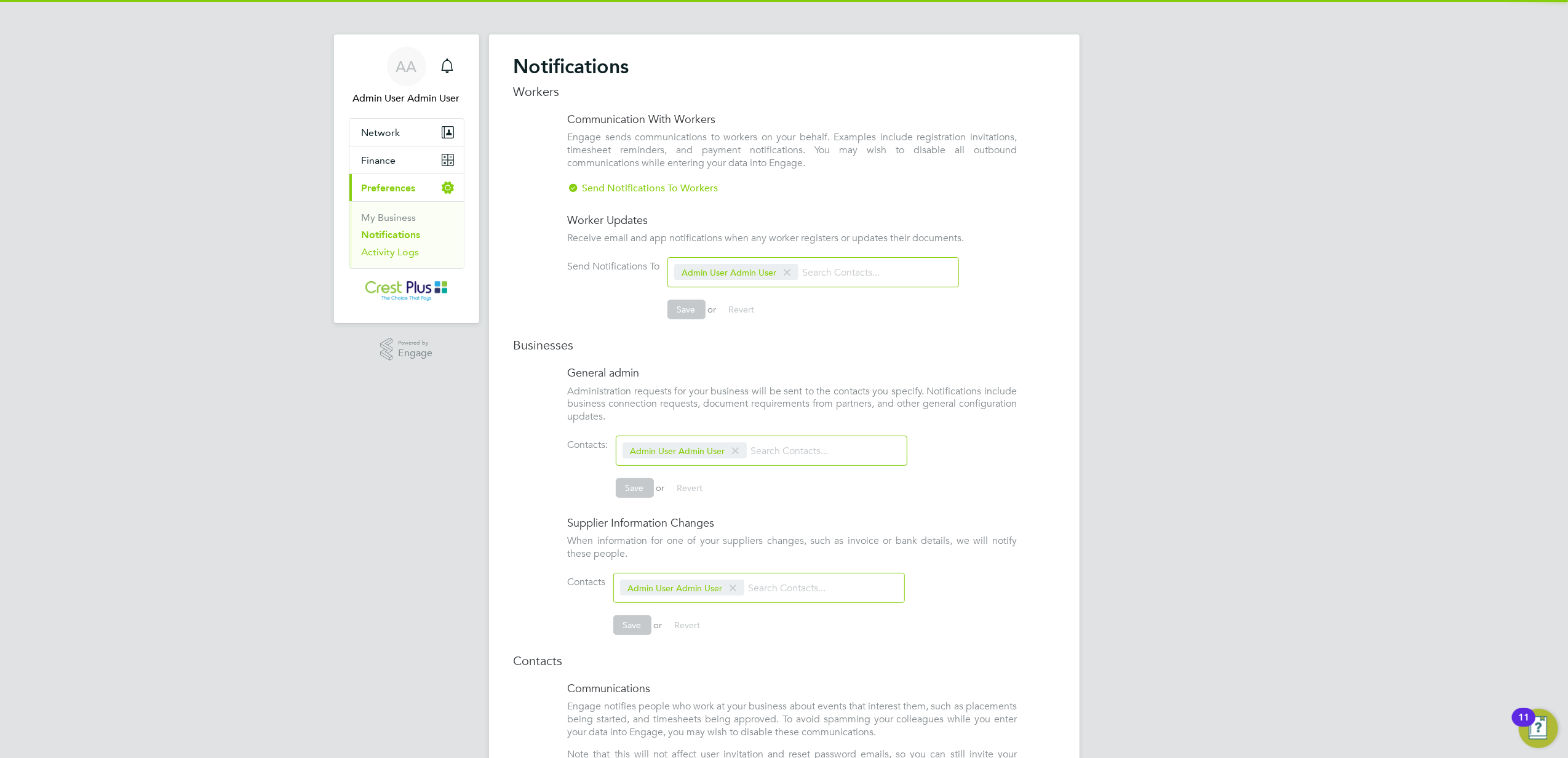
click at [400, 257] on link "Activity Logs" at bounding box center [390, 252] width 58 height 12
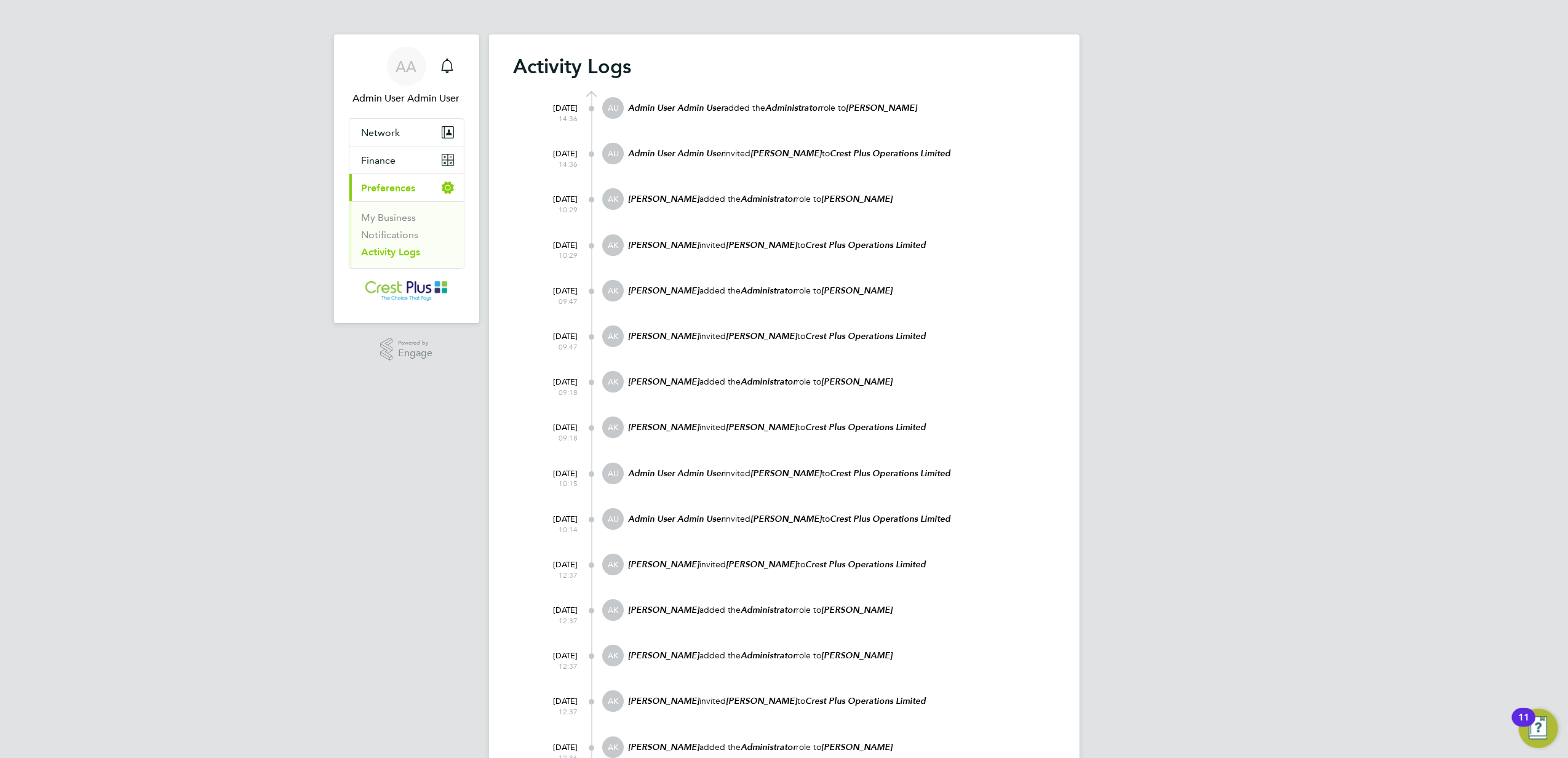
click at [1536, 724] on div "11" at bounding box center [1523, 717] width 23 height 19
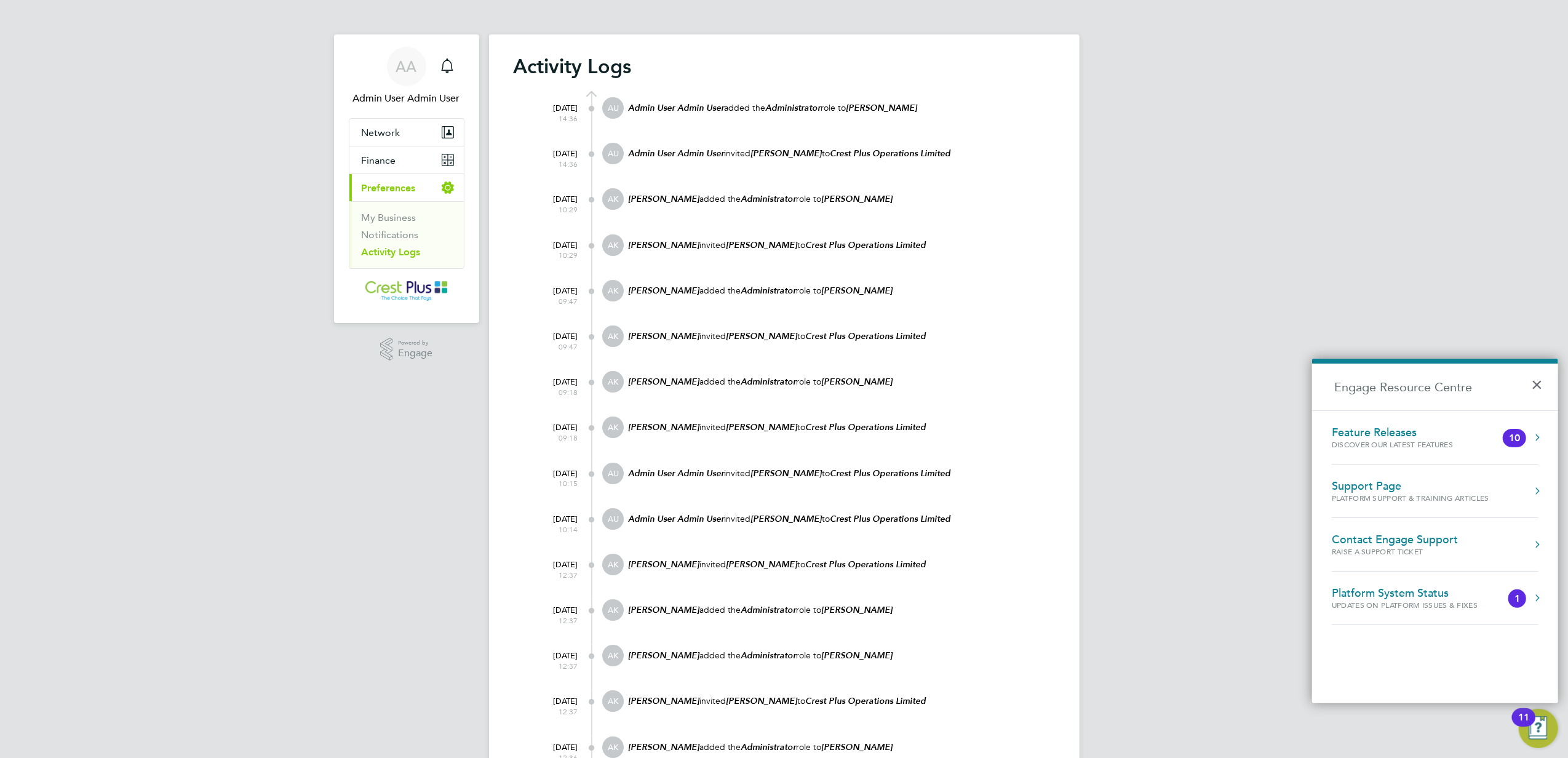
click at [1398, 539] on div "Contact Engage Support" at bounding box center [1395, 539] width 126 height 13
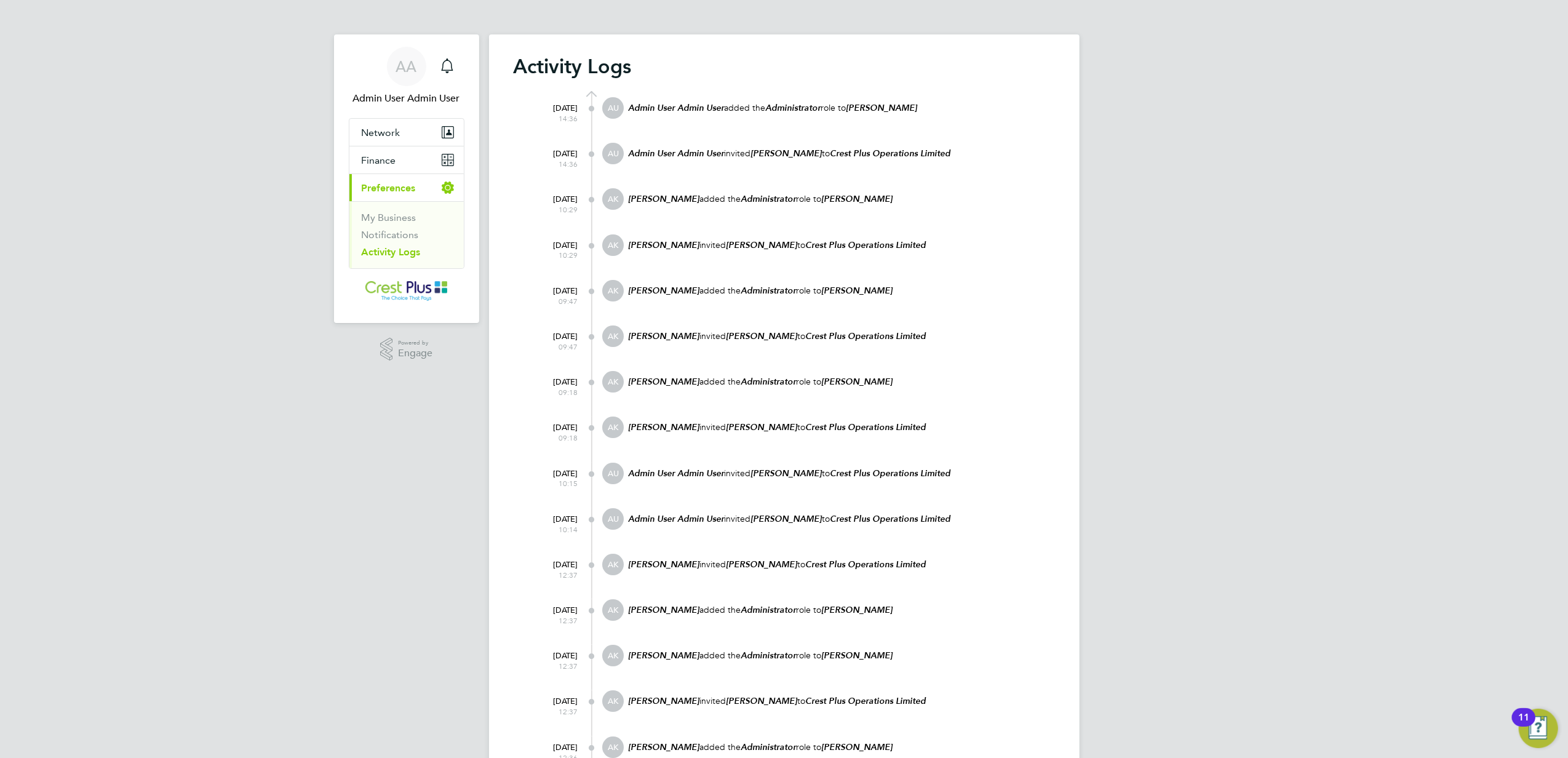
click at [1531, 716] on div "11" at bounding box center [1523, 717] width 23 height 19
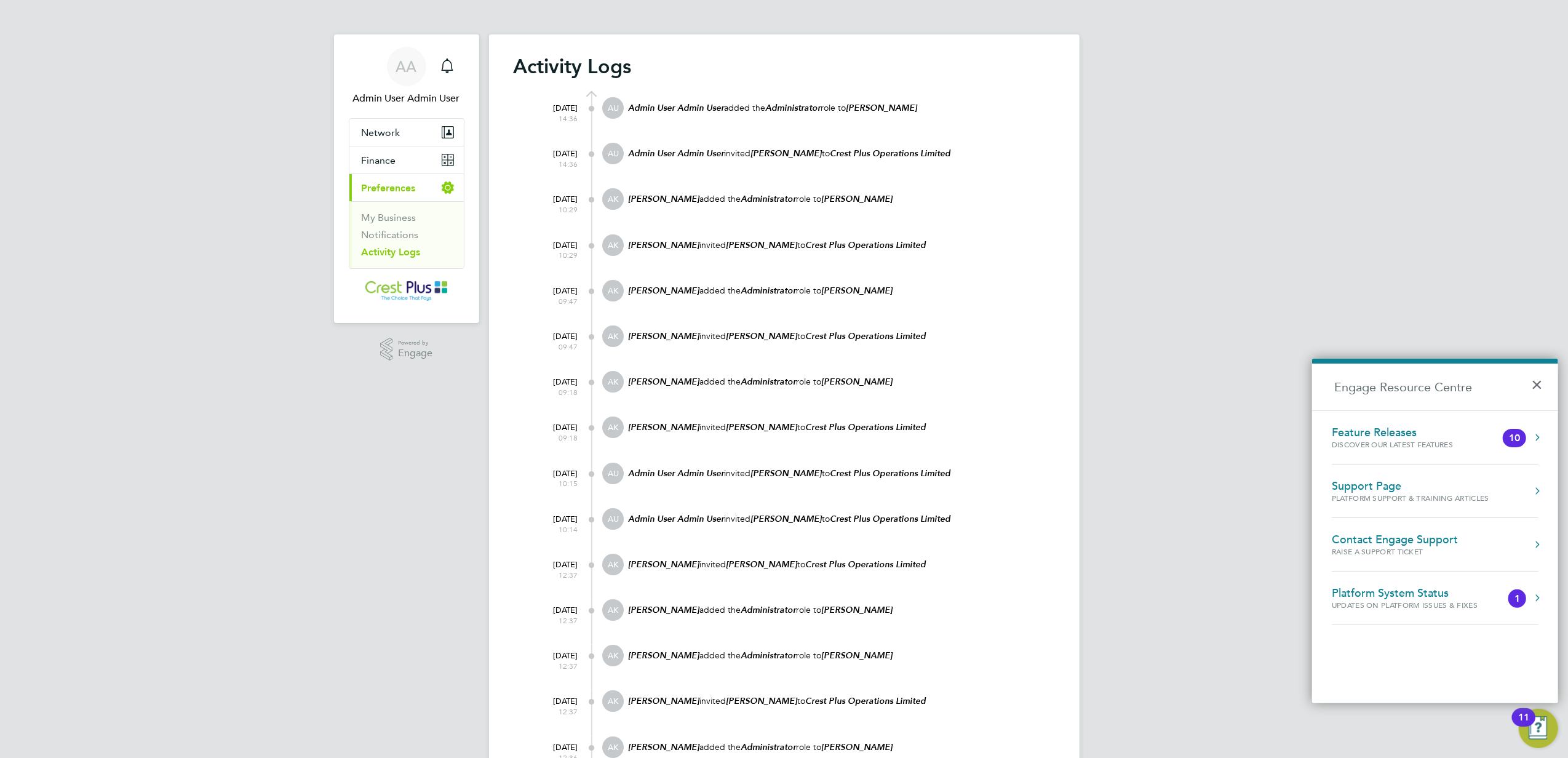
click at [1519, 549] on div "Contact Engage Support Raise a Support Ticket" at bounding box center [1435, 544] width 207 height 23
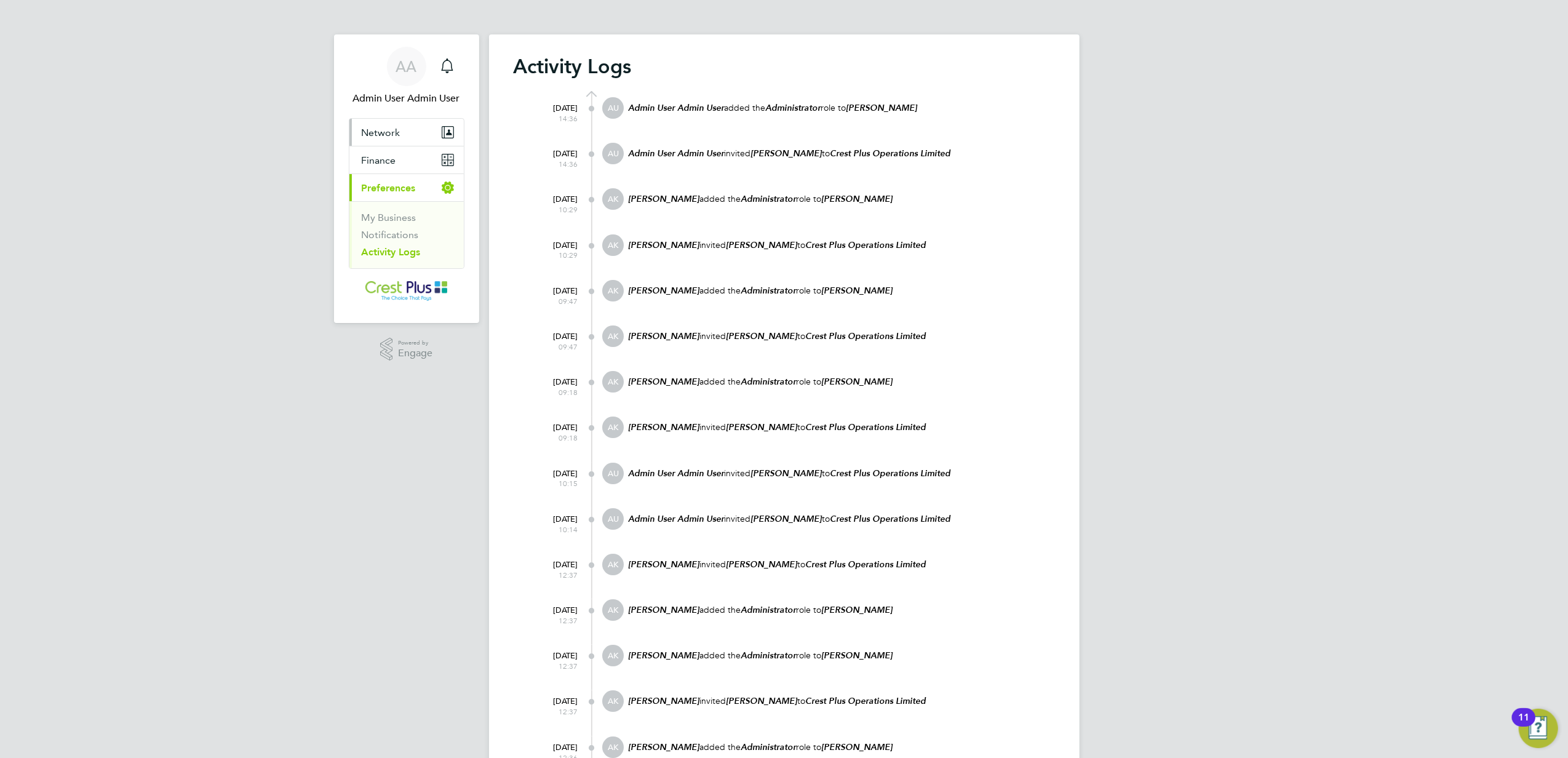
click at [374, 118] on button "Network" at bounding box center [406, 132] width 115 height 27
click at [384, 195] on link "Workers" at bounding box center [381, 197] width 37 height 12
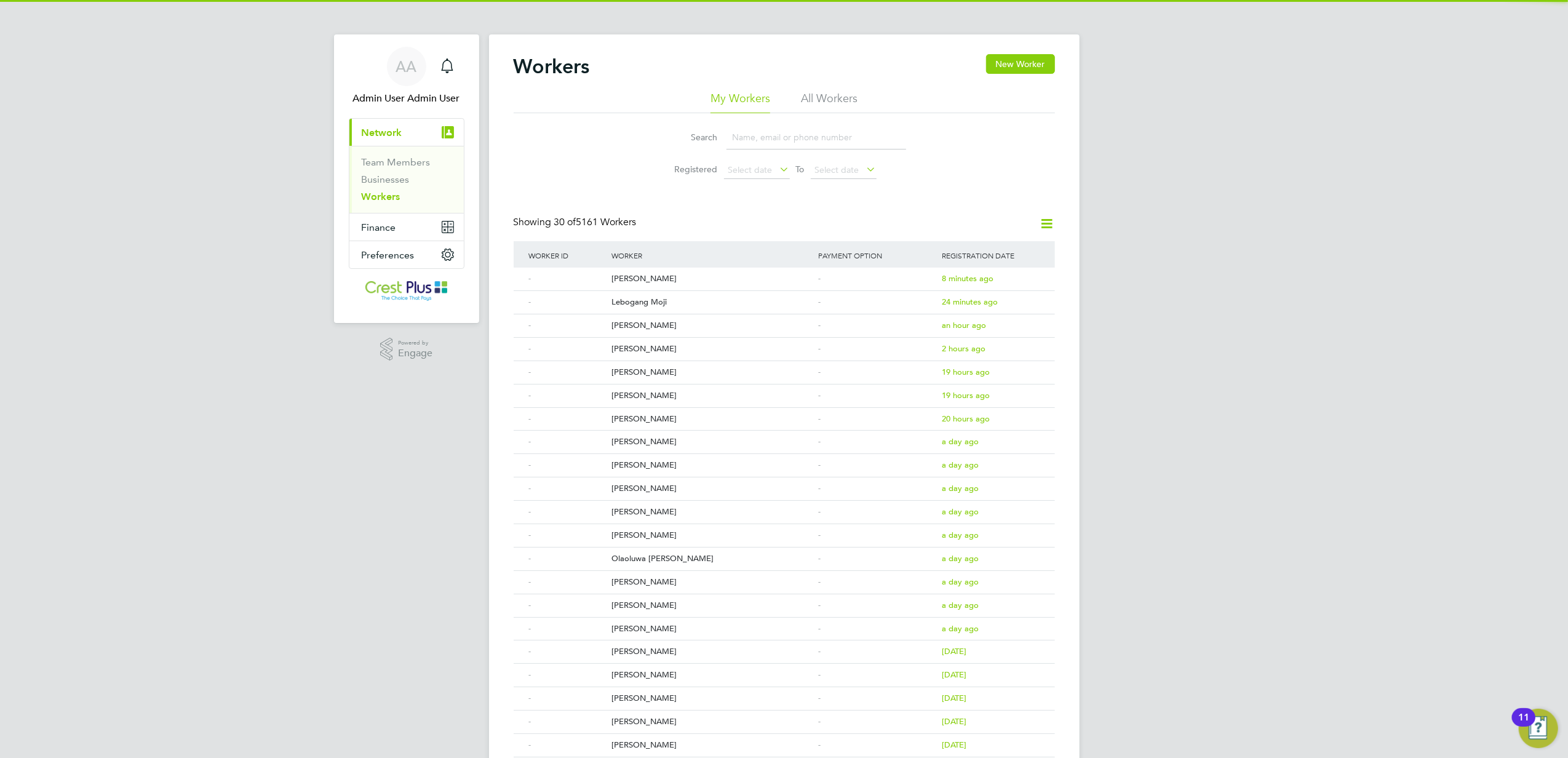
click at [775, 124] on li "Search" at bounding box center [784, 137] width 274 height 36
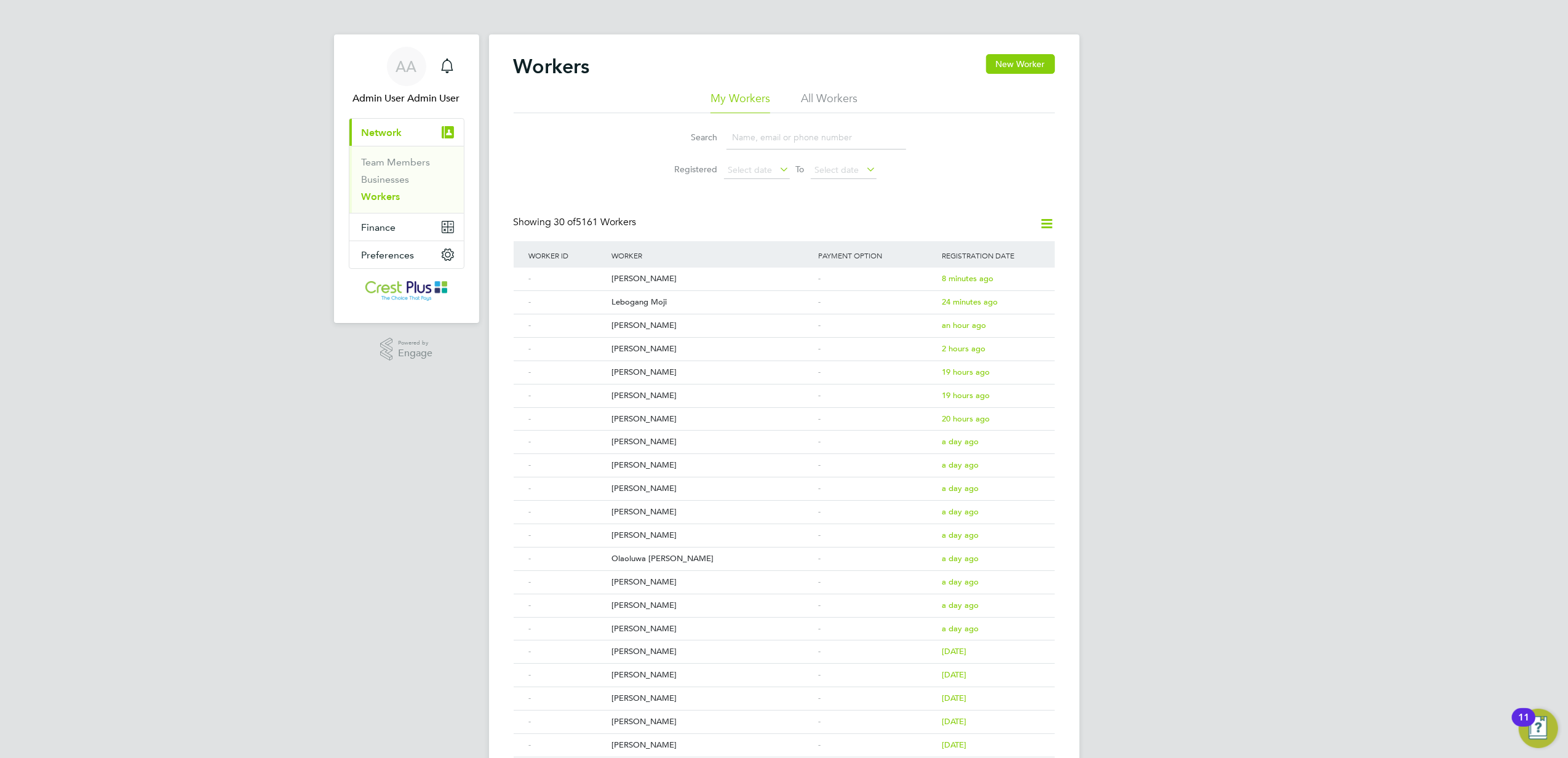
click at [831, 100] on li "All Workers" at bounding box center [829, 103] width 57 height 22
click at [797, 134] on input at bounding box center [817, 138] width 180 height 24
type input "cooling"
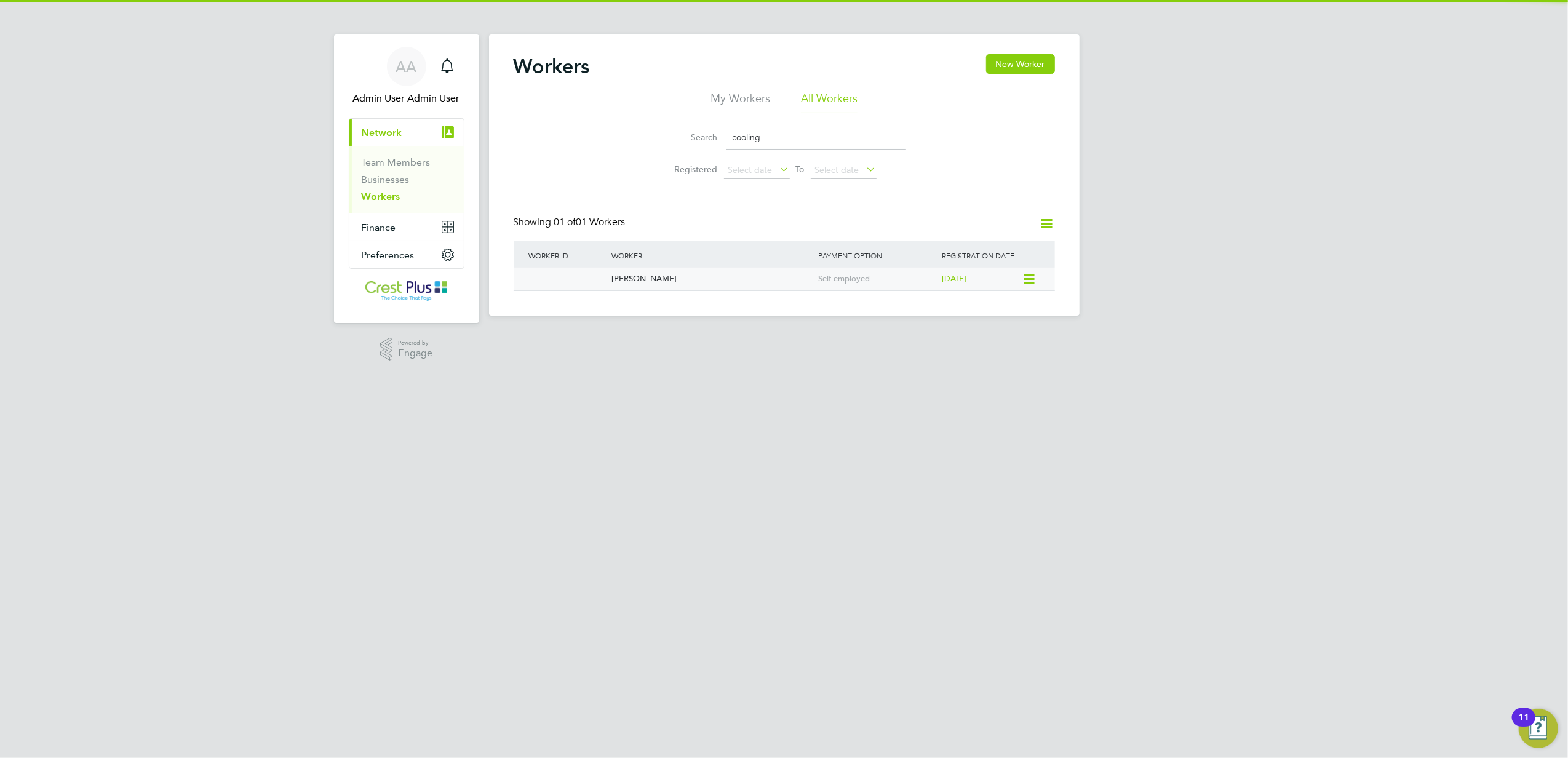
click at [674, 279] on div "[PERSON_NAME]" at bounding box center [712, 279] width 207 height 22
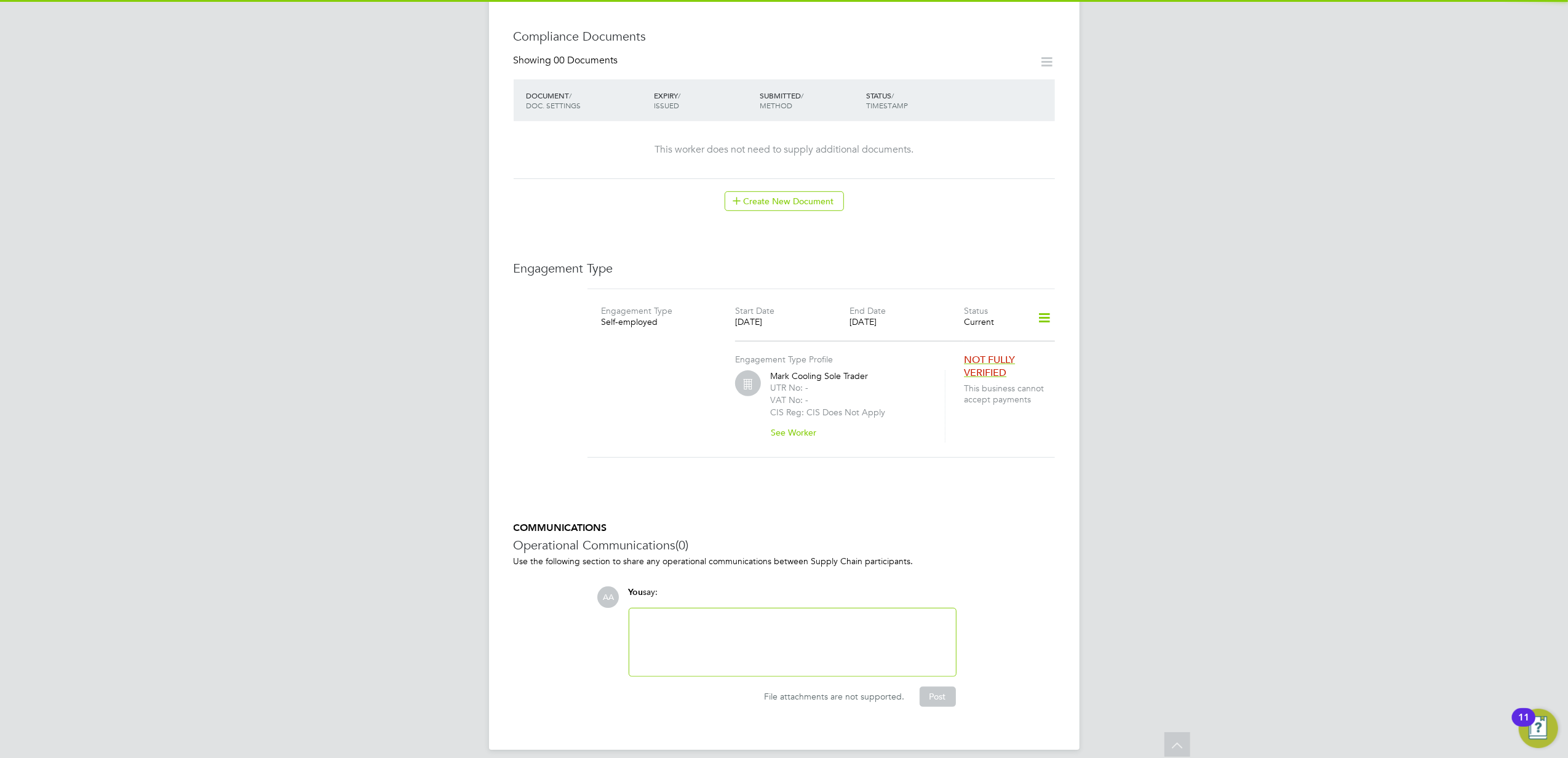
scroll to position [617, 0]
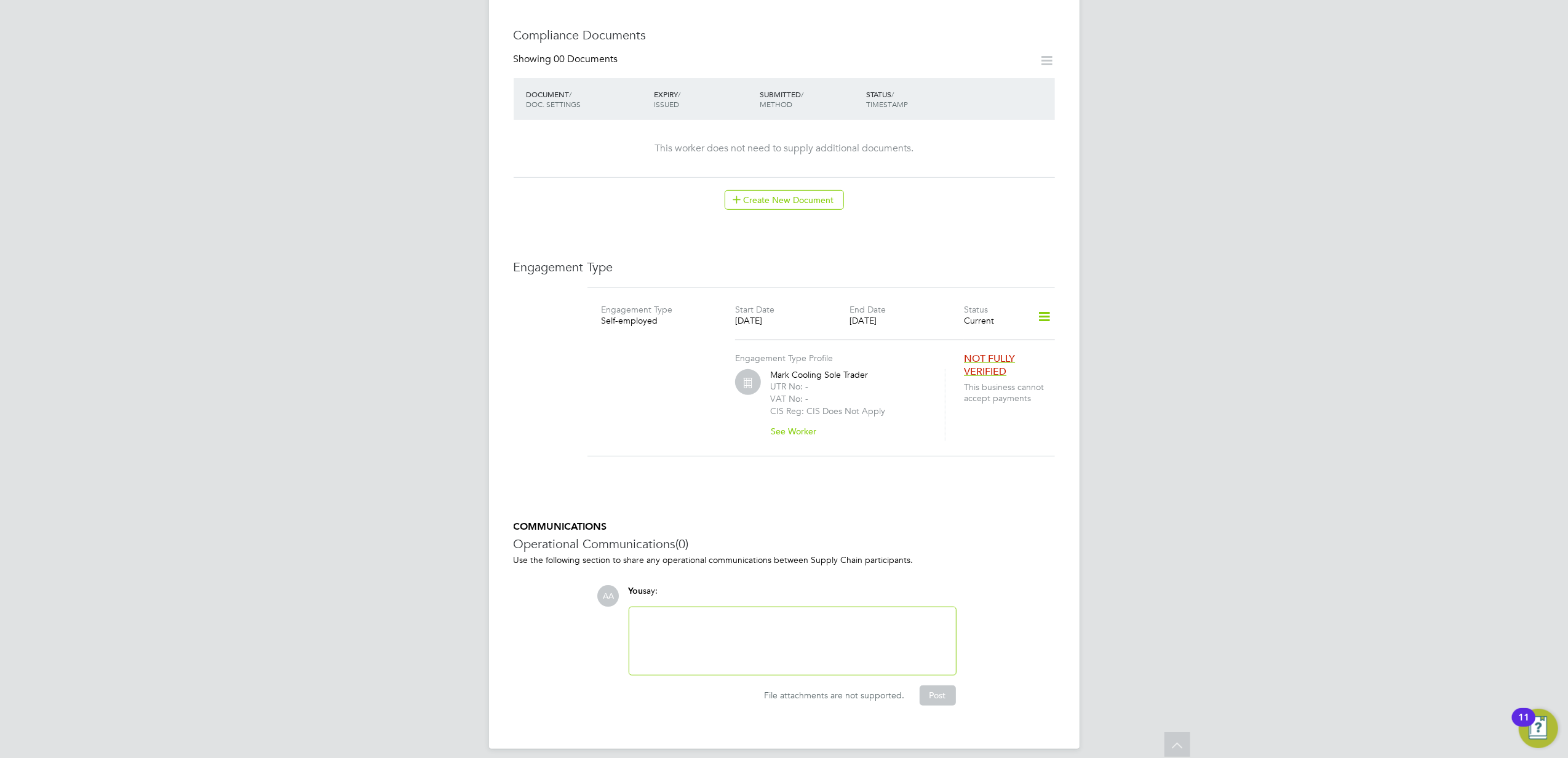
click at [1048, 306] on icon at bounding box center [1044, 317] width 22 height 28
click at [983, 375] on li "Show Engagement Type History" at bounding box center [980, 375] width 141 height 17
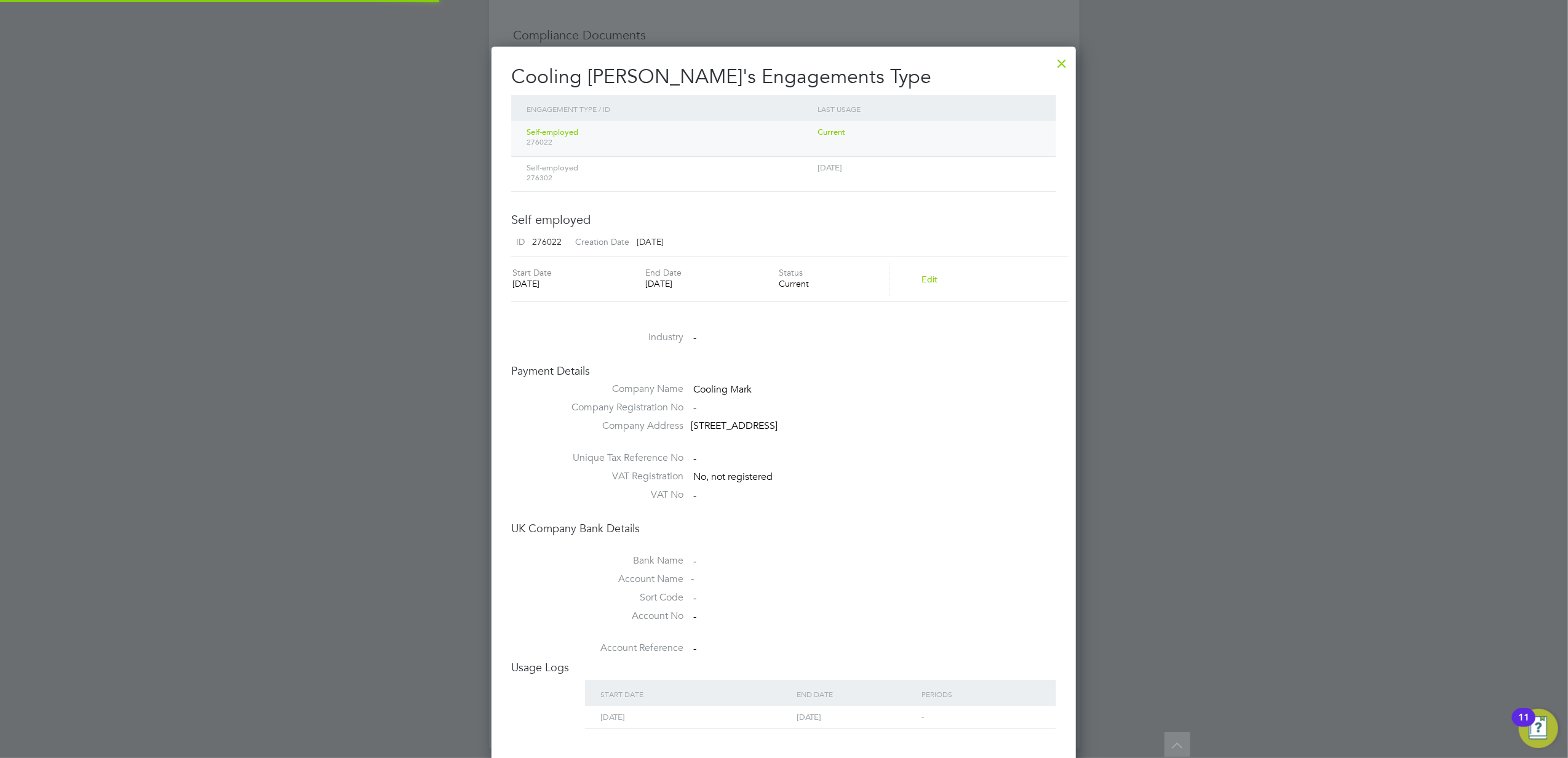
scroll to position [731, 586]
click at [578, 170] on span "Self-employed" at bounding box center [552, 168] width 52 height 10
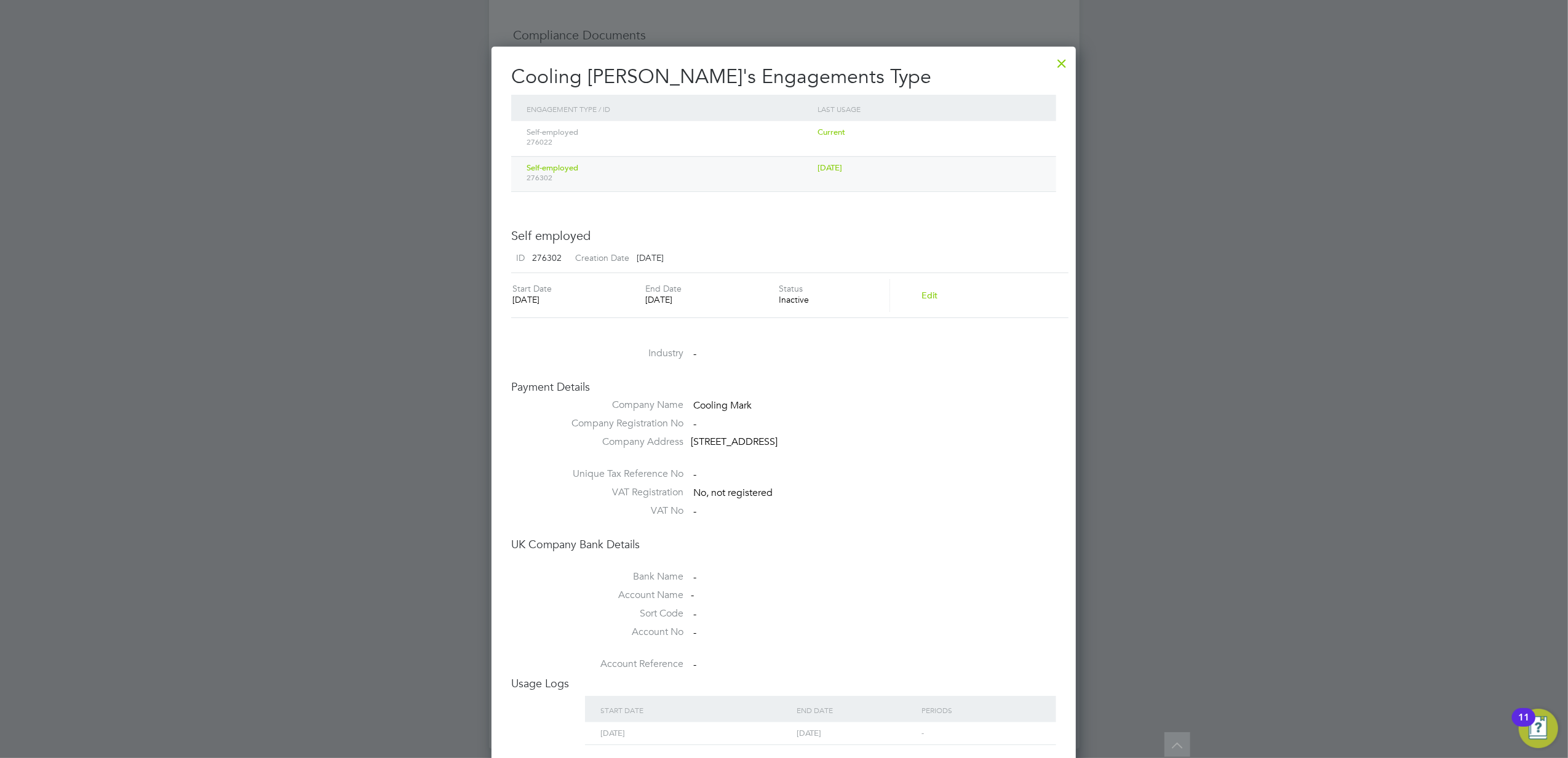
click at [545, 253] on span "276302" at bounding box center [546, 258] width 29 height 11
copy div "276302 Creation Date"
click at [714, 404] on span "Cooling Mark" at bounding box center [722, 405] width 58 height 12
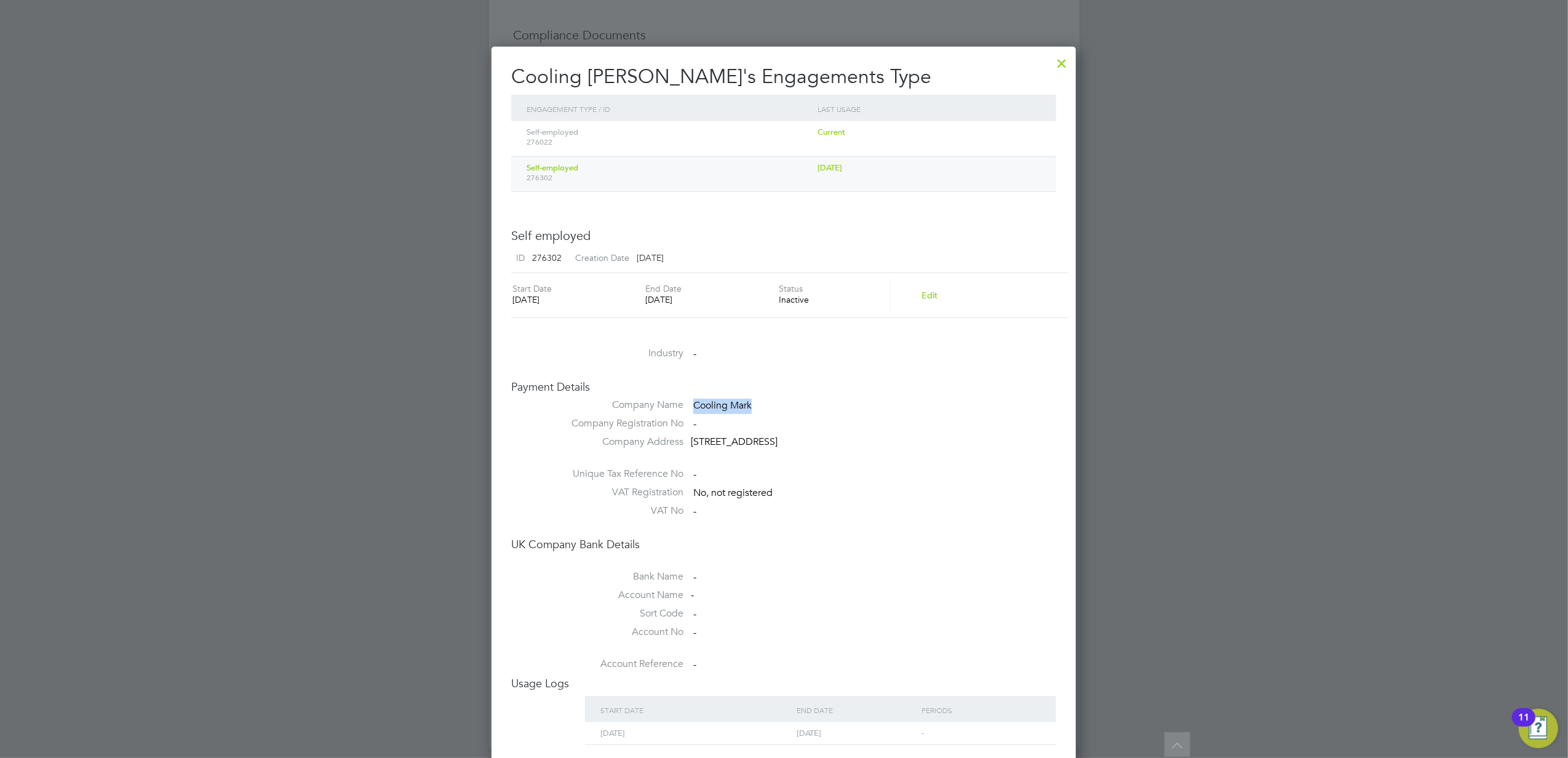
drag, startPoint x: 714, startPoint y: 404, endPoint x: 694, endPoint y: 404, distance: 20.0
click at [694, 404] on li "Company Name Cooling Mark" at bounding box center [784, 407] width 545 height 19
copy span "Cooling Mark"
click at [1063, 62] on div at bounding box center [1062, 61] width 22 height 22
